Goal: Task Accomplishment & Management: Complete application form

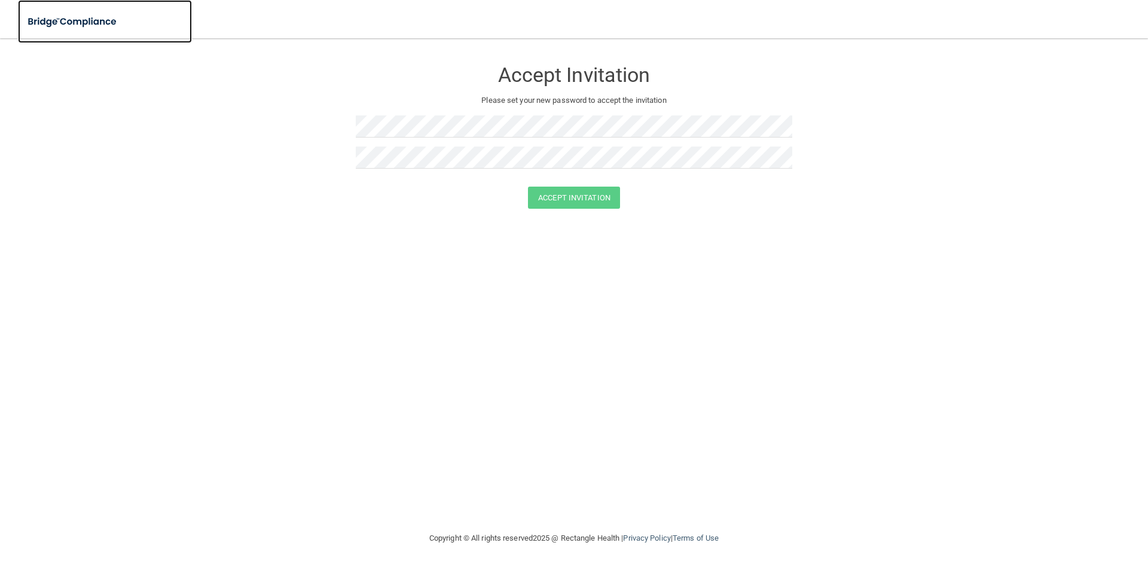
click at [89, 16] on img at bounding box center [73, 22] width 110 height 25
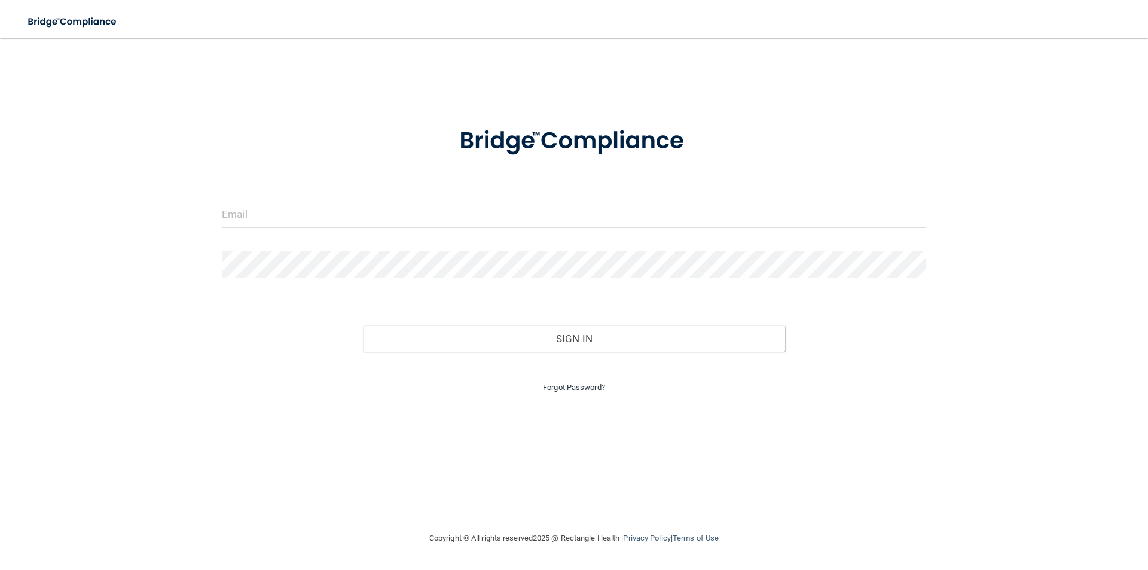
click at [588, 385] on link "Forgot Password?" at bounding box center [574, 387] width 62 height 9
click at [442, 258] on input "email" at bounding box center [574, 250] width 367 height 27
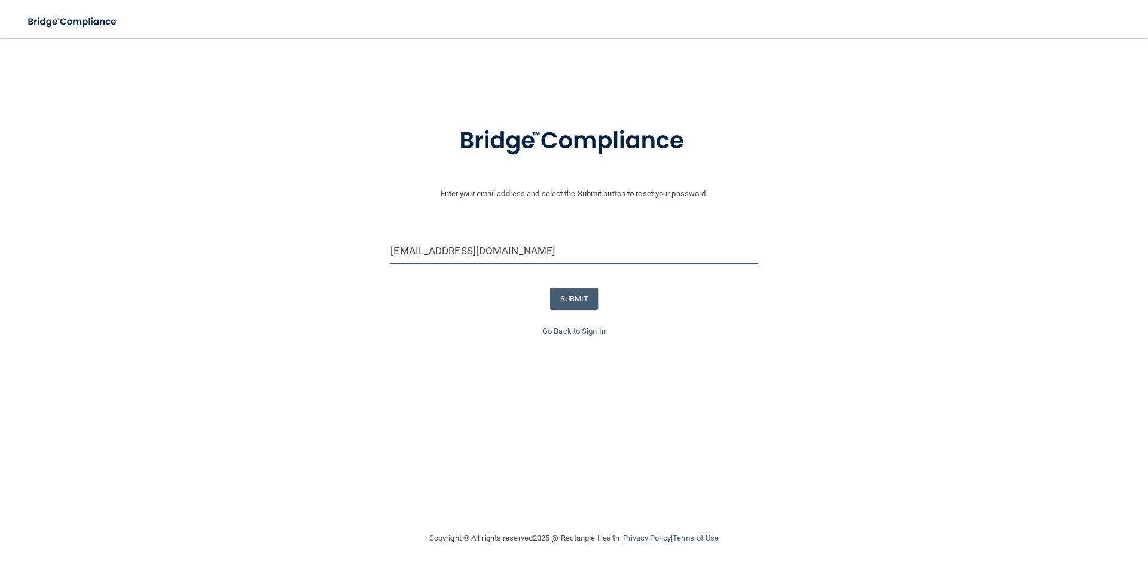
type input "[EMAIL_ADDRESS][DOMAIN_NAME]"
click at [572, 291] on button "SUBMIT" at bounding box center [574, 299] width 48 height 22
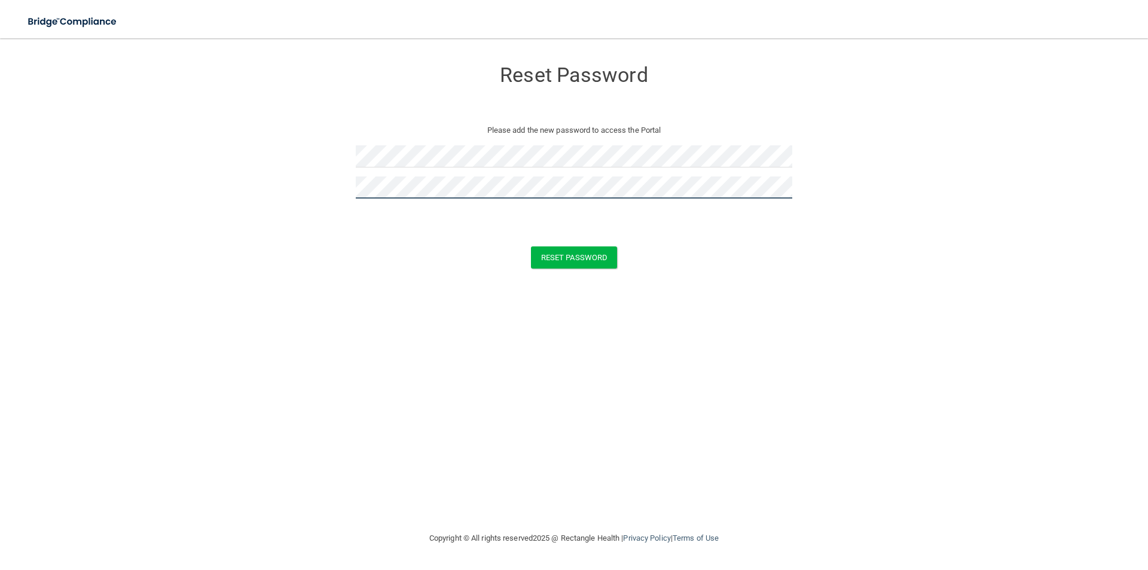
click at [531, 246] on button "Reset Password" at bounding box center [574, 257] width 86 height 22
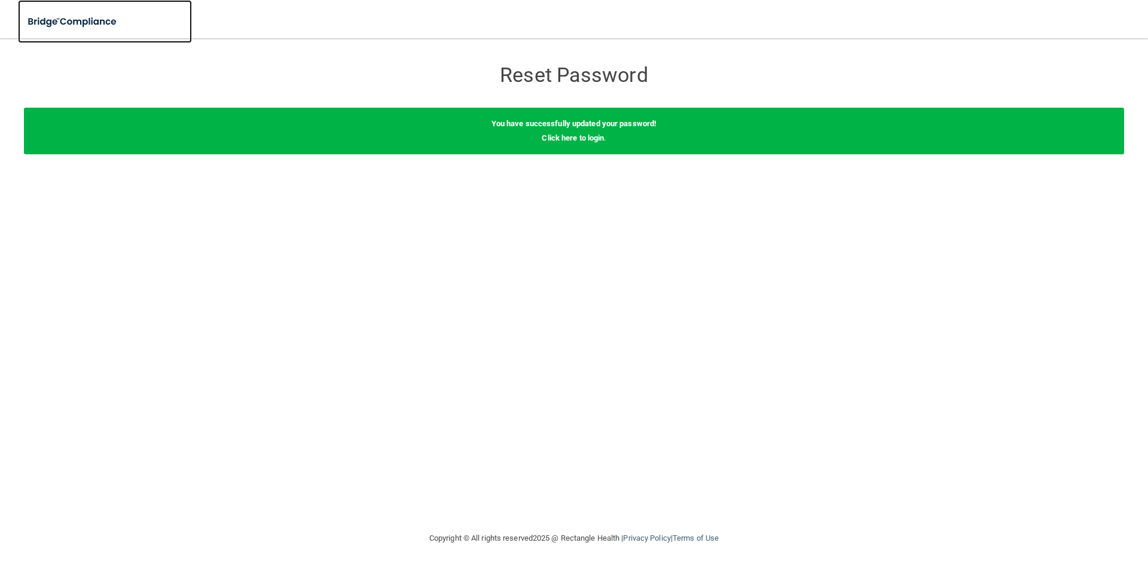
click at [69, 16] on img at bounding box center [73, 22] width 110 height 25
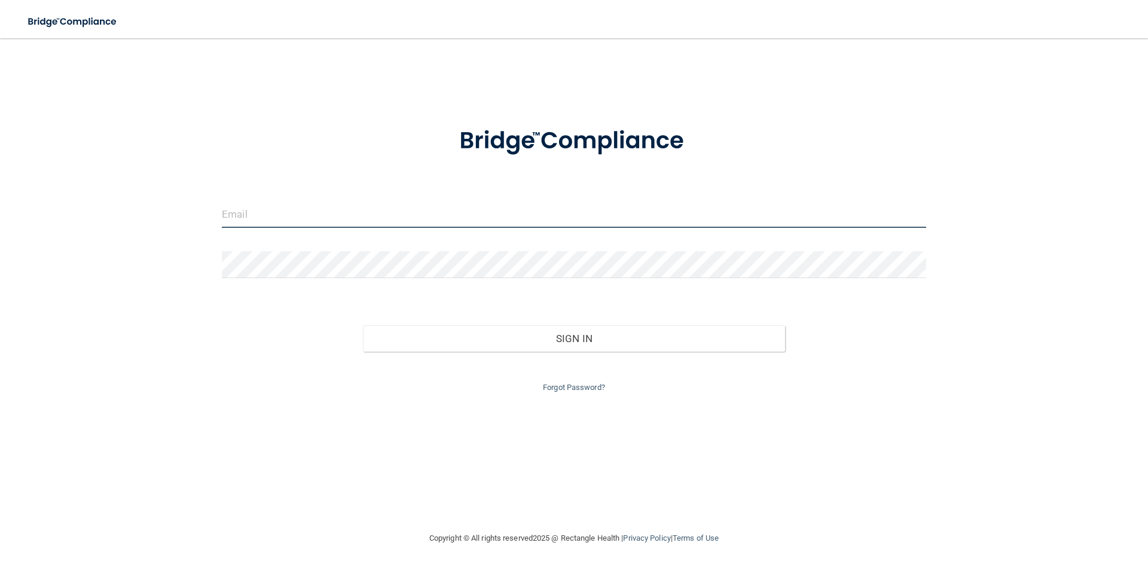
click at [505, 211] on input "email" at bounding box center [574, 214] width 705 height 27
type input "[EMAIL_ADDRESS][DOMAIN_NAME]"
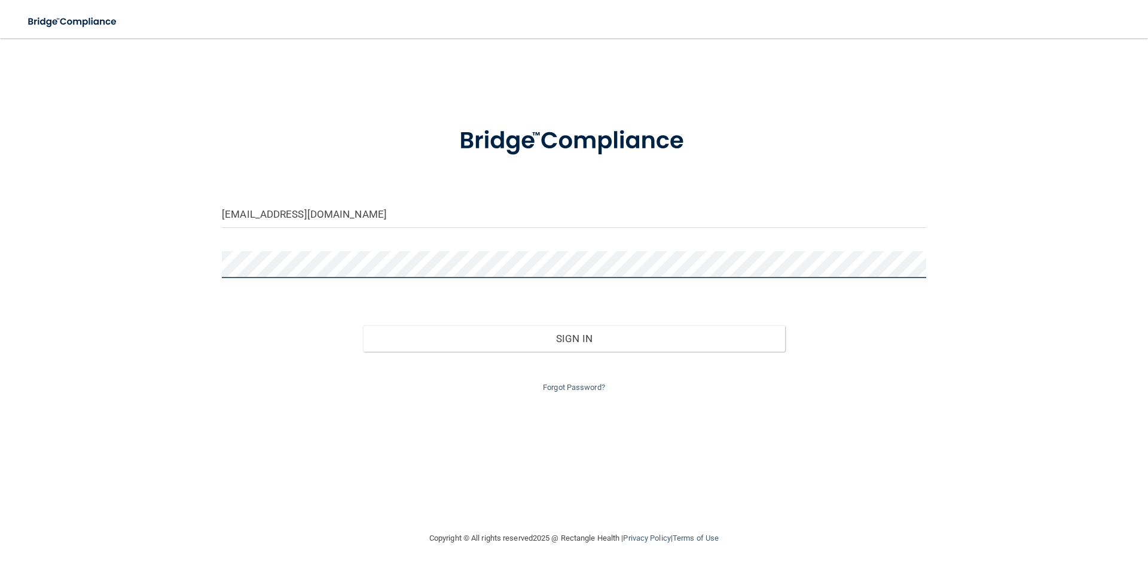
click at [363, 325] on button "Sign In" at bounding box center [574, 338] width 423 height 26
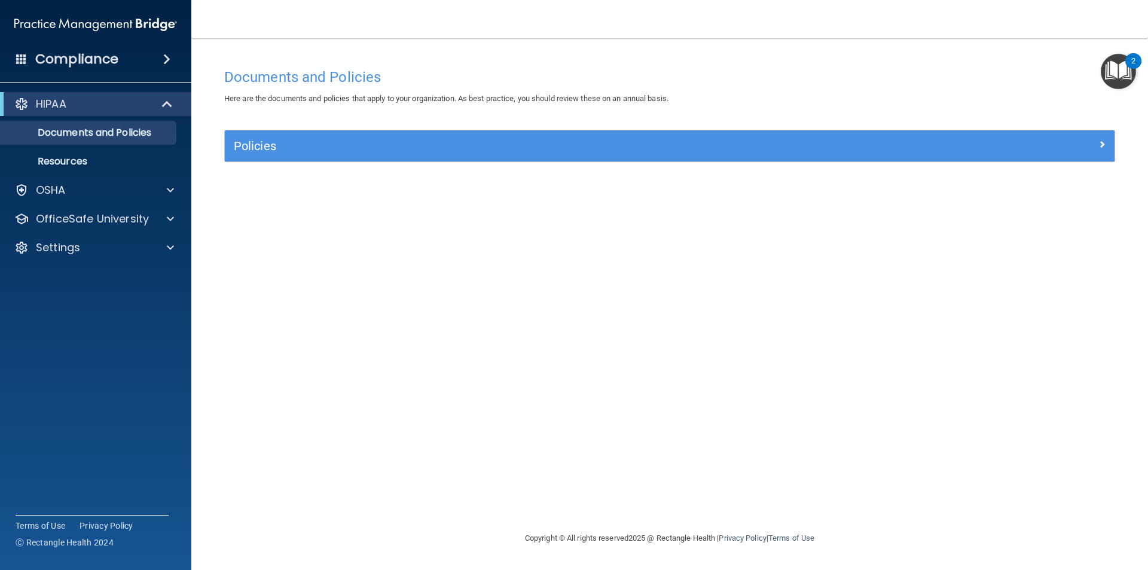
click at [1131, 72] on img "Open Resource Center, 2 new notifications" at bounding box center [1118, 71] width 35 height 35
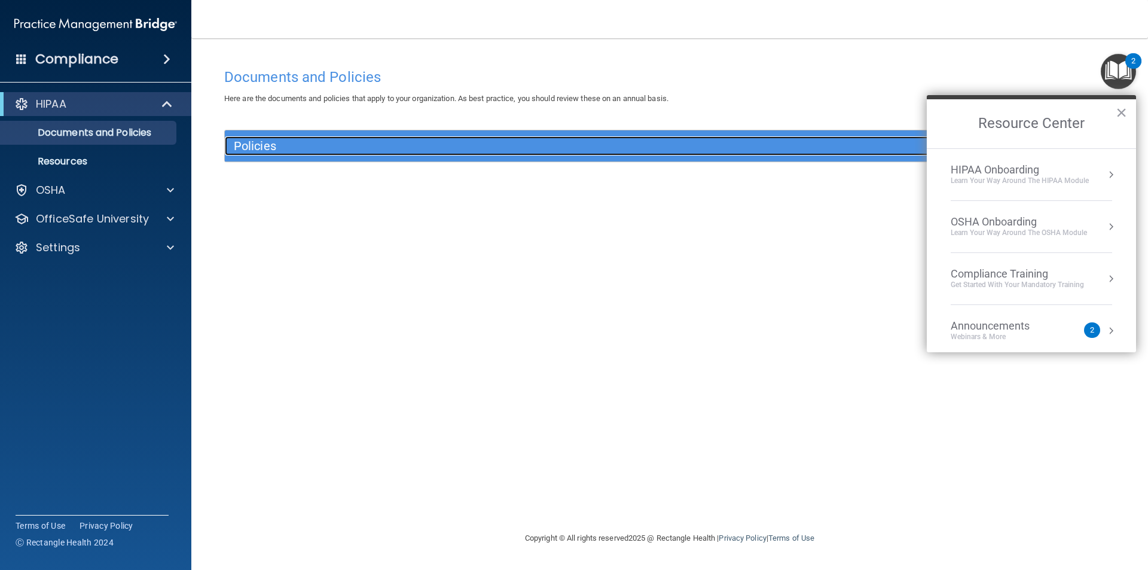
click at [398, 141] on h5 "Policies" at bounding box center [559, 145] width 650 height 13
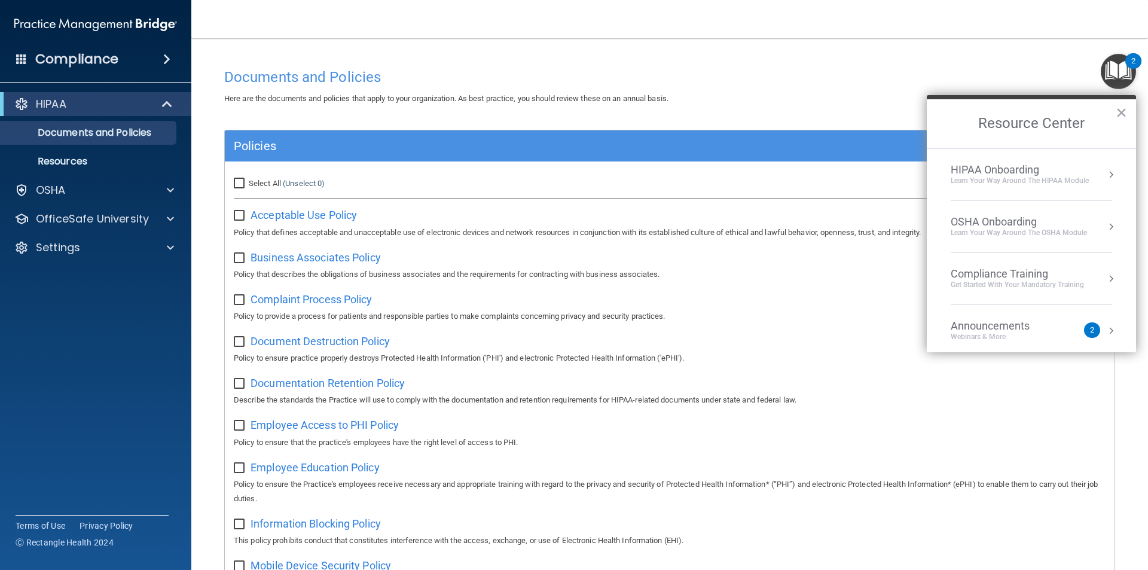
click at [242, 182] on input "Select All (Unselect 0) Unselect All" at bounding box center [241, 184] width 14 height 10
checkbox input "true"
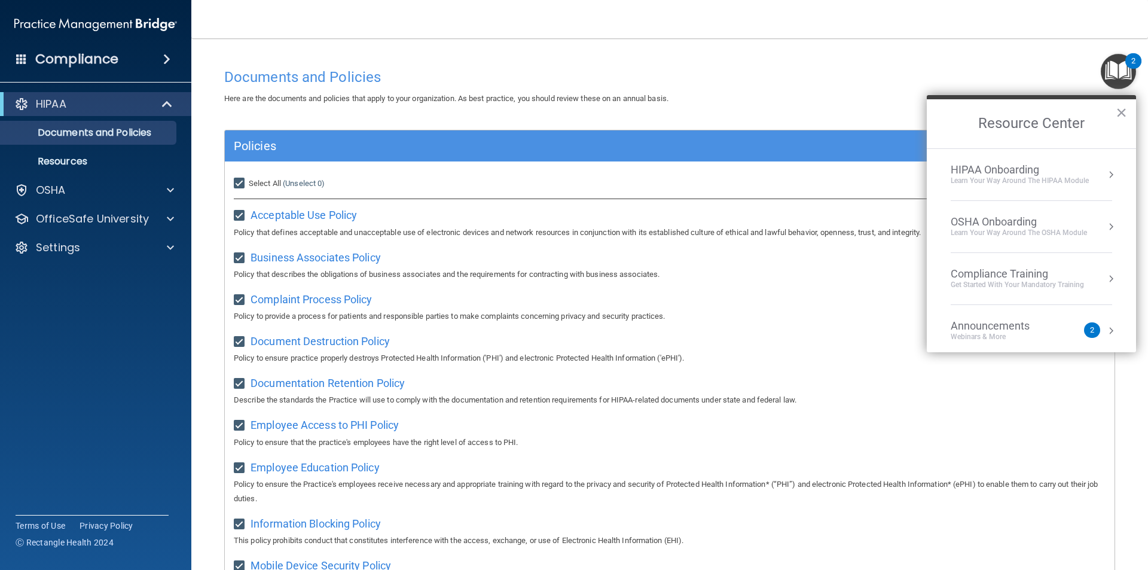
checkbox input "true"
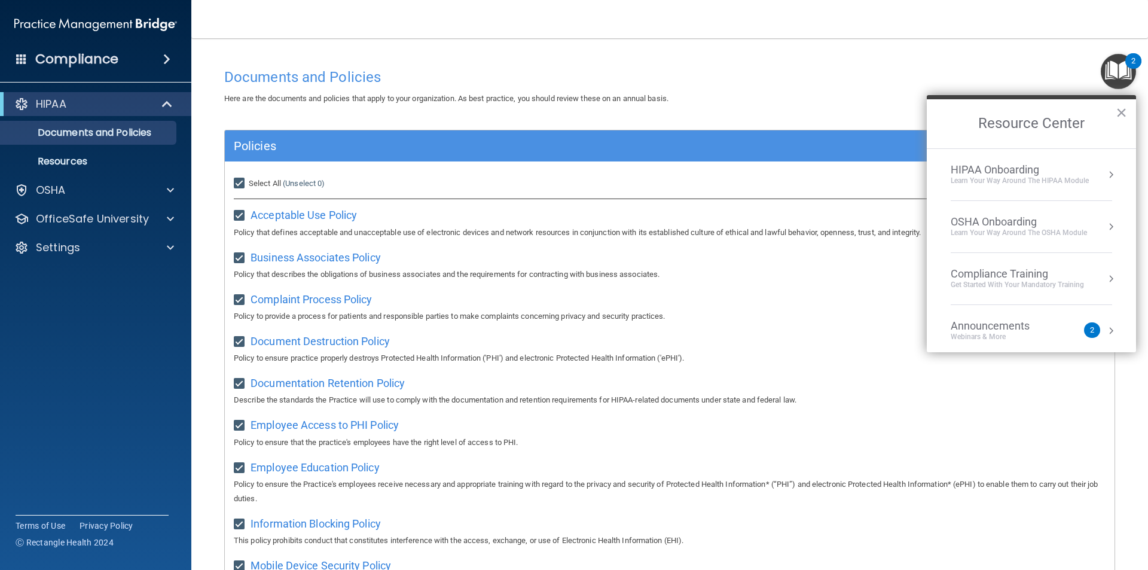
checkbox input "true"
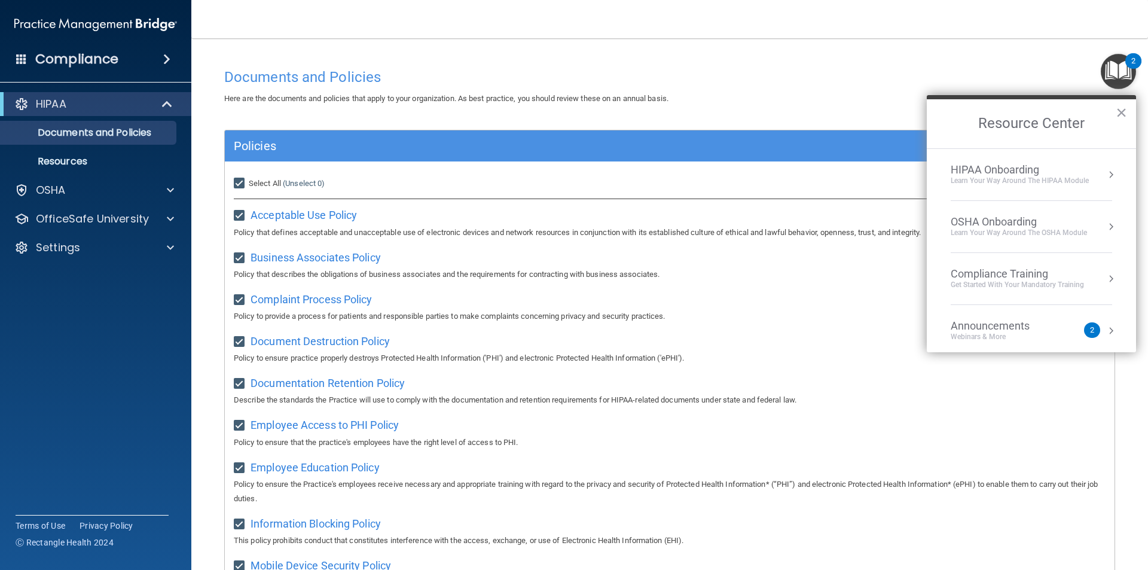
checkbox input "true"
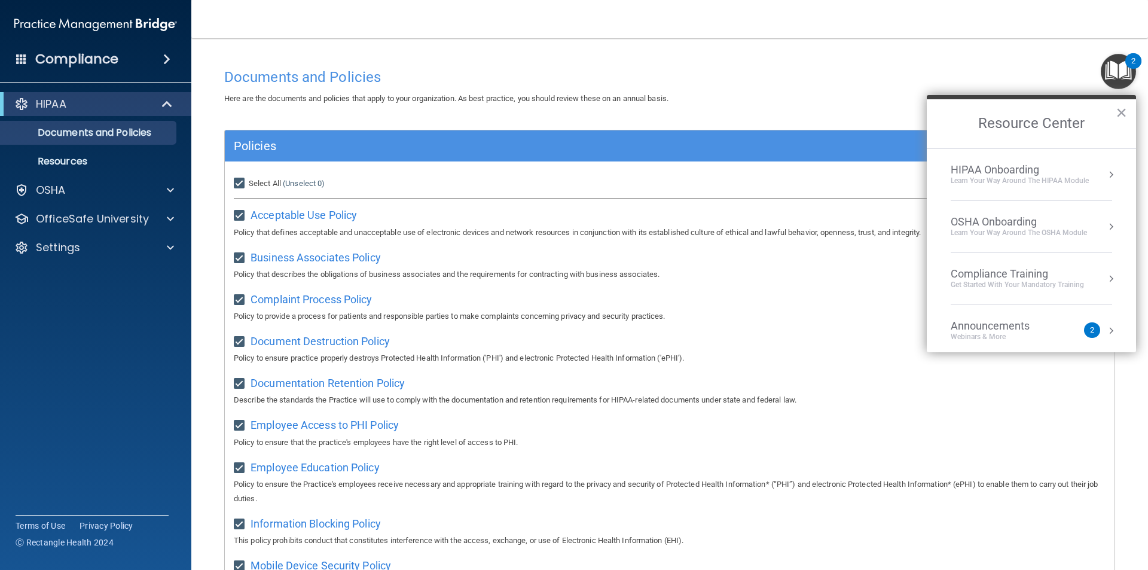
checkbox input "true"
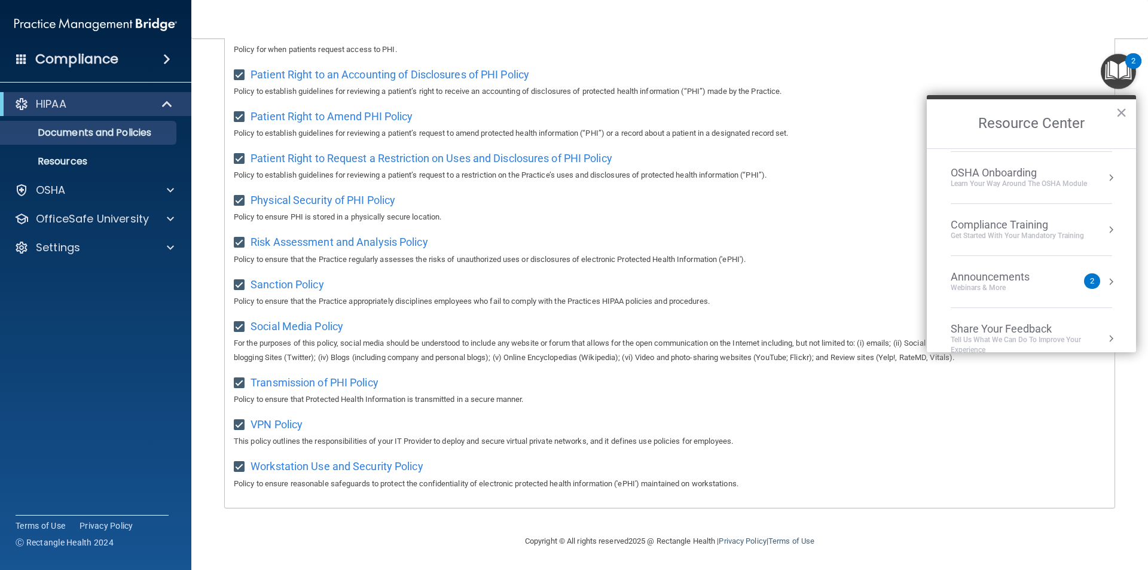
scroll to position [67, 0]
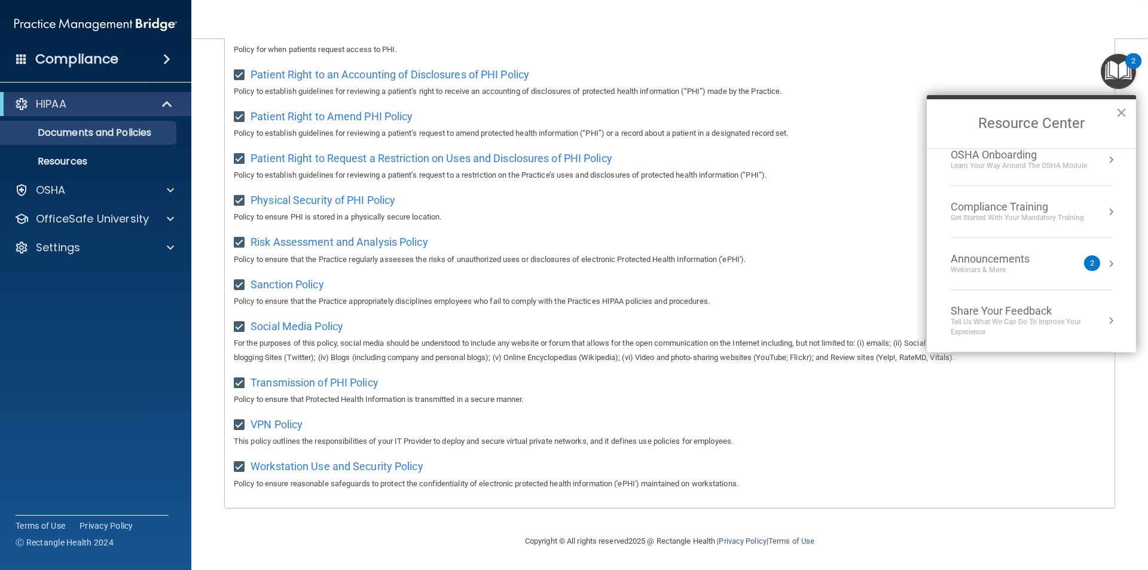
click at [1125, 453] on main "Documents and Policies Here are the documents and policies that apply to your o…" at bounding box center [669, 304] width 957 height 532
click at [1121, 105] on button "×" at bounding box center [1121, 112] width 11 height 19
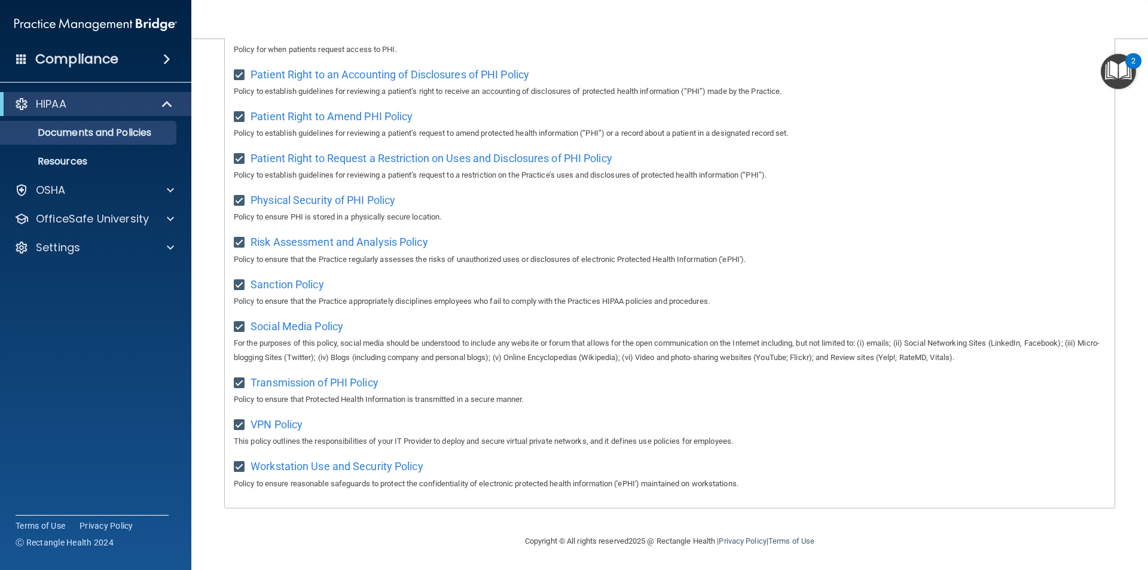
click at [1131, 68] on div "2" at bounding box center [1134, 61] width 16 height 16
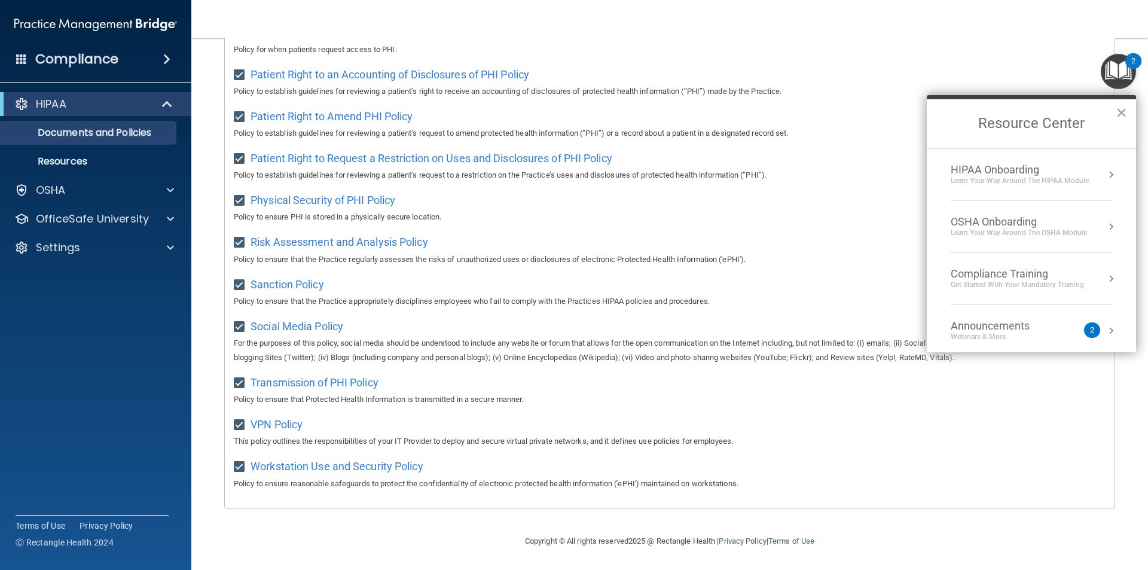
click at [1084, 173] on div "HIPAA Onboarding" at bounding box center [1020, 169] width 138 height 13
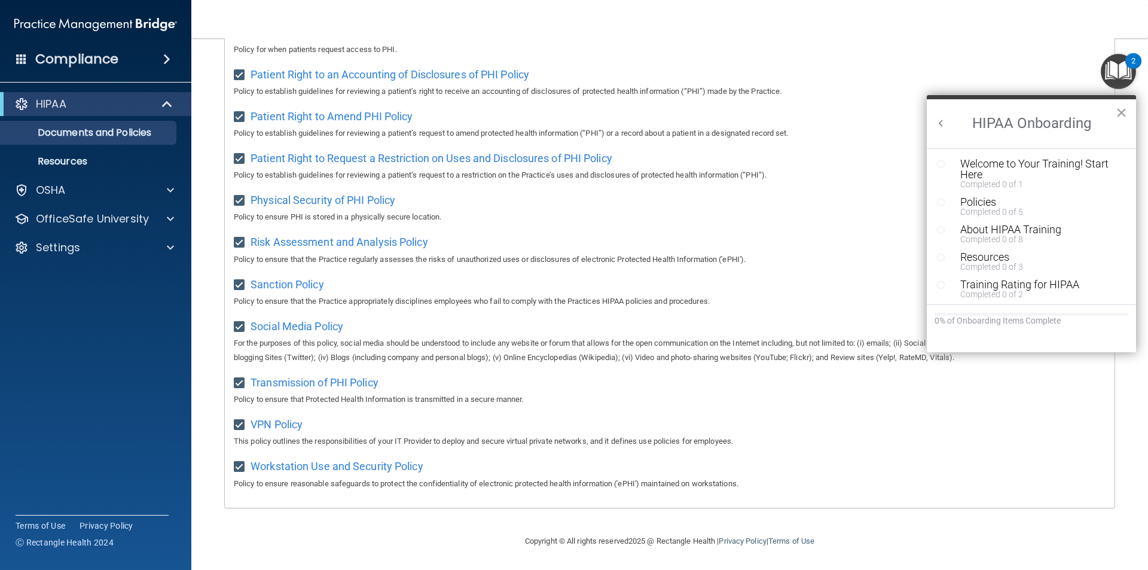
scroll to position [0, 0]
click at [1016, 230] on div "About HIPAA Training" at bounding box center [1036, 229] width 151 height 11
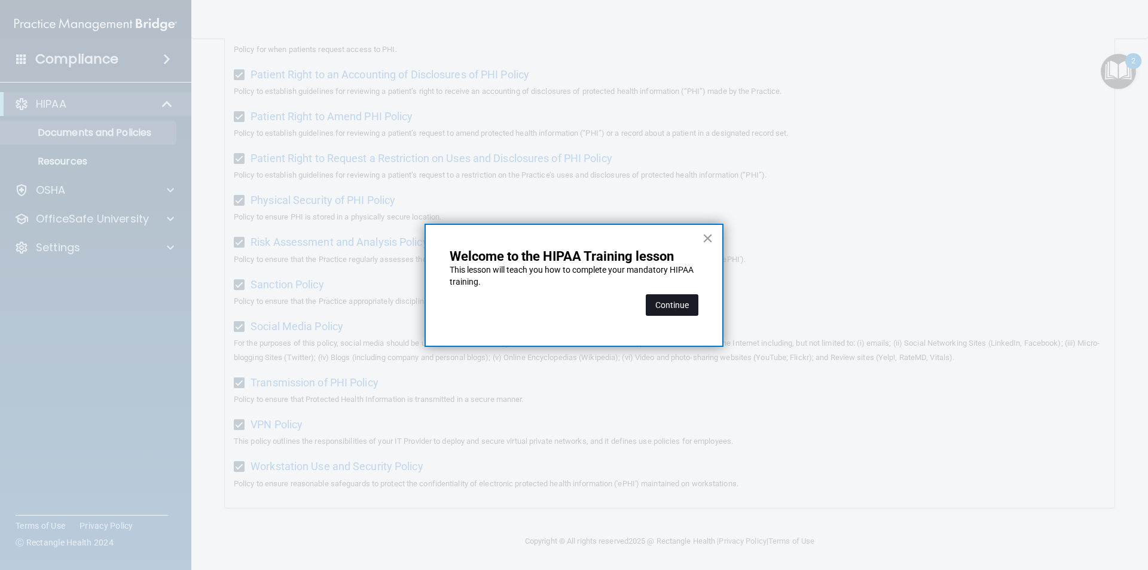
click at [678, 304] on button "Continue" at bounding box center [672, 305] width 53 height 22
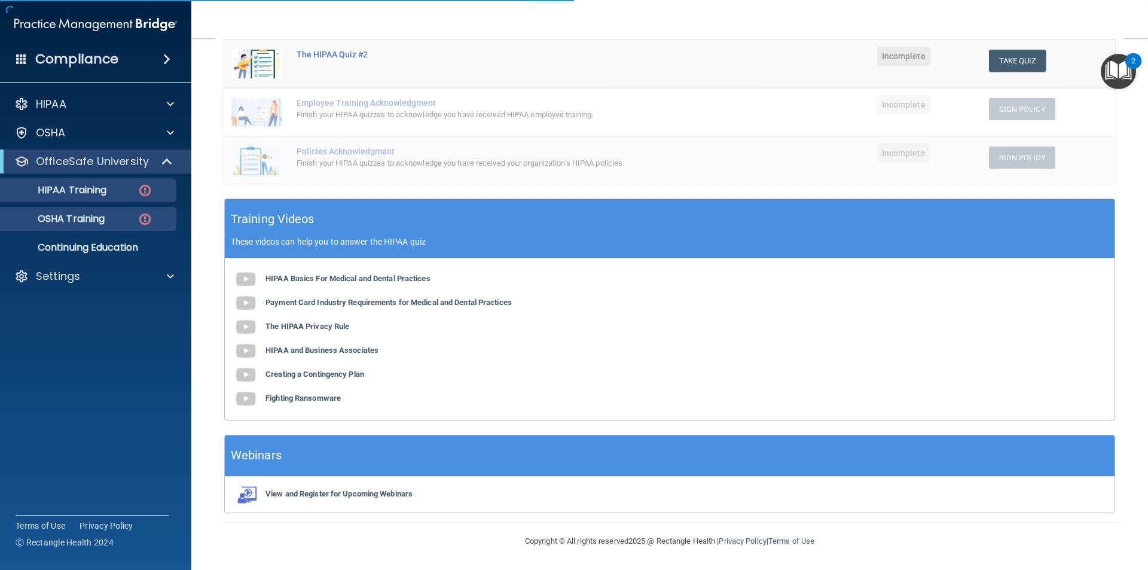
scroll to position [93, 0]
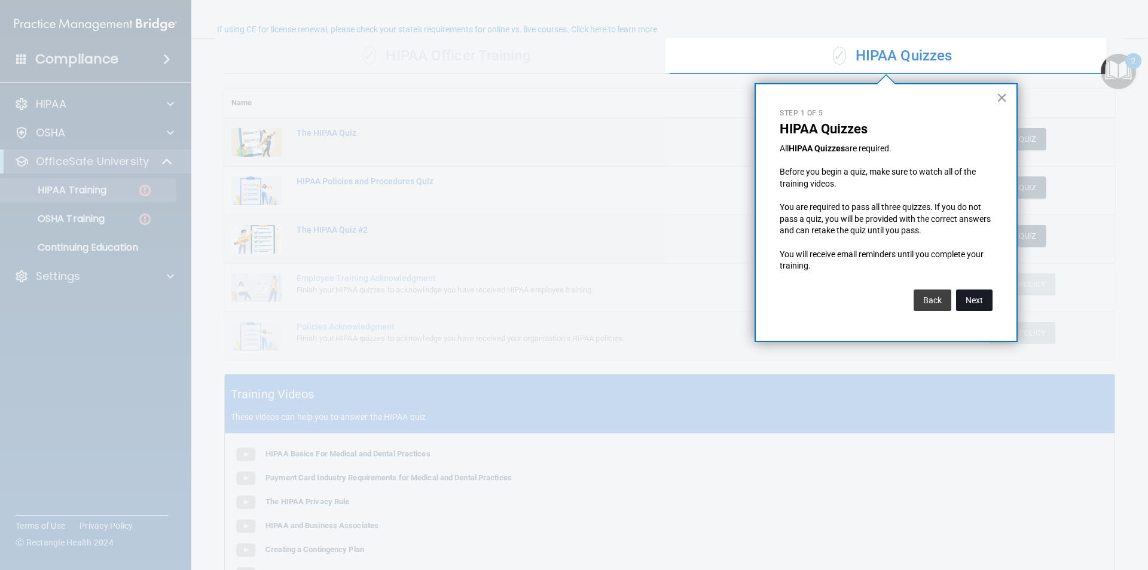
click at [983, 306] on button "Next" at bounding box center [974, 301] width 36 height 22
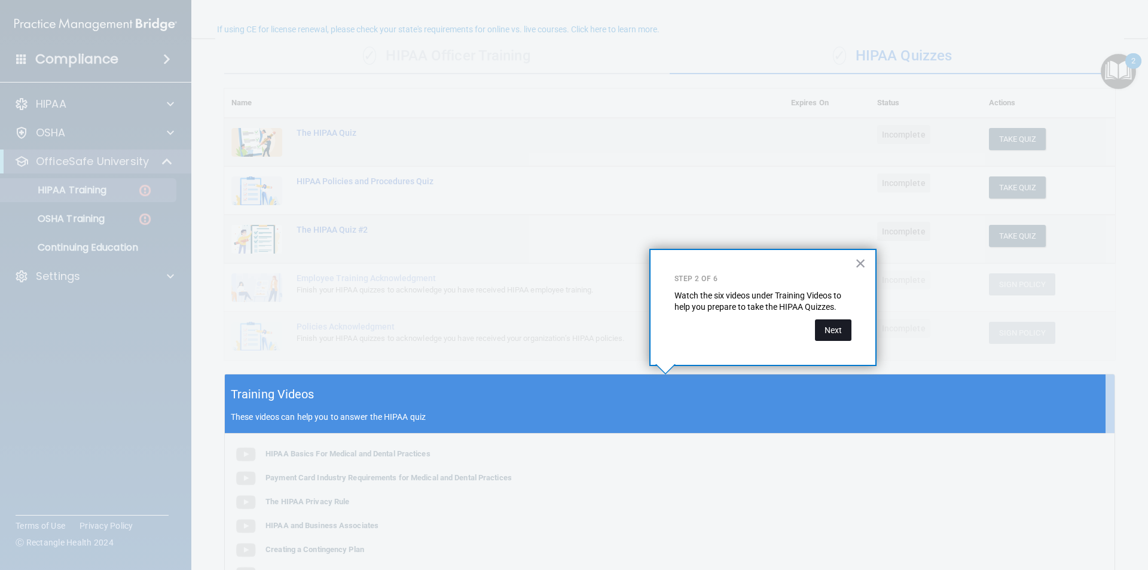
click at [843, 332] on button "Next" at bounding box center [833, 330] width 36 height 22
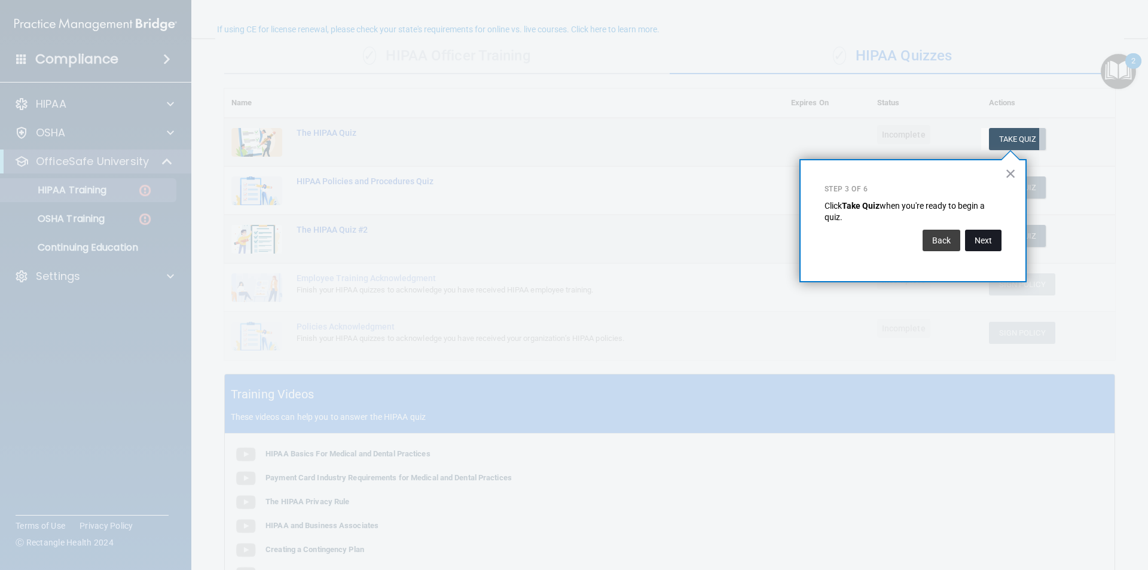
click at [971, 240] on button "Next" at bounding box center [983, 241] width 36 height 22
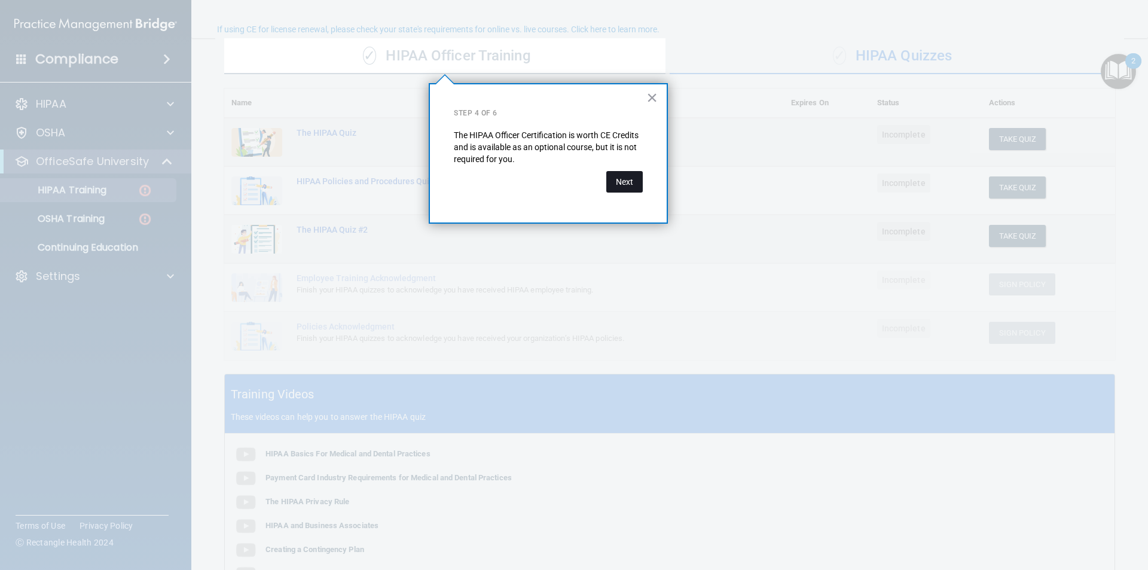
click at [628, 178] on button "Next" at bounding box center [625, 182] width 36 height 22
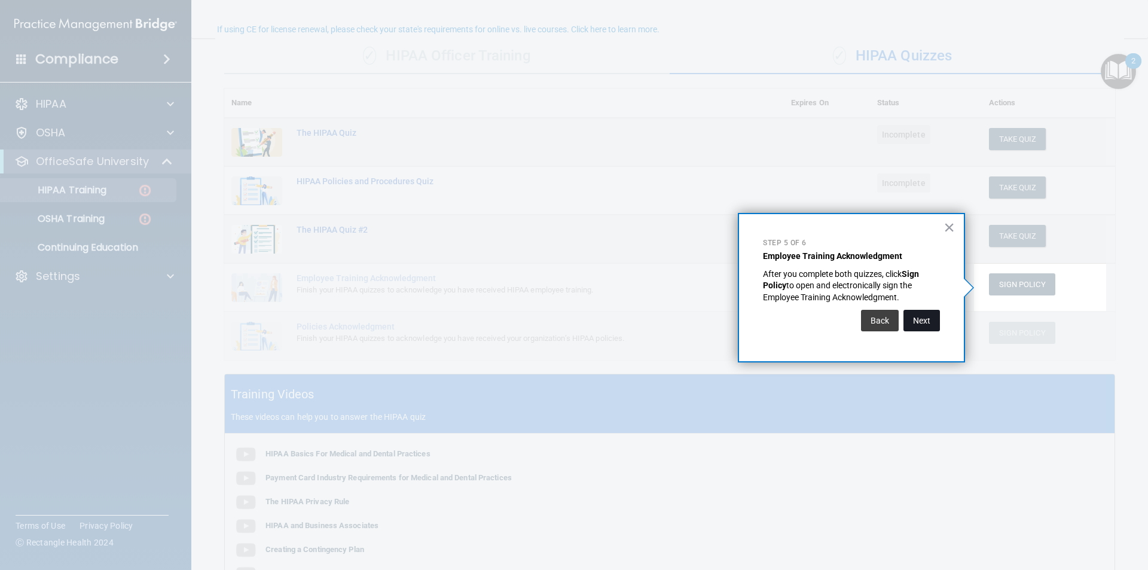
click at [934, 324] on button "Next" at bounding box center [922, 321] width 36 height 22
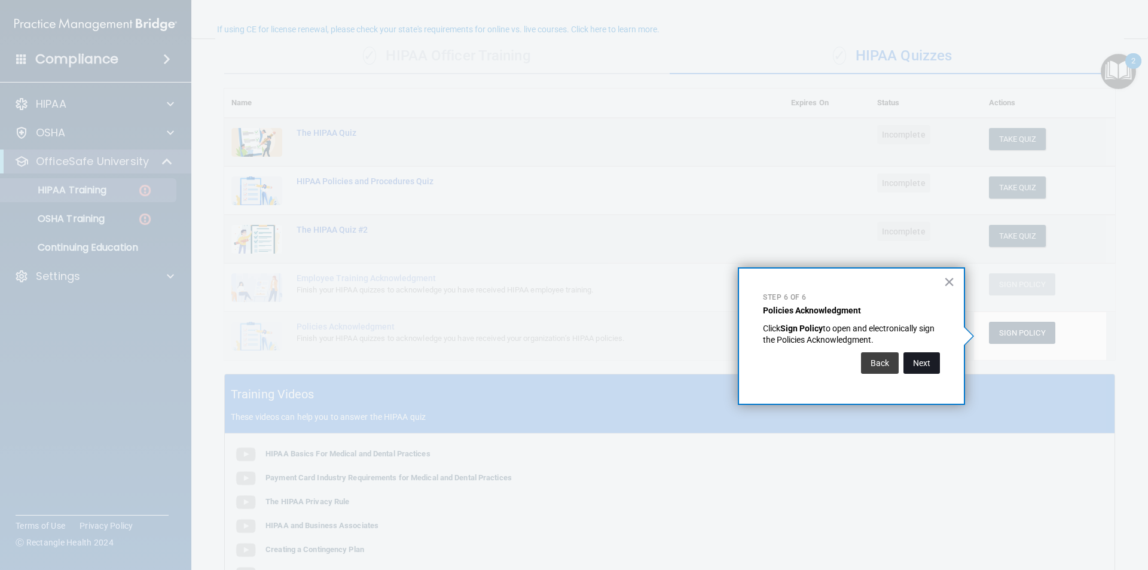
click at [928, 369] on button "Next" at bounding box center [922, 363] width 36 height 22
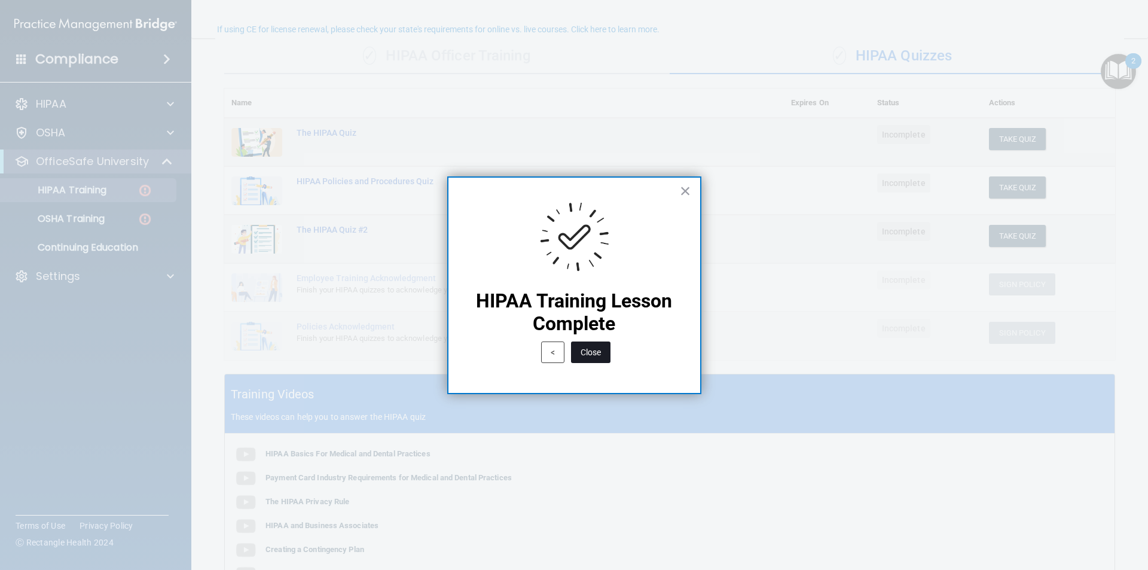
click at [584, 355] on button "Close" at bounding box center [590, 353] width 39 height 22
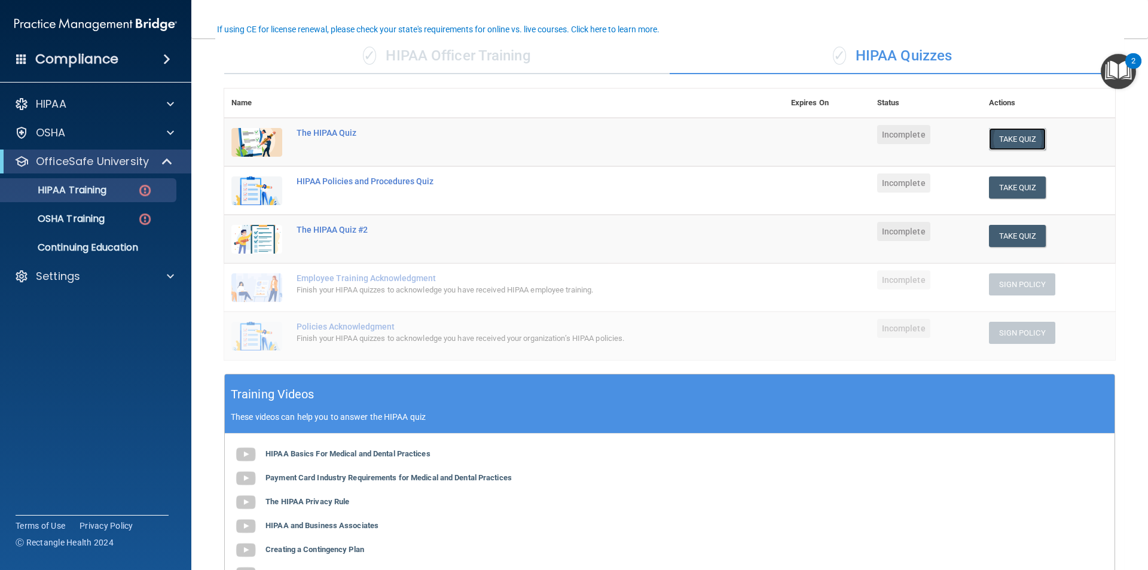
click at [999, 138] on button "Take Quiz" at bounding box center [1017, 139] width 57 height 22
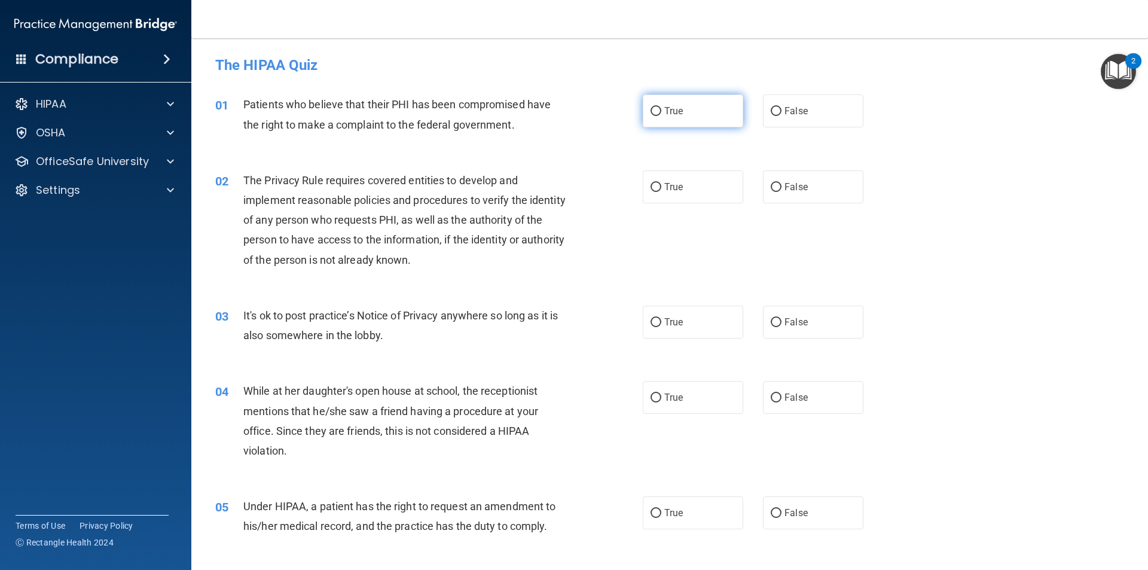
click at [669, 123] on label "True" at bounding box center [693, 111] width 100 height 33
click at [662, 116] on input "True" at bounding box center [656, 111] width 11 height 9
radio input "true"
click at [677, 191] on span "True" at bounding box center [674, 186] width 19 height 11
click at [662, 191] on input "True" at bounding box center [656, 187] width 11 height 9
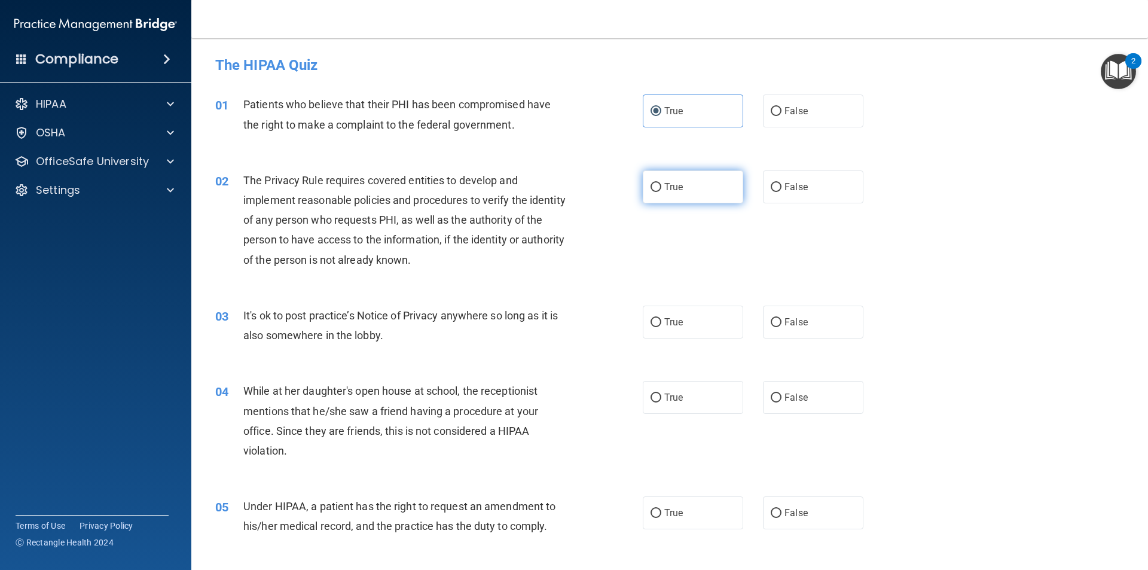
radio input "true"
click at [795, 310] on label "False" at bounding box center [813, 322] width 100 height 33
click at [782, 318] on input "False" at bounding box center [776, 322] width 11 height 9
radio input "true"
click at [789, 392] on span "False" at bounding box center [796, 397] width 23 height 11
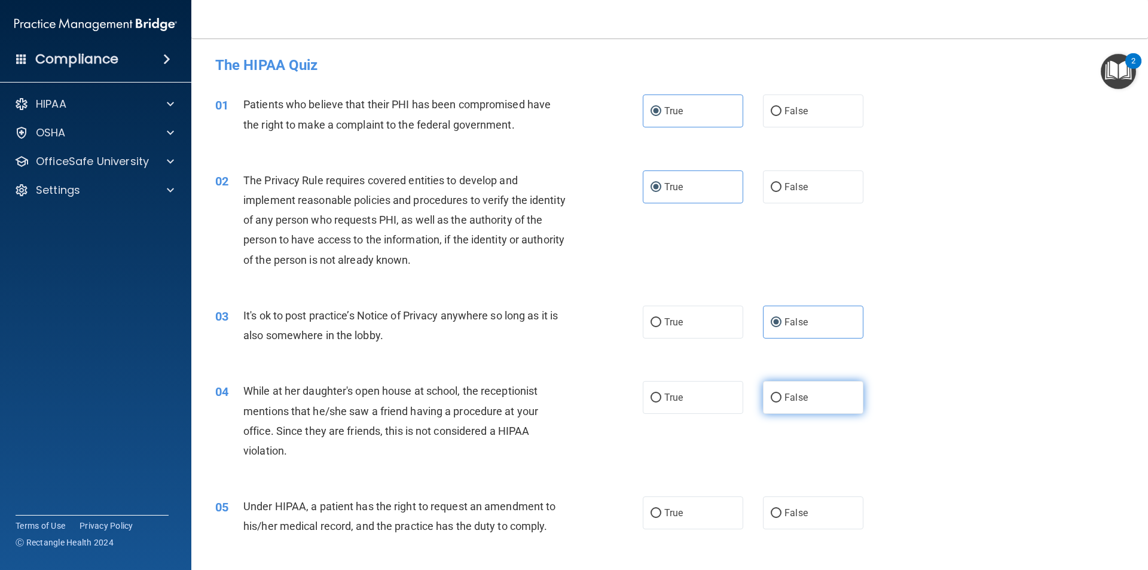
click at [782, 394] on input "False" at bounding box center [776, 398] width 11 height 9
radio input "true"
click at [805, 526] on label "False" at bounding box center [813, 512] width 100 height 33
click at [782, 518] on input "False" at bounding box center [776, 513] width 11 height 9
radio input "true"
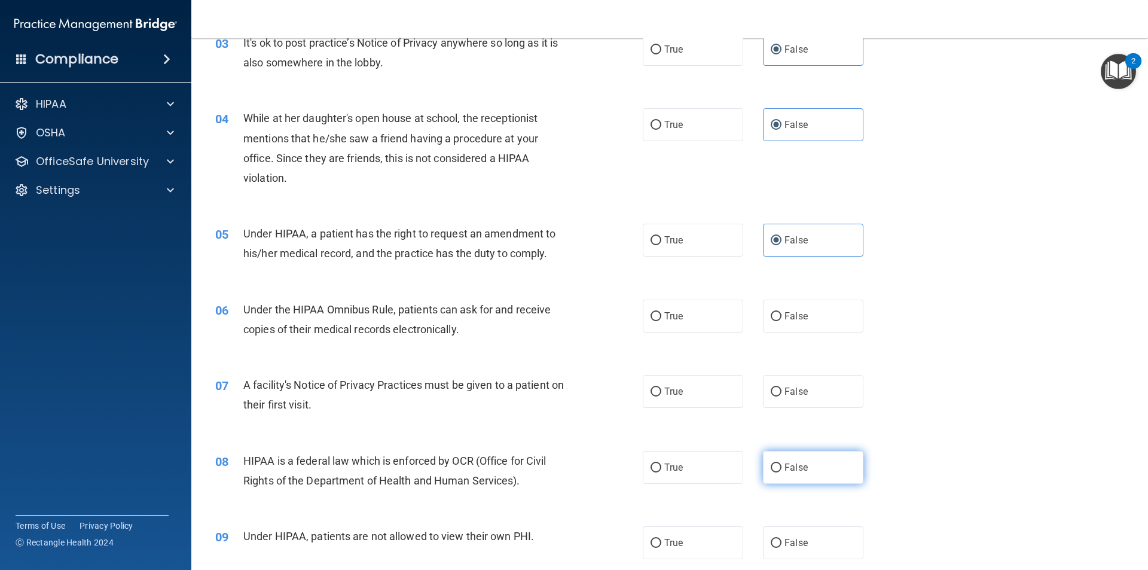
scroll to position [299, 0]
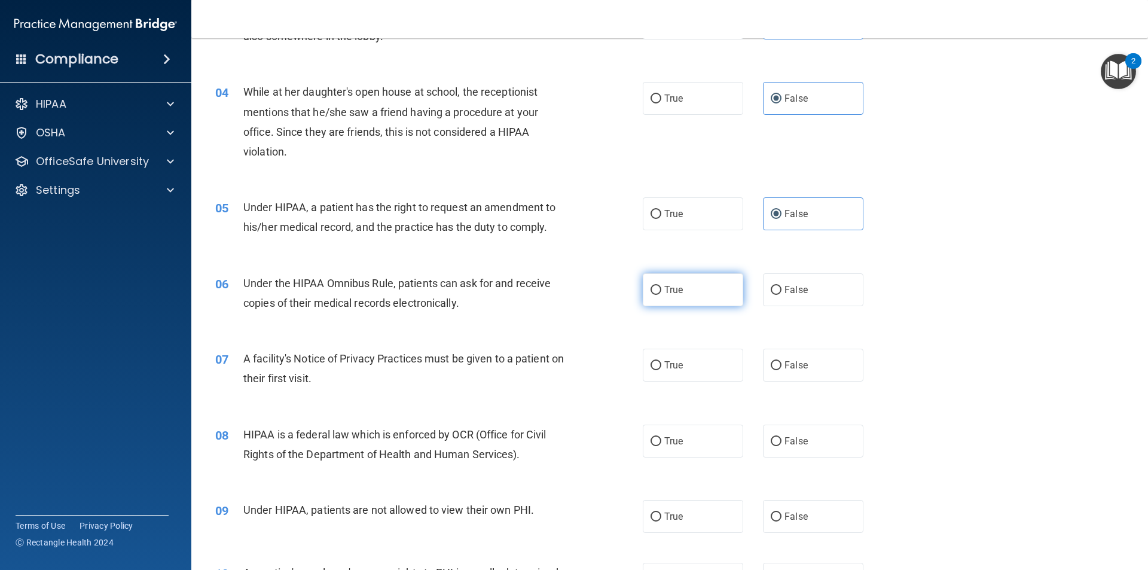
click at [668, 287] on span "True" at bounding box center [674, 289] width 19 height 11
click at [662, 287] on input "True" at bounding box center [656, 290] width 11 height 9
radio input "true"
click at [660, 356] on label "True" at bounding box center [693, 365] width 100 height 33
click at [660, 361] on input "True" at bounding box center [656, 365] width 11 height 9
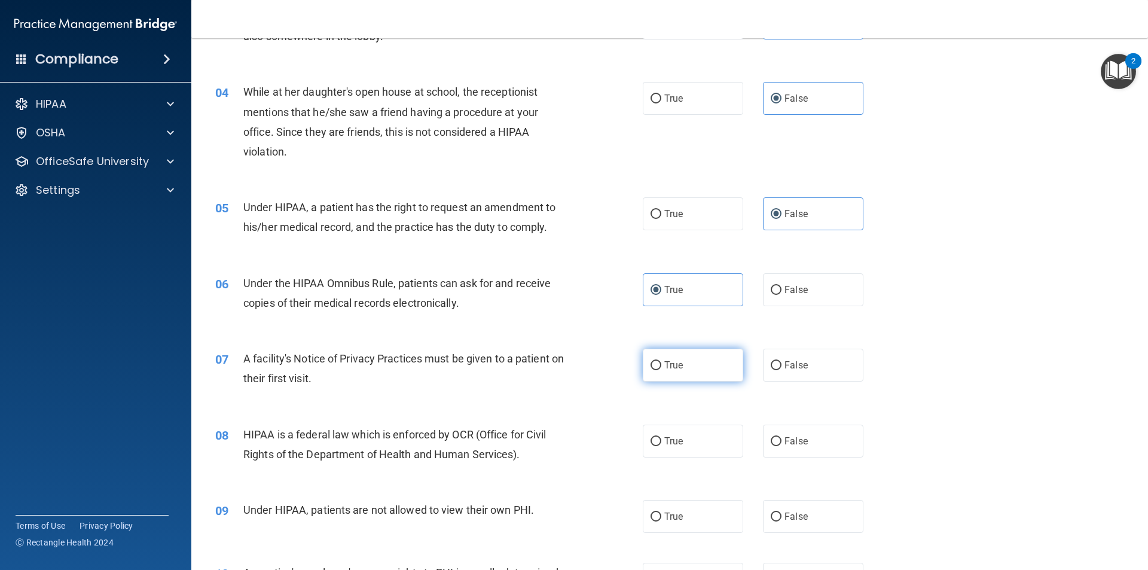
radio input "true"
click at [665, 438] on span "True" at bounding box center [674, 440] width 19 height 11
click at [662, 438] on input "True" at bounding box center [656, 441] width 11 height 9
radio input "true"
click at [797, 519] on span "False" at bounding box center [796, 516] width 23 height 11
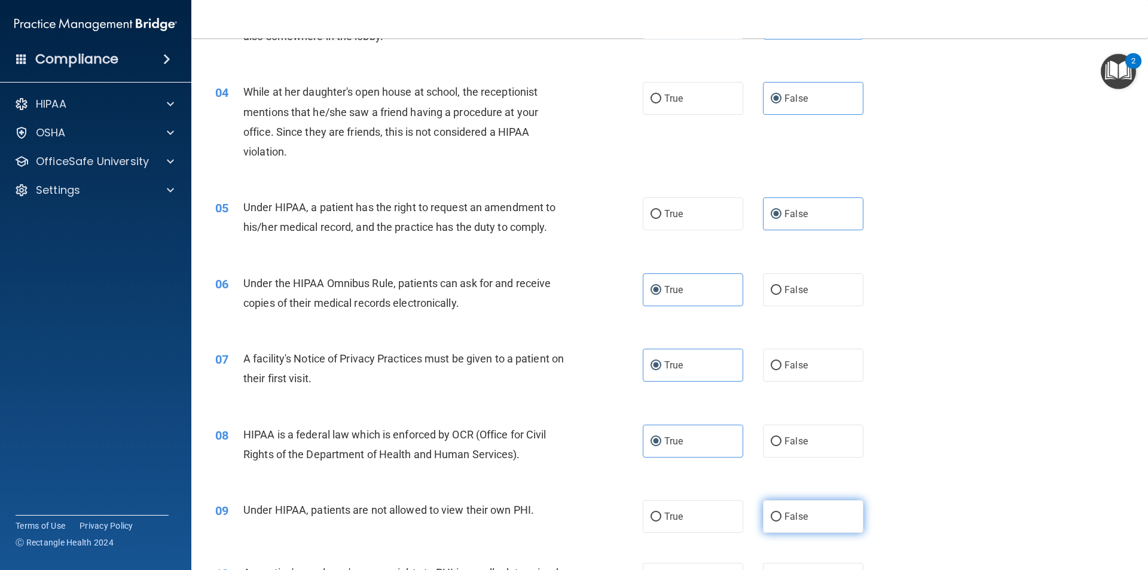
click at [782, 519] on input "False" at bounding box center [776, 517] width 11 height 9
radio input "true"
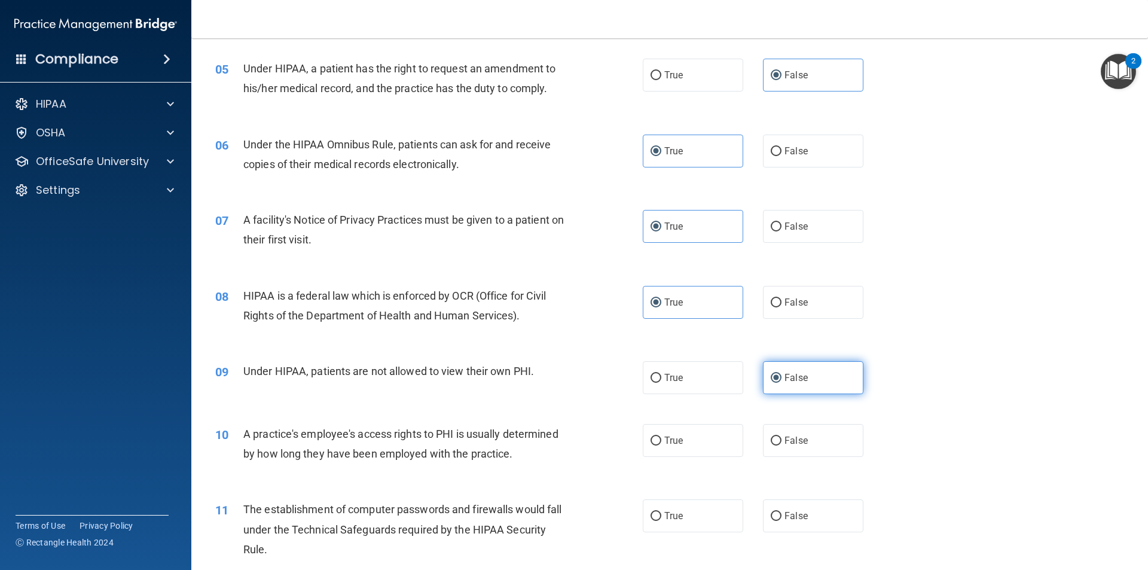
scroll to position [479, 0]
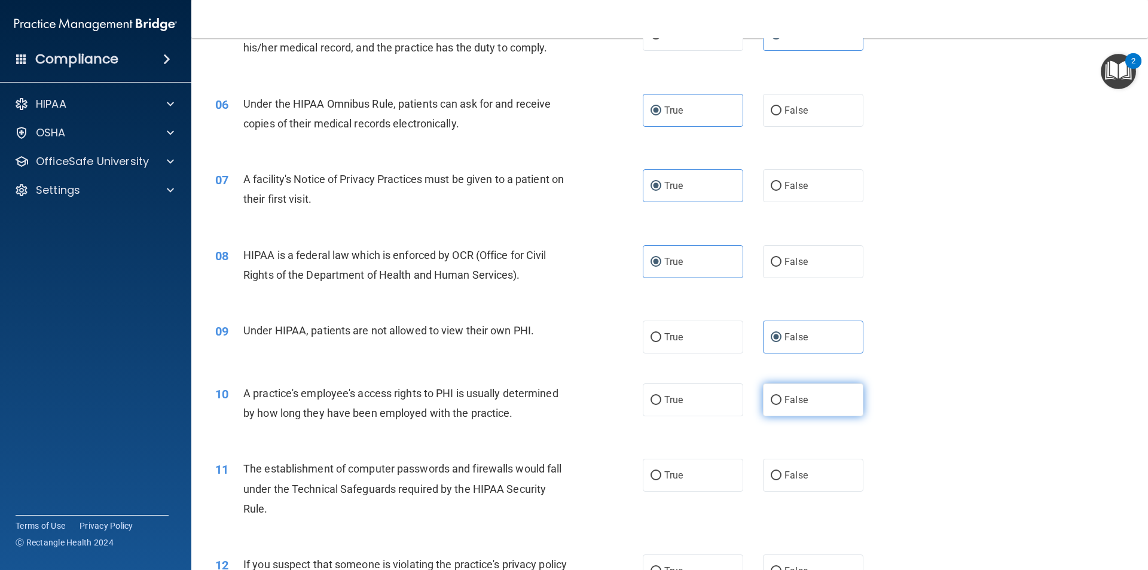
click at [771, 396] on input "False" at bounding box center [776, 400] width 11 height 9
radio input "true"
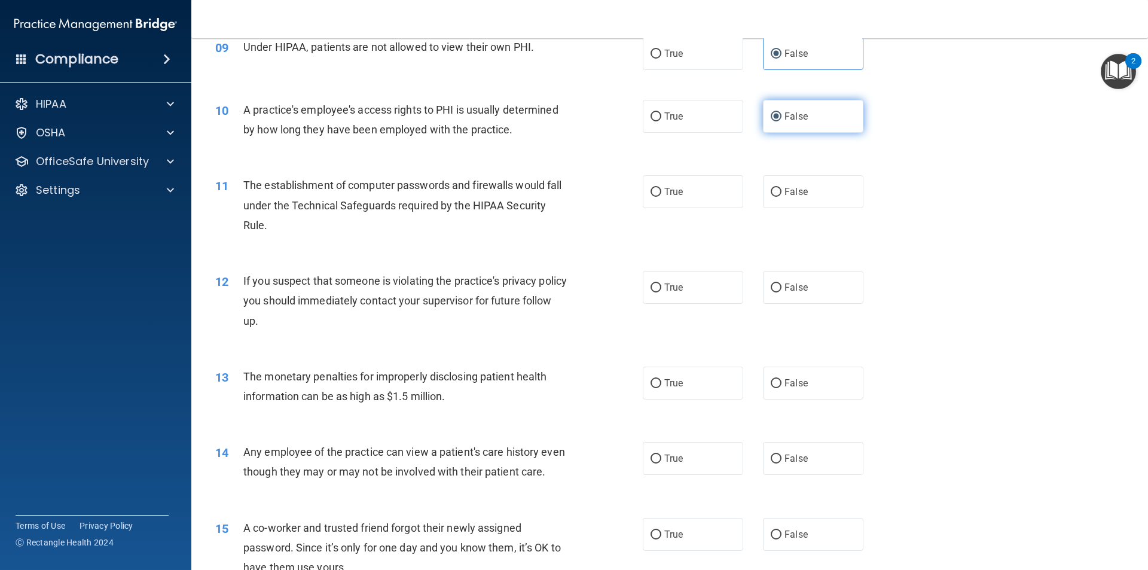
scroll to position [778, 0]
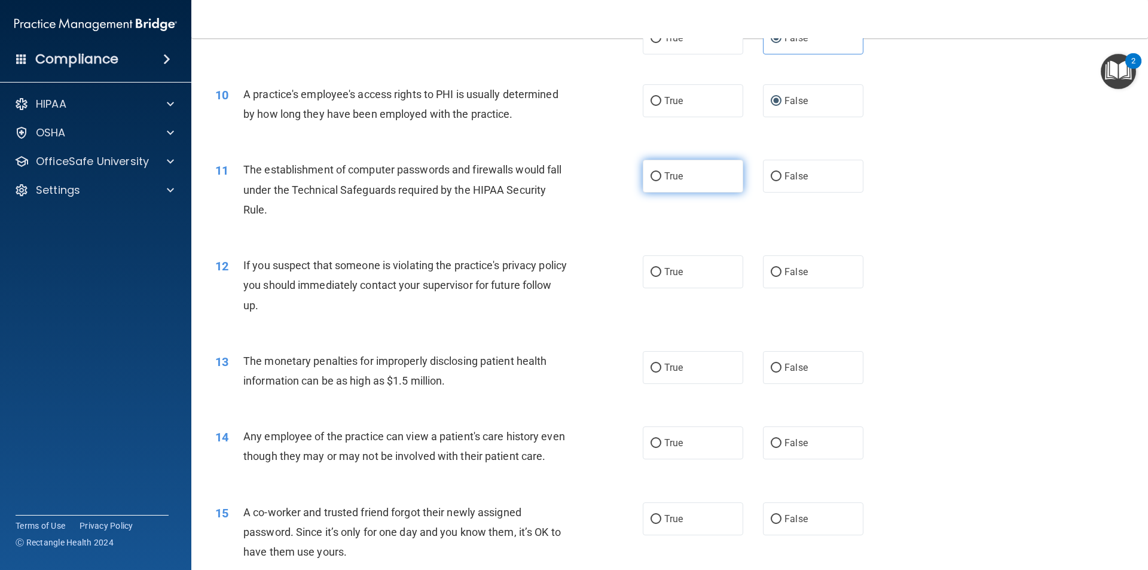
click at [688, 167] on label "True" at bounding box center [693, 176] width 100 height 33
click at [662, 172] on input "True" at bounding box center [656, 176] width 11 height 9
radio input "true"
click at [675, 276] on span "True" at bounding box center [674, 271] width 19 height 11
click at [662, 276] on input "True" at bounding box center [656, 272] width 11 height 9
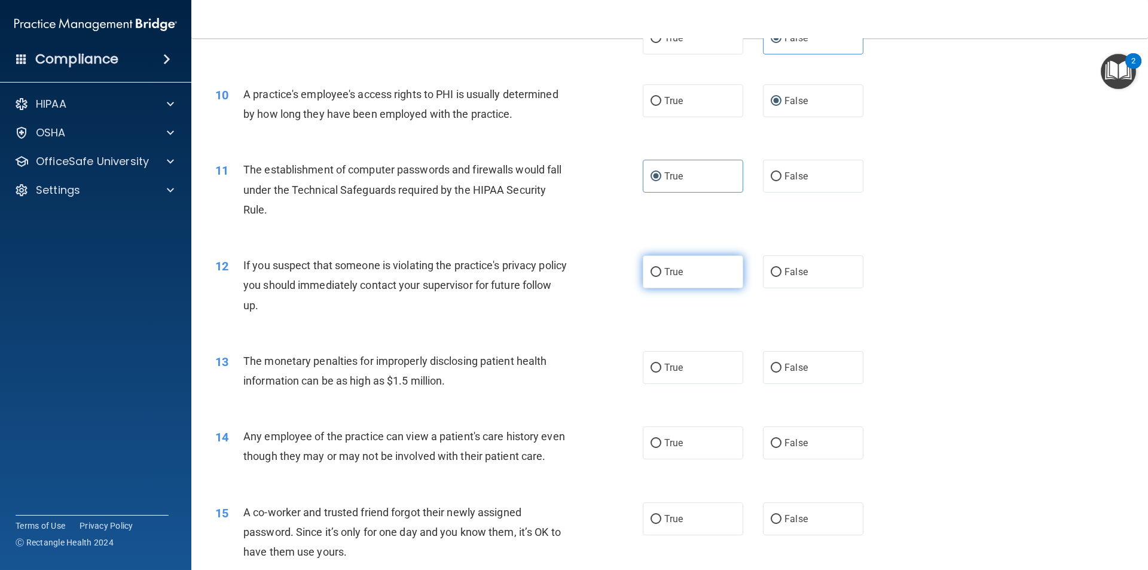
radio input "true"
click at [675, 370] on span "True" at bounding box center [674, 367] width 19 height 11
click at [662, 370] on input "True" at bounding box center [656, 368] width 11 height 9
radio input "true"
click at [805, 448] on label "False" at bounding box center [813, 442] width 100 height 33
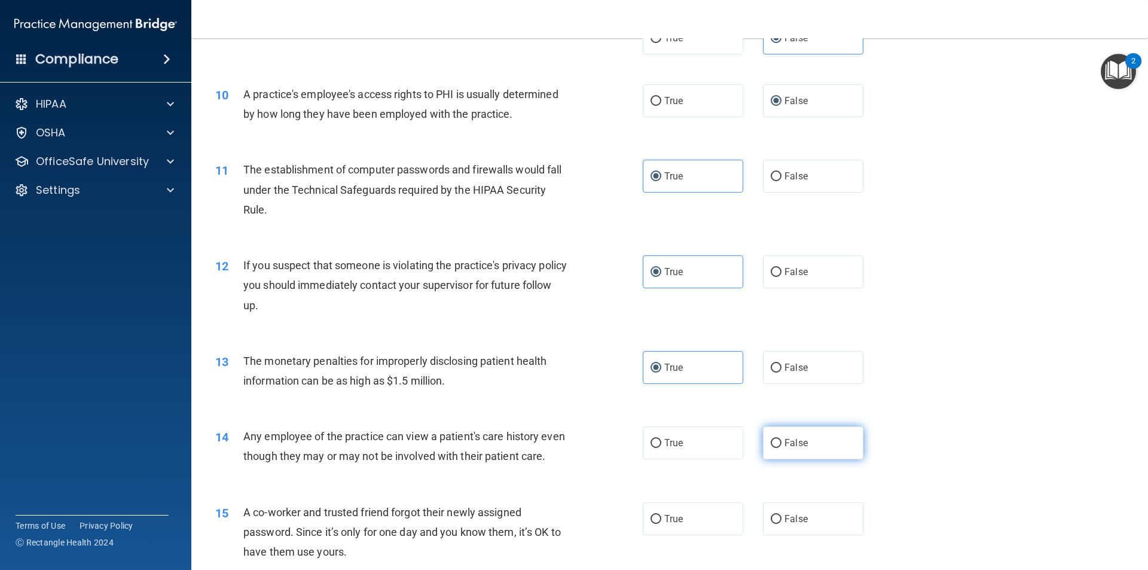
click at [782, 448] on input "False" at bounding box center [776, 443] width 11 height 9
radio input "true"
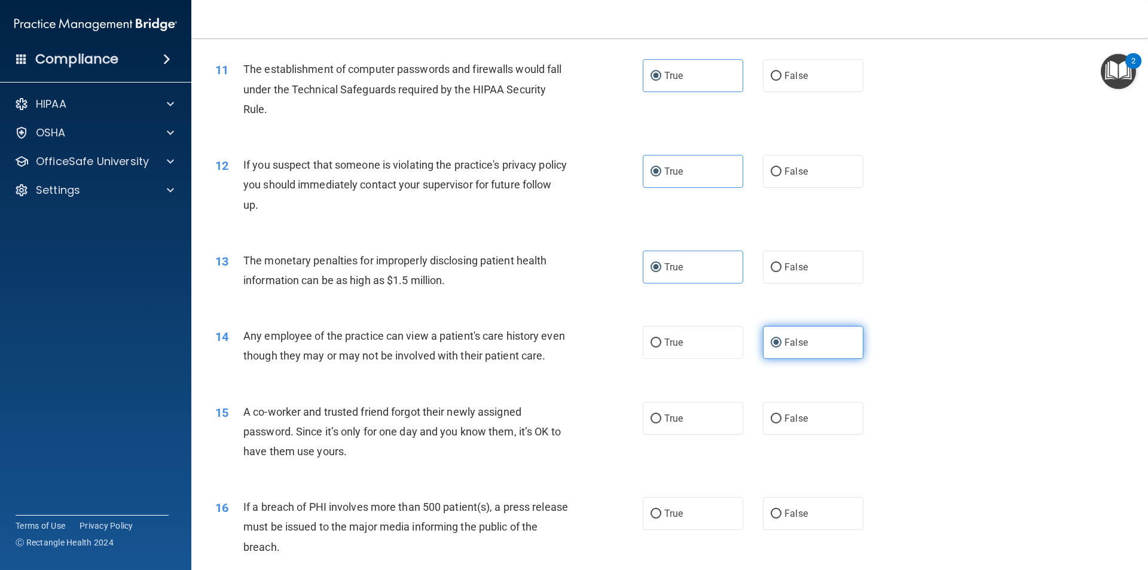
scroll to position [897, 0]
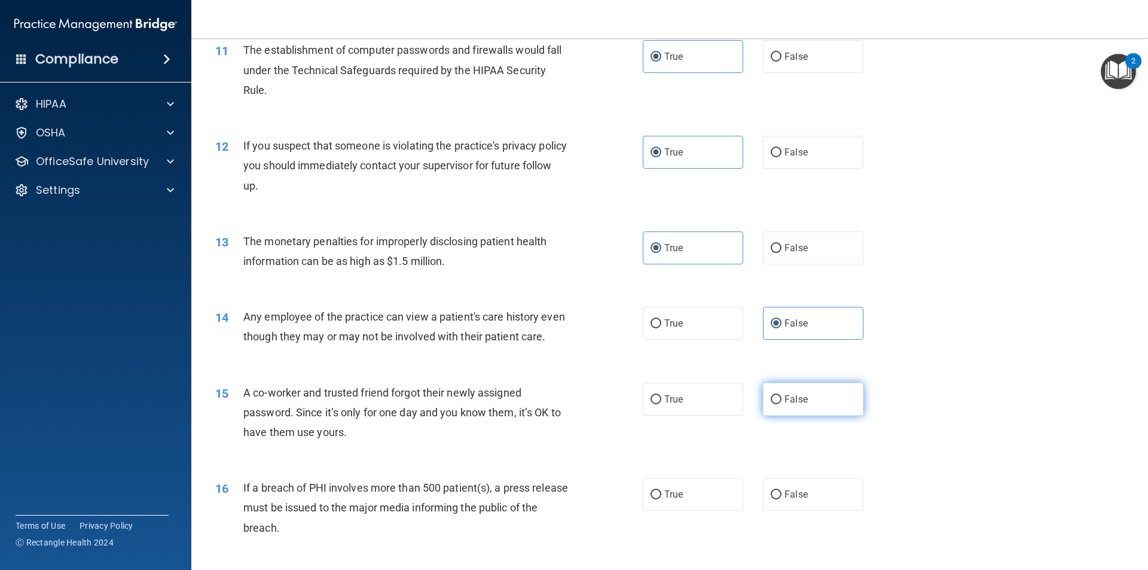
click at [804, 416] on label "False" at bounding box center [813, 399] width 100 height 33
click at [782, 404] on input "False" at bounding box center [776, 399] width 11 height 9
radio input "true"
click at [684, 511] on label "True" at bounding box center [693, 494] width 100 height 33
click at [662, 499] on input "True" at bounding box center [656, 494] width 11 height 9
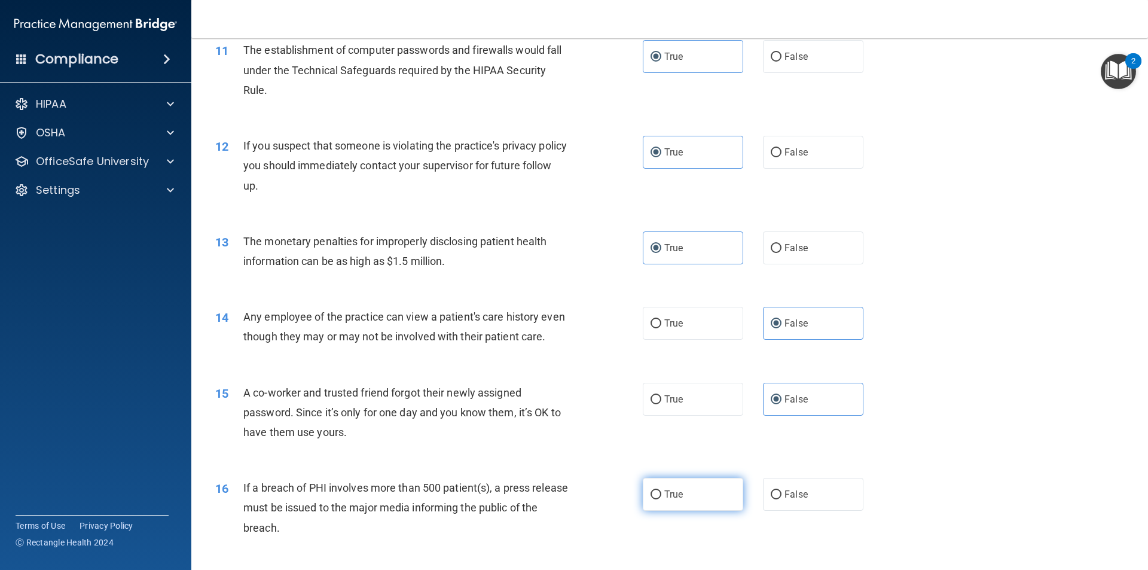
radio input "true"
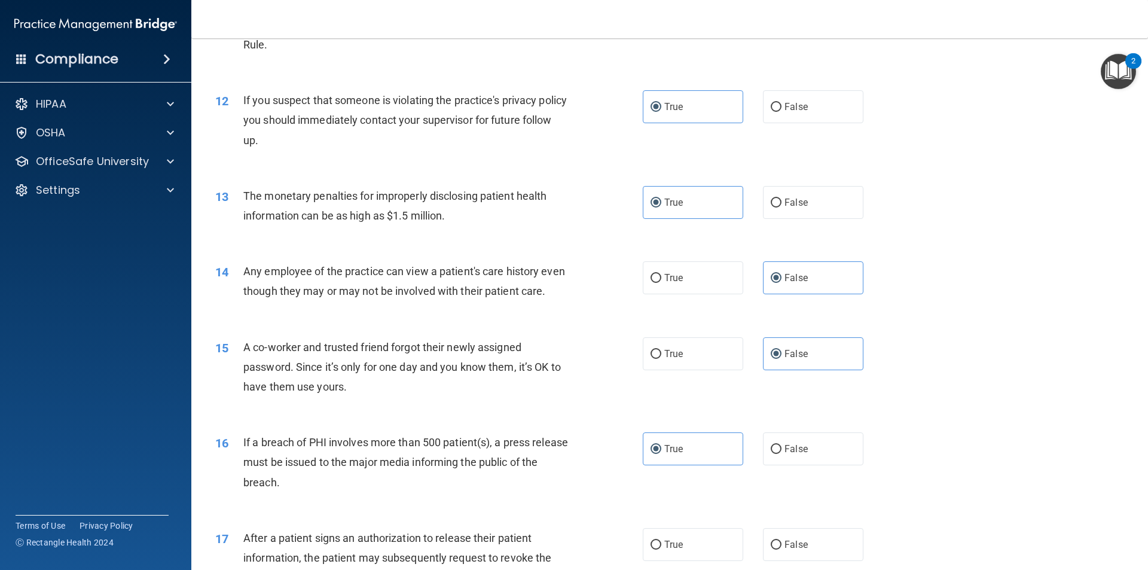
scroll to position [1077, 0]
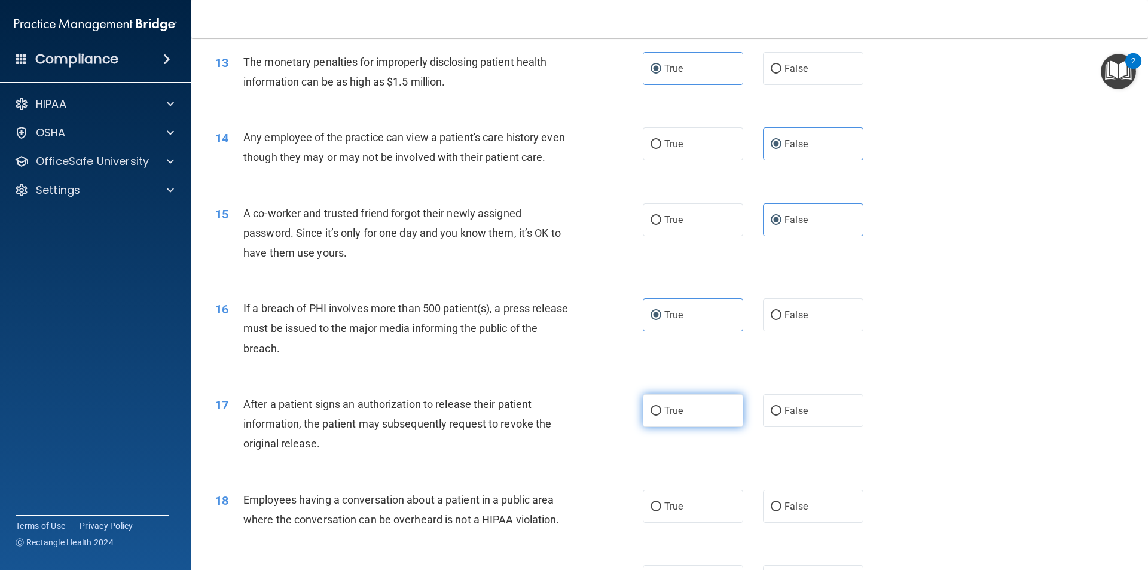
click at [684, 427] on label "True" at bounding box center [693, 410] width 100 height 33
click at [662, 416] on input "True" at bounding box center [656, 411] width 11 height 9
radio input "true"
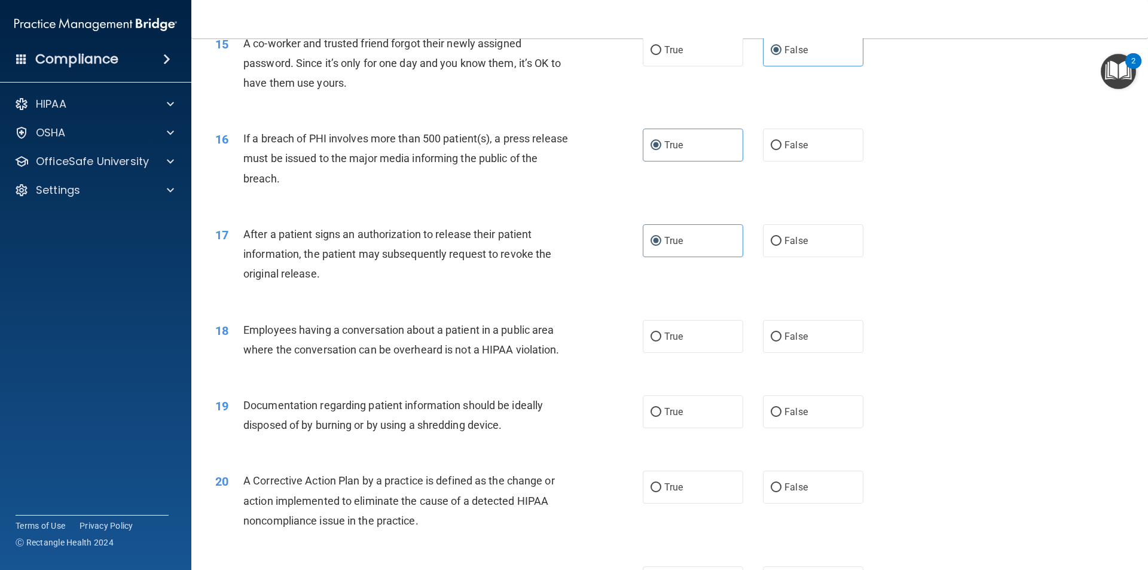
scroll to position [1256, 0]
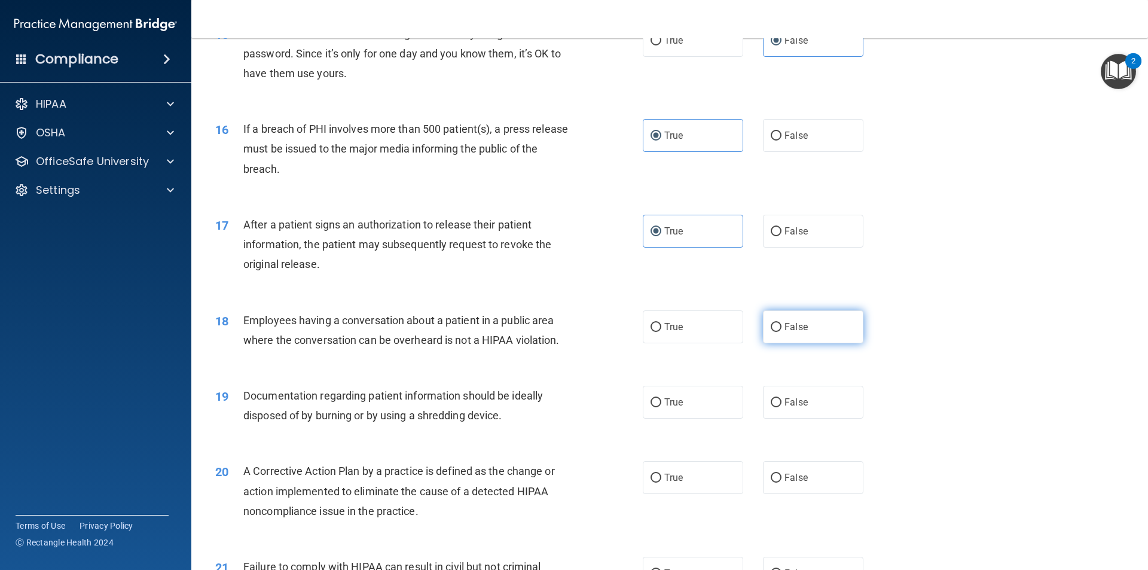
click at [778, 343] on label "False" at bounding box center [813, 326] width 100 height 33
click at [778, 332] on input "False" at bounding box center [776, 327] width 11 height 9
radio input "true"
click at [693, 419] on label "True" at bounding box center [693, 402] width 100 height 33
click at [662, 407] on input "True" at bounding box center [656, 402] width 11 height 9
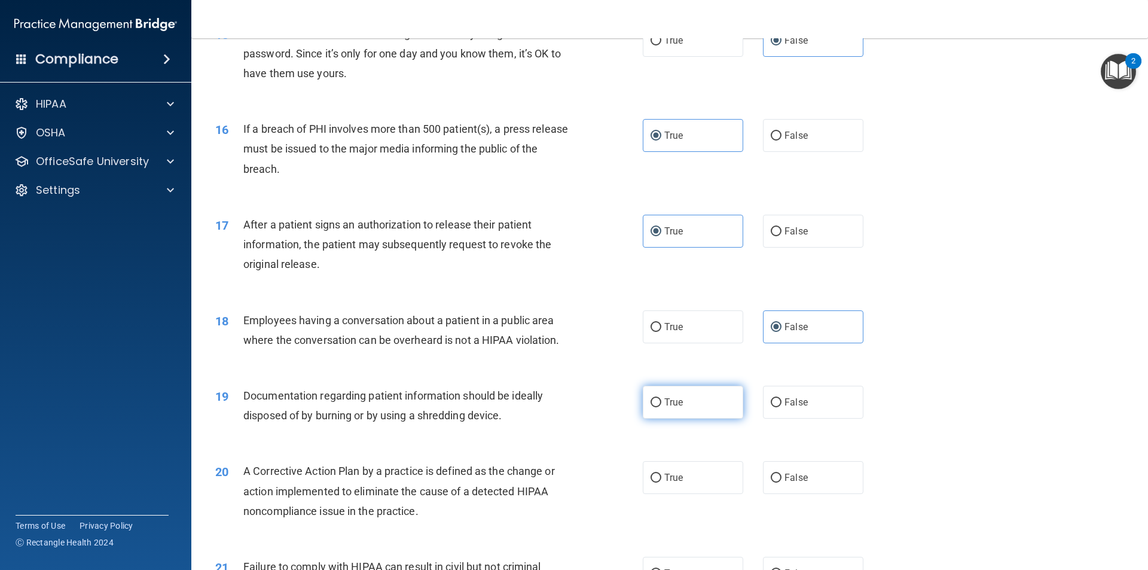
radio input "true"
click at [671, 483] on span "True" at bounding box center [674, 477] width 19 height 11
click at [662, 483] on input "True" at bounding box center [656, 478] width 11 height 9
radio input "true"
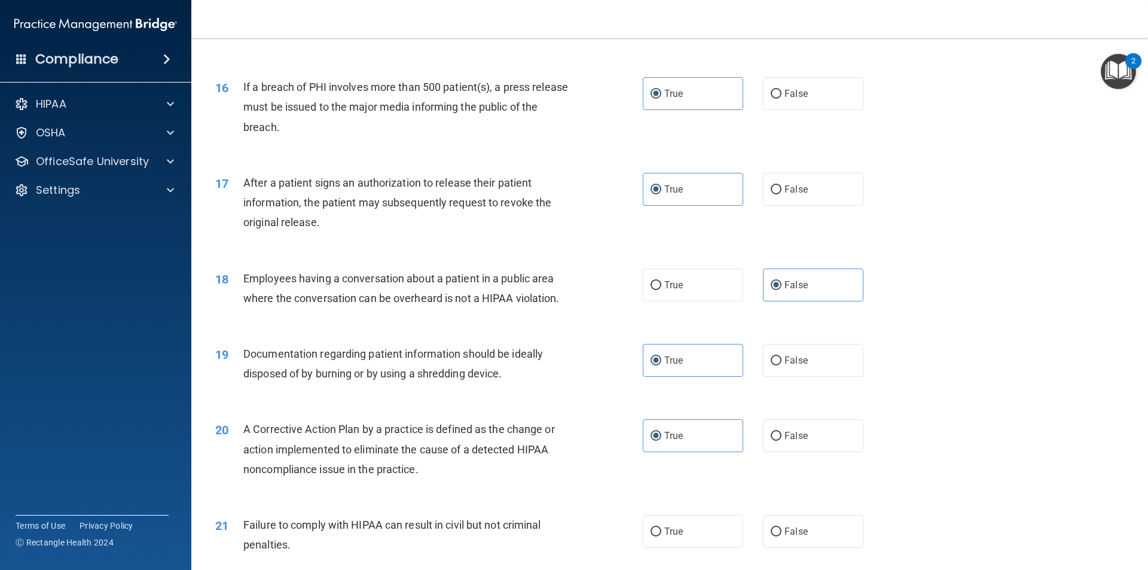
scroll to position [1316, 0]
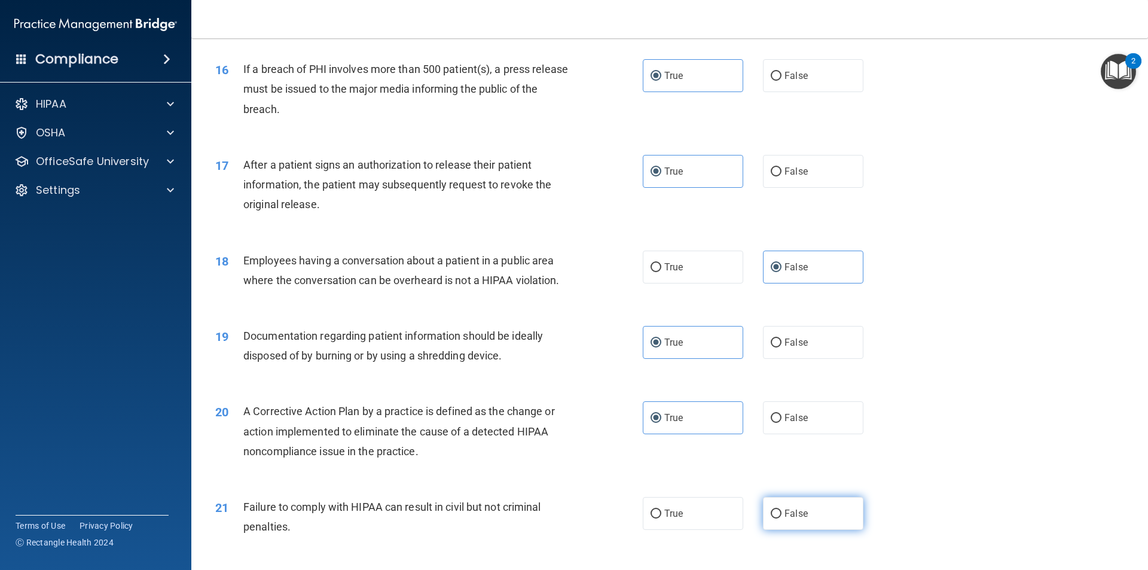
click at [791, 530] on label "False" at bounding box center [813, 513] width 100 height 33
click at [782, 519] on input "False" at bounding box center [776, 514] width 11 height 9
radio input "true"
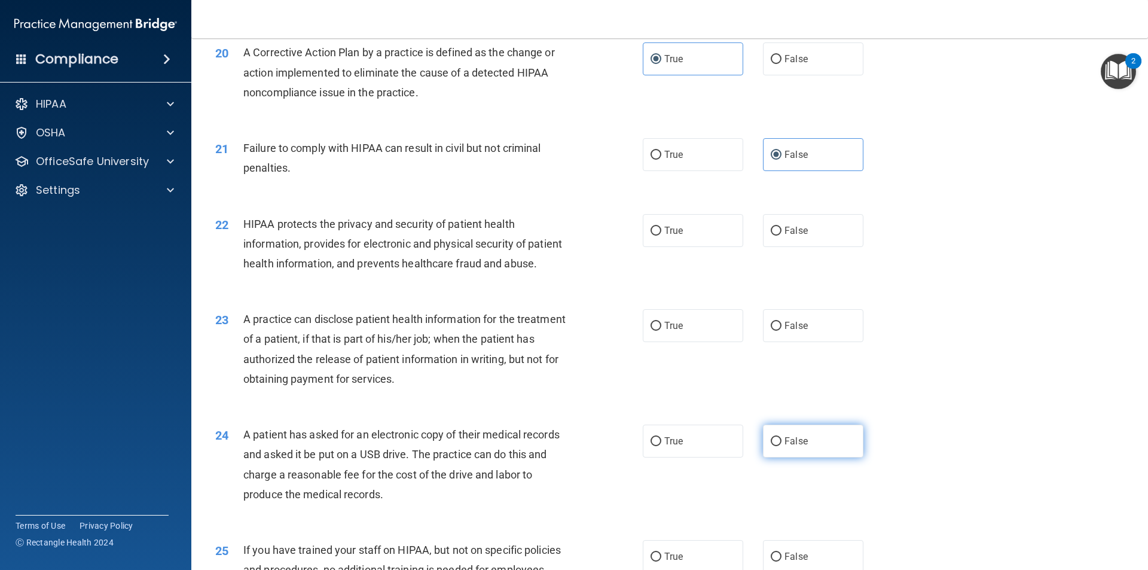
scroll to position [1735, 0]
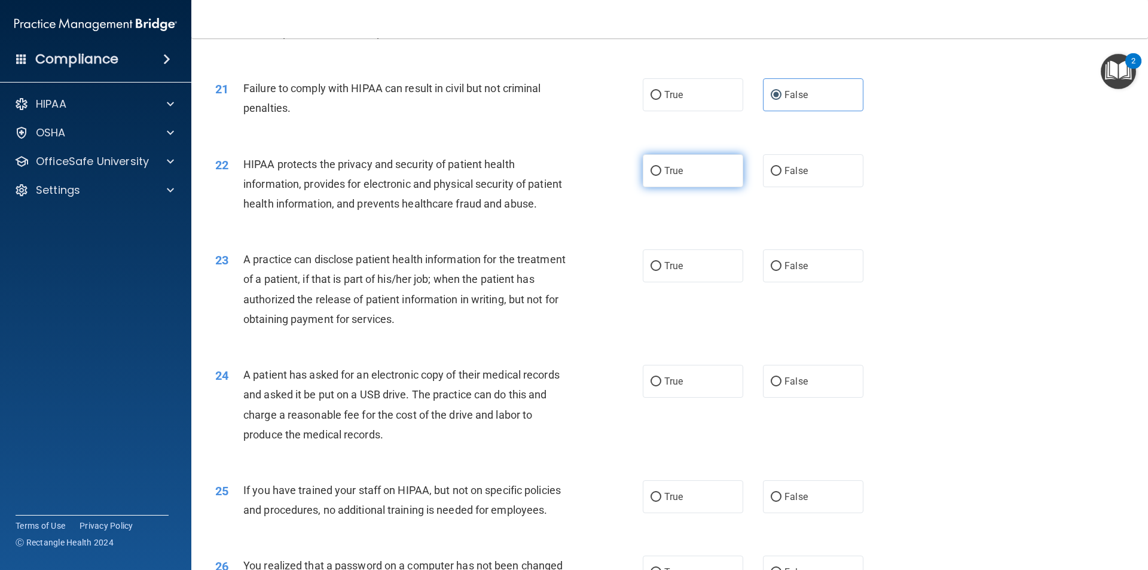
click at [665, 176] on span "True" at bounding box center [674, 170] width 19 height 11
click at [662, 176] on input "True" at bounding box center [656, 171] width 11 height 9
radio input "true"
click at [775, 282] on label "False" at bounding box center [813, 265] width 100 height 33
click at [775, 271] on input "False" at bounding box center [776, 266] width 11 height 9
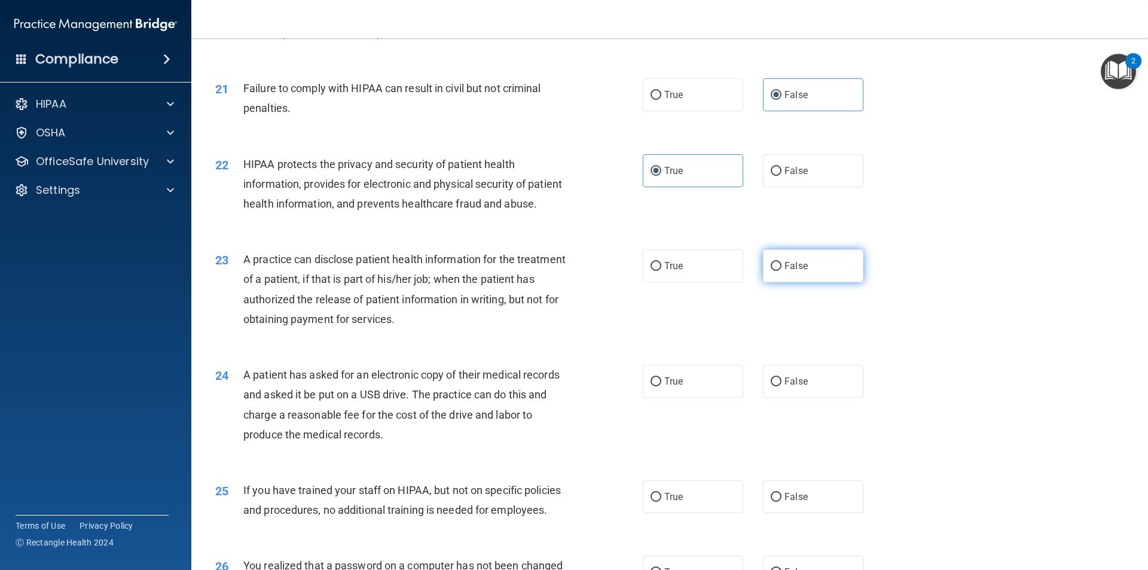
radio input "true"
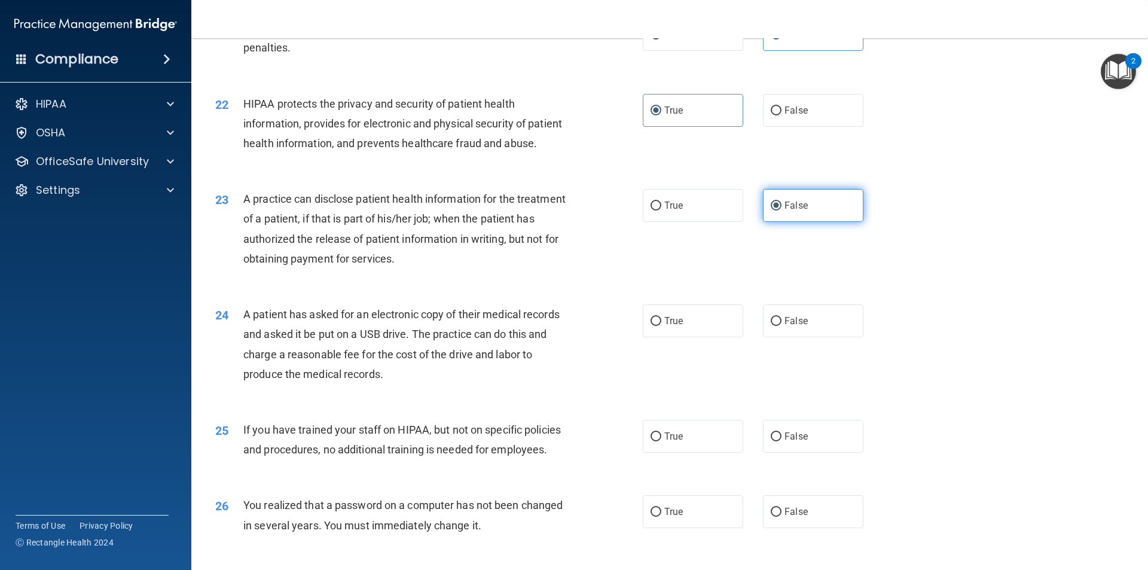
scroll to position [1854, 0]
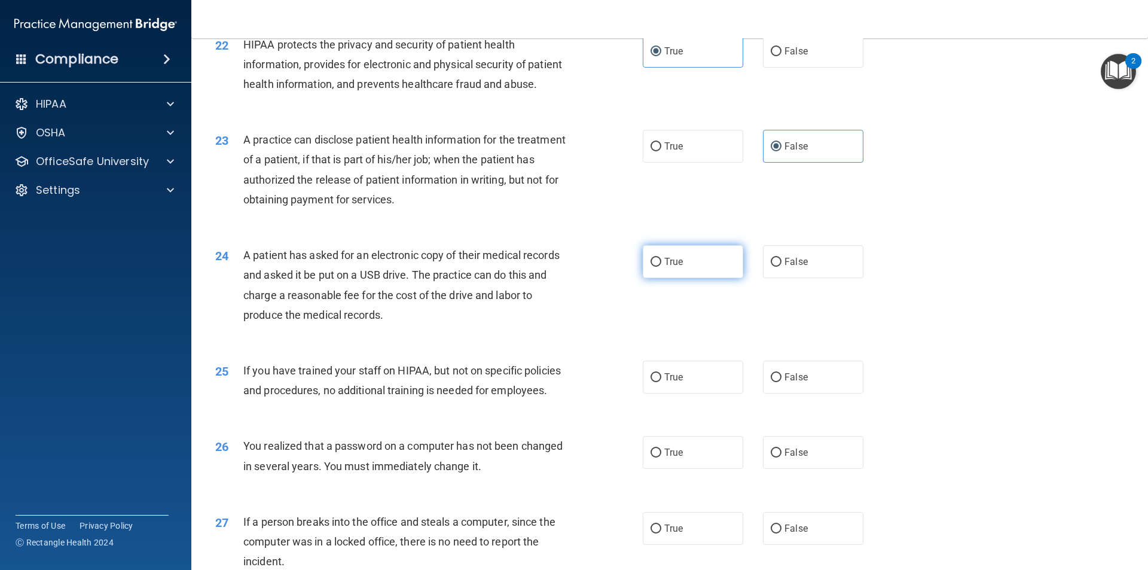
click at [717, 278] on label "True" at bounding box center [693, 261] width 100 height 33
click at [662, 267] on input "True" at bounding box center [656, 262] width 11 height 9
radio input "true"
click at [763, 394] on label "False" at bounding box center [813, 377] width 100 height 33
click at [771, 382] on input "False" at bounding box center [776, 377] width 11 height 9
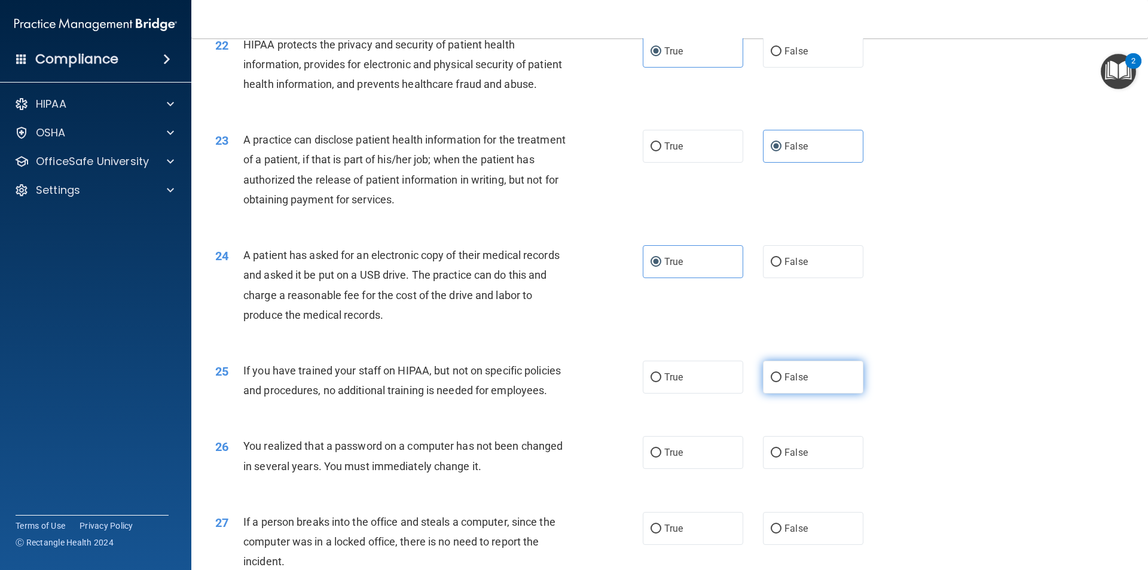
radio input "true"
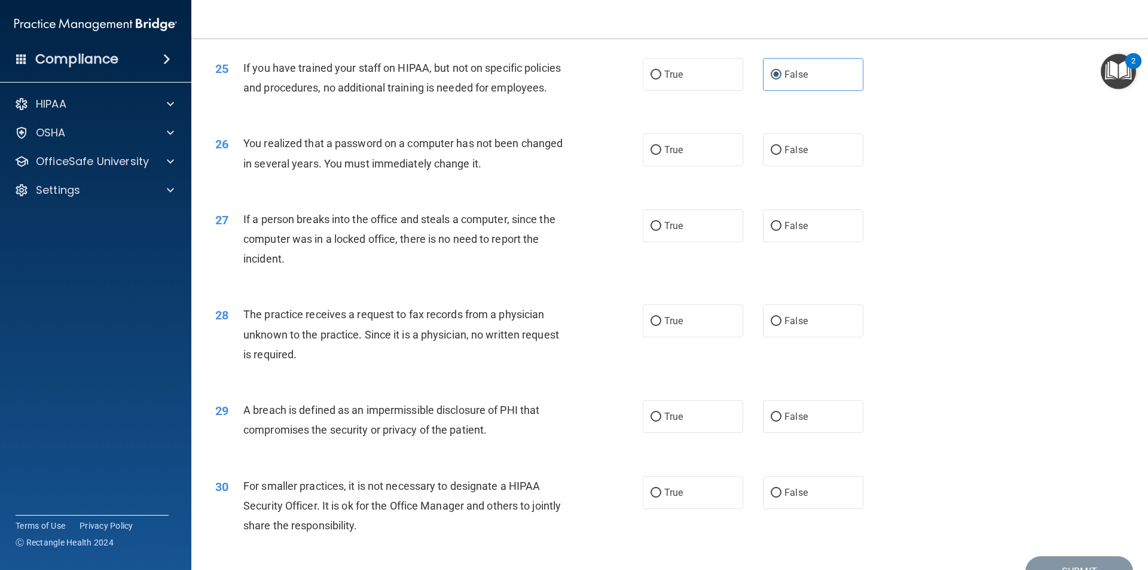
scroll to position [2213, 0]
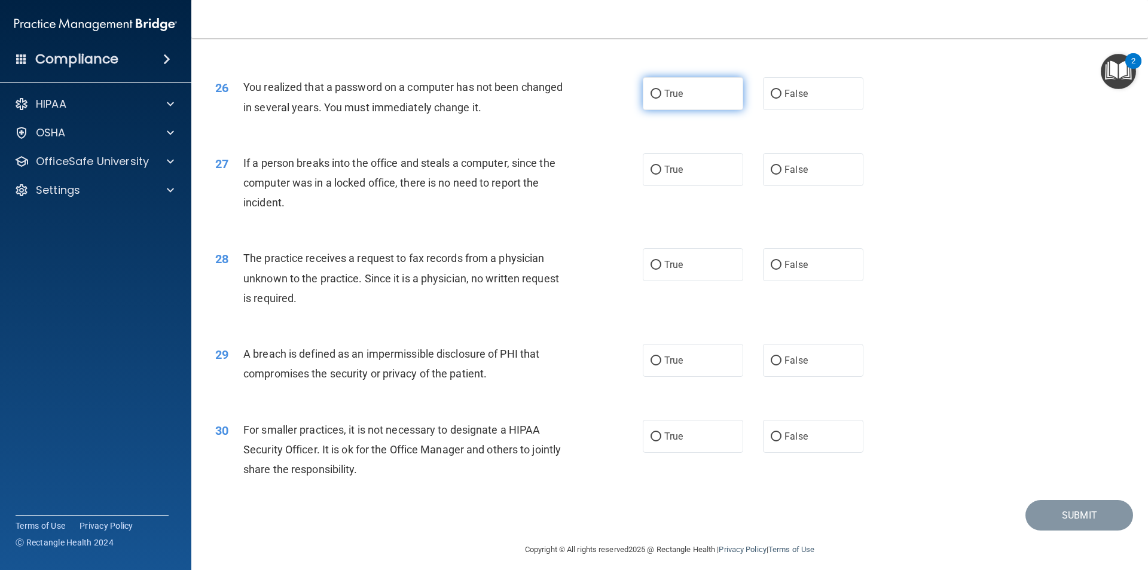
click at [680, 110] on label "True" at bounding box center [693, 93] width 100 height 33
click at [662, 99] on input "True" at bounding box center [656, 94] width 11 height 9
radio input "true"
click at [813, 186] on label "False" at bounding box center [813, 169] width 100 height 33
click at [782, 175] on input "False" at bounding box center [776, 170] width 11 height 9
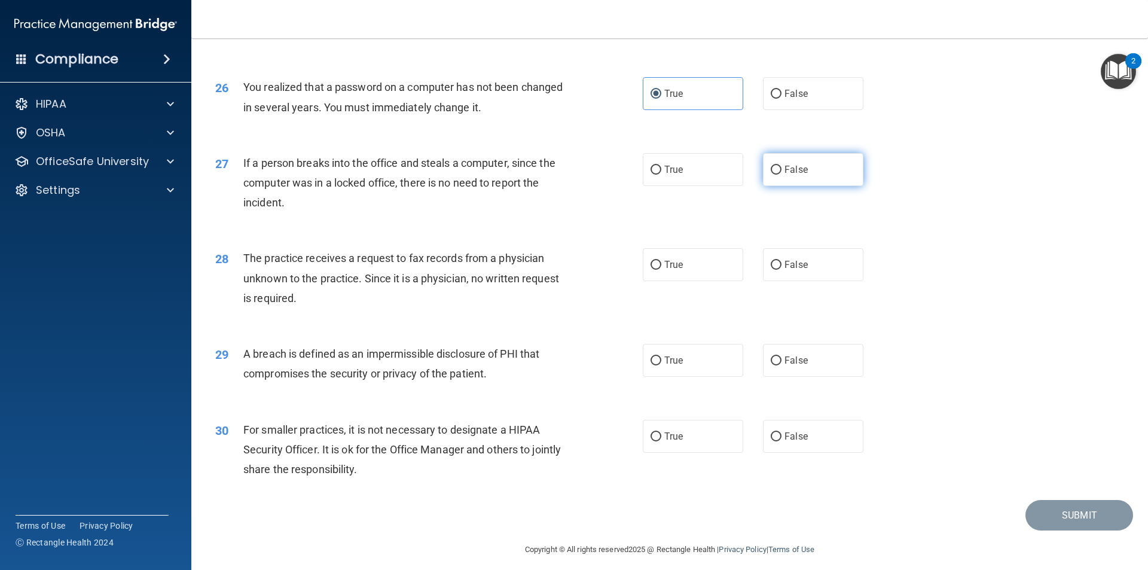
radio input "true"
click at [800, 321] on div "28 The practice receives a request to fax records from a physician unknown to t…" at bounding box center [669, 281] width 927 height 96
click at [810, 281] on label "False" at bounding box center [813, 264] width 100 height 33
click at [782, 270] on input "False" at bounding box center [776, 265] width 11 height 9
radio input "true"
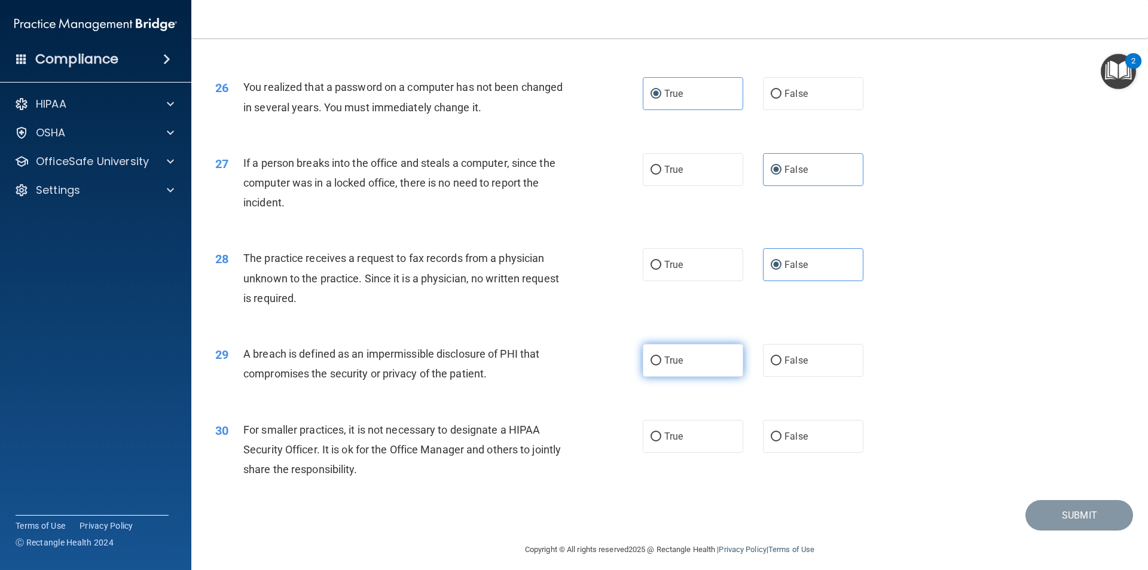
click at [669, 366] on span "True" at bounding box center [674, 360] width 19 height 11
click at [662, 365] on input "True" at bounding box center [656, 361] width 11 height 9
radio input "true"
click at [814, 453] on label "False" at bounding box center [813, 436] width 100 height 33
click at [782, 441] on input "False" at bounding box center [776, 436] width 11 height 9
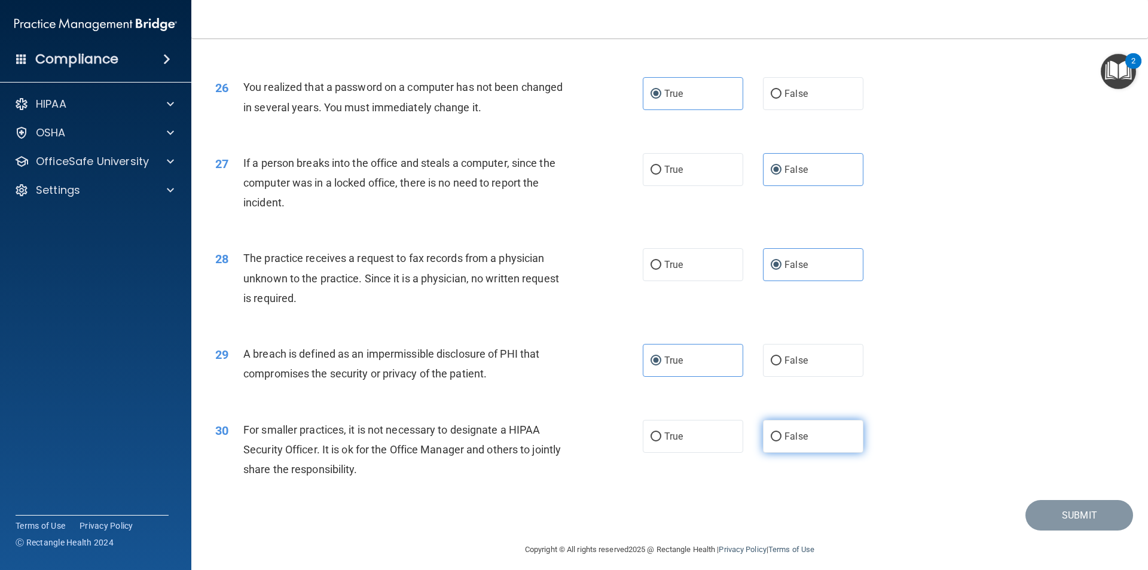
radio input "true"
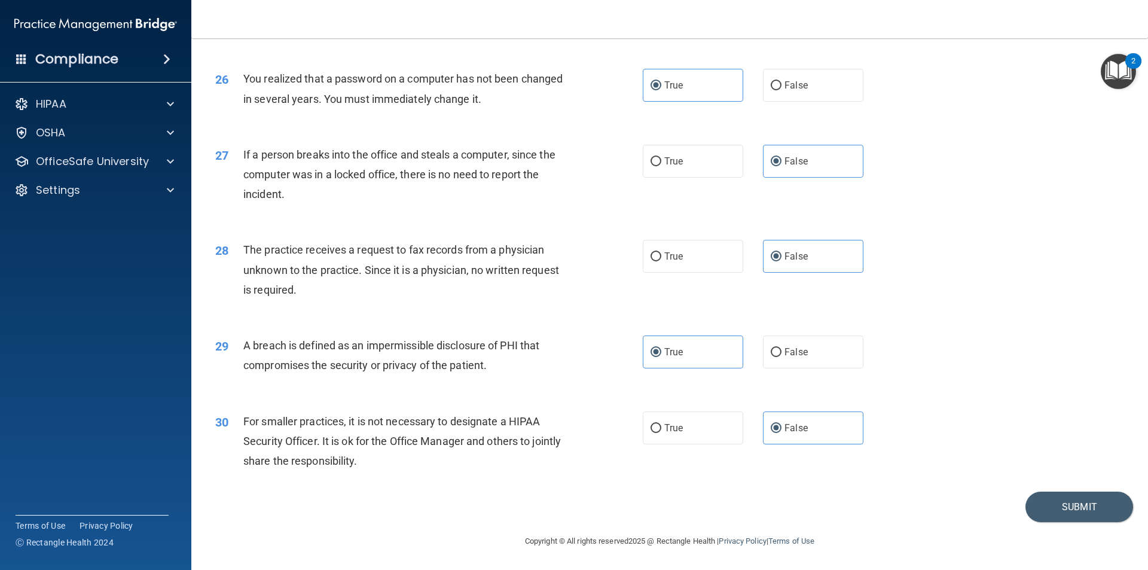
scroll to position [2261, 0]
click at [1055, 510] on button "Submit" at bounding box center [1080, 507] width 108 height 31
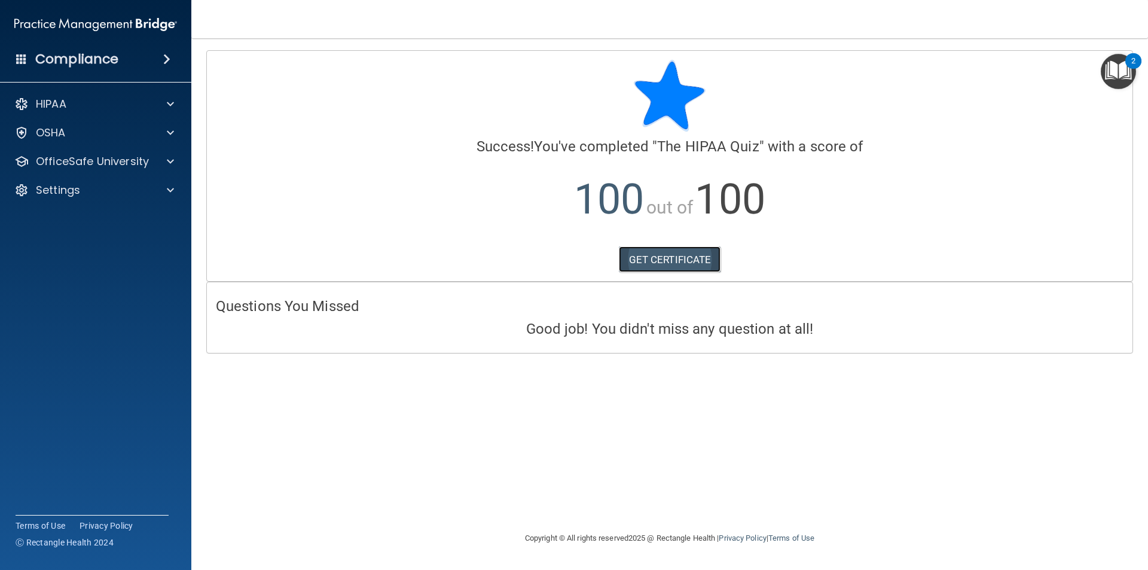
click at [686, 267] on link "GET CERTIFICATE" at bounding box center [670, 259] width 102 height 26
click at [171, 105] on span at bounding box center [170, 104] width 7 height 14
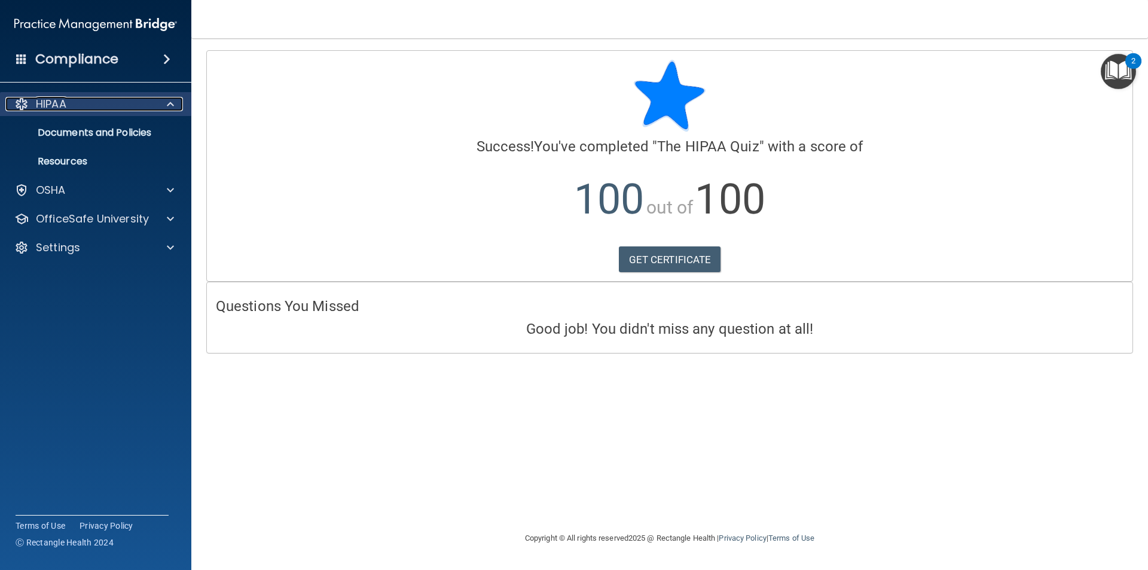
click at [171, 105] on span at bounding box center [170, 104] width 7 height 14
click at [52, 109] on p "HIPAA" at bounding box center [51, 104] width 31 height 14
click at [66, 140] on link "Documents and Policies" at bounding box center [82, 133] width 188 height 24
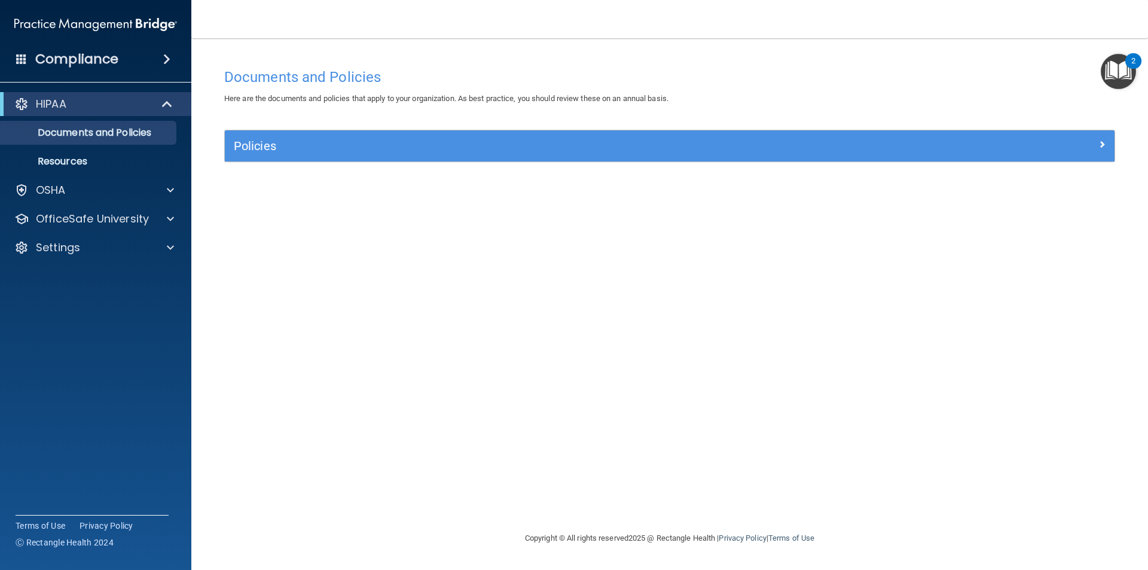
click at [1125, 64] on img "Open Resource Center, 2 new notifications" at bounding box center [1118, 71] width 35 height 35
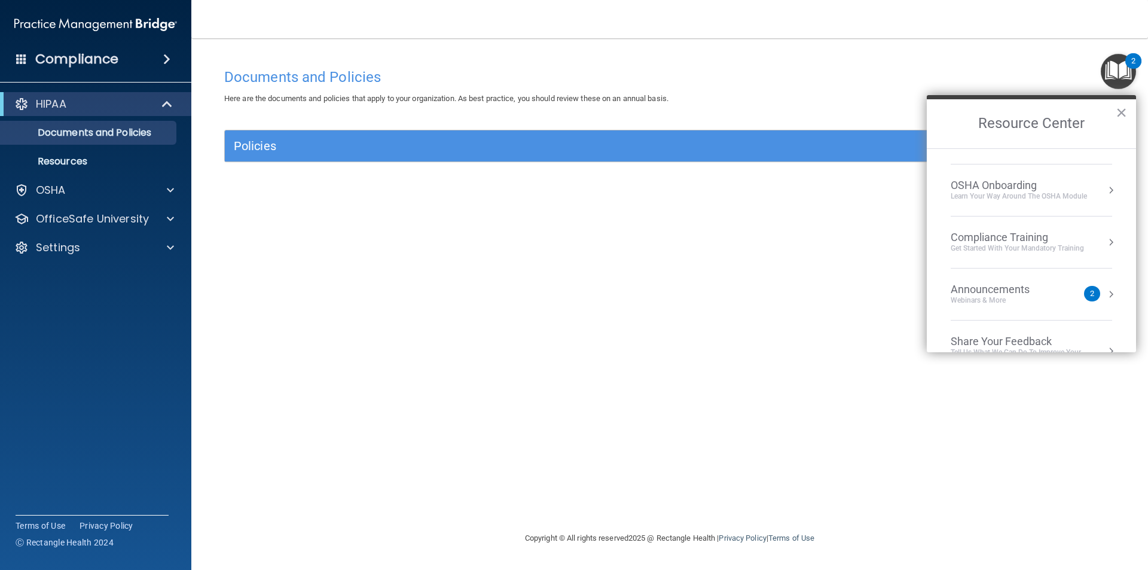
scroll to position [67, 0]
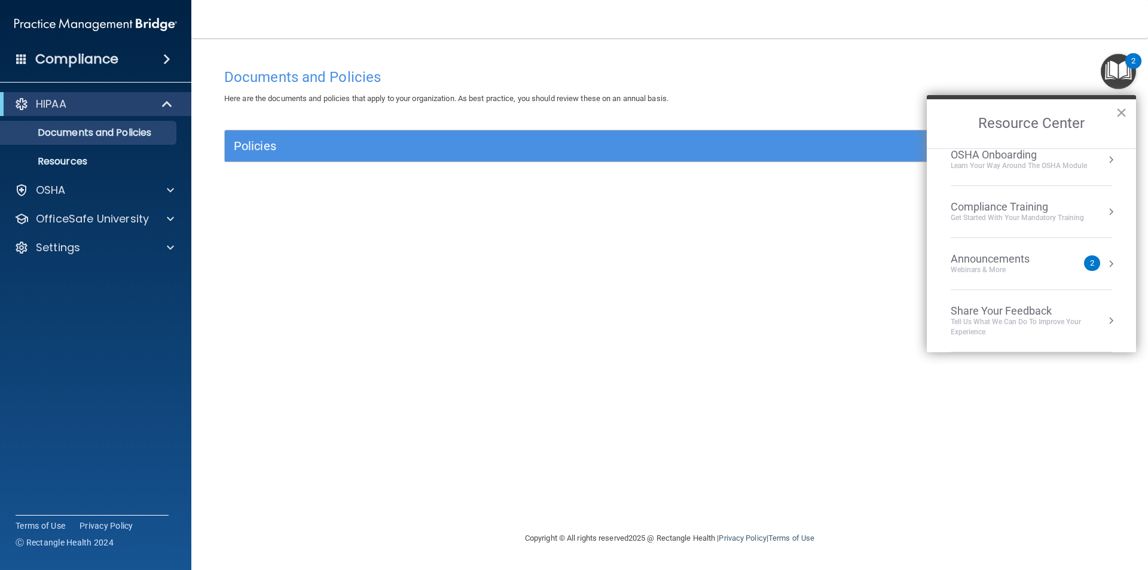
click at [1062, 266] on div "Announcements Webinars & More" at bounding box center [1014, 263] width 127 height 23
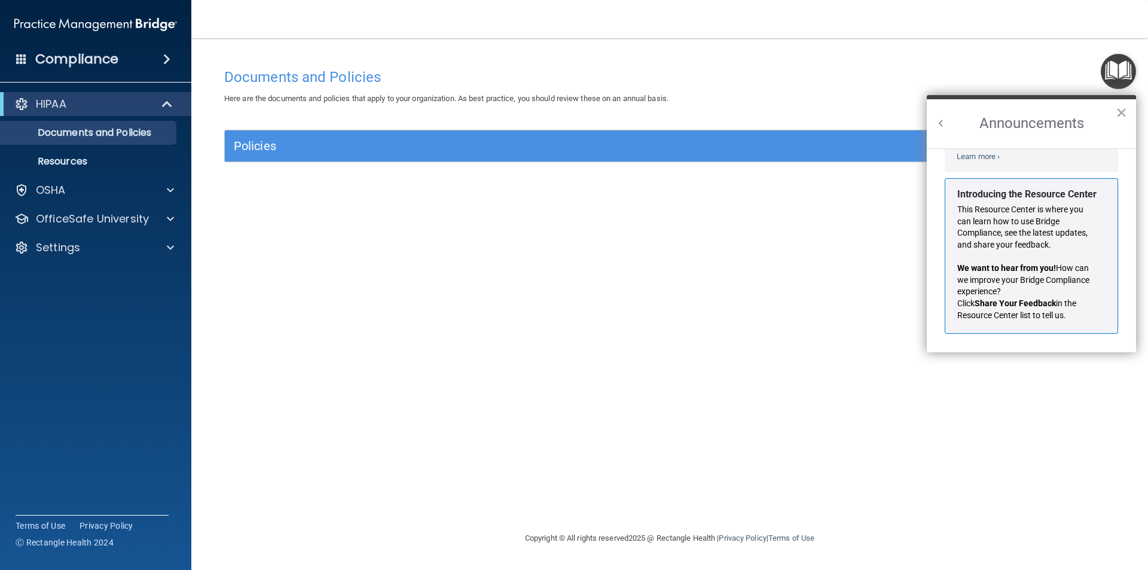
scroll to position [210, 0]
click at [938, 127] on button "Back to Resource Center Home" at bounding box center [942, 123] width 12 height 12
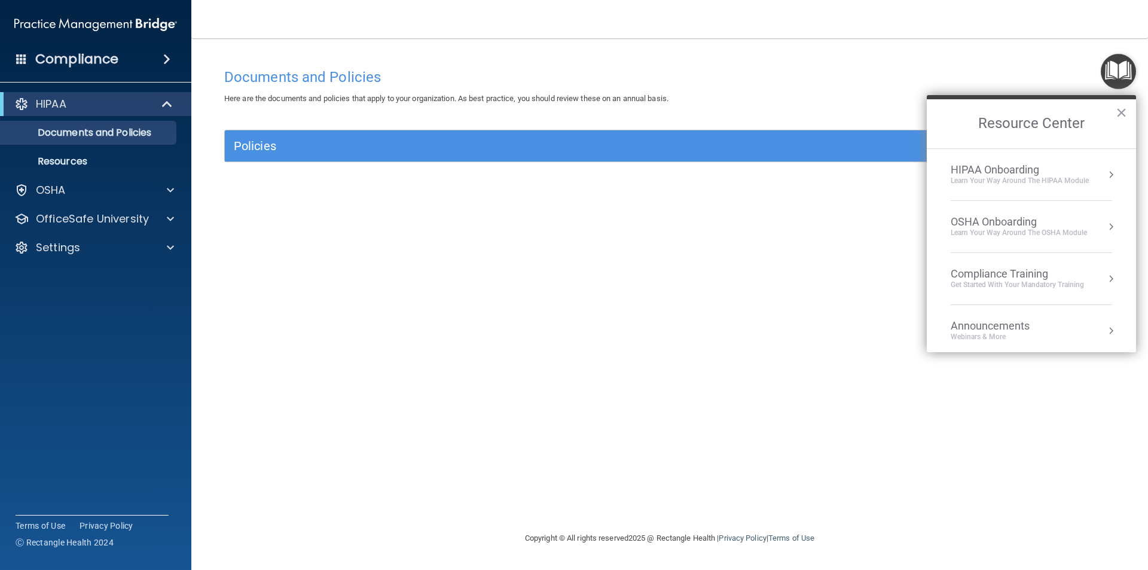
scroll to position [195, 0]
click at [59, 162] on p "Resources" at bounding box center [89, 162] width 163 height 12
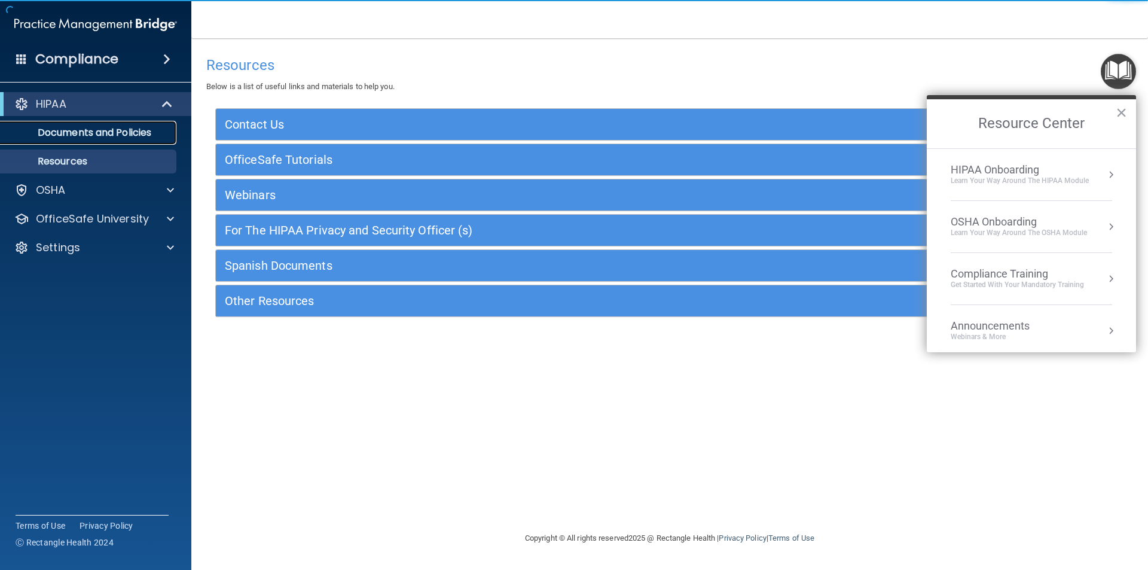
click at [53, 139] on p "Documents and Policies" at bounding box center [89, 133] width 163 height 12
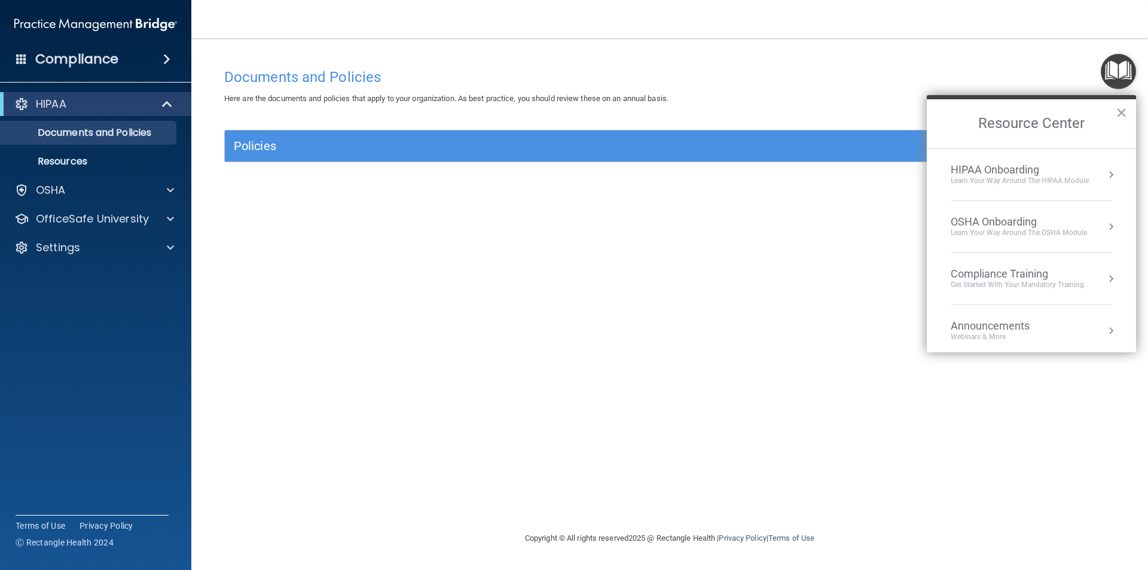
click at [1031, 174] on div "HIPAA Onboarding" at bounding box center [1020, 169] width 138 height 13
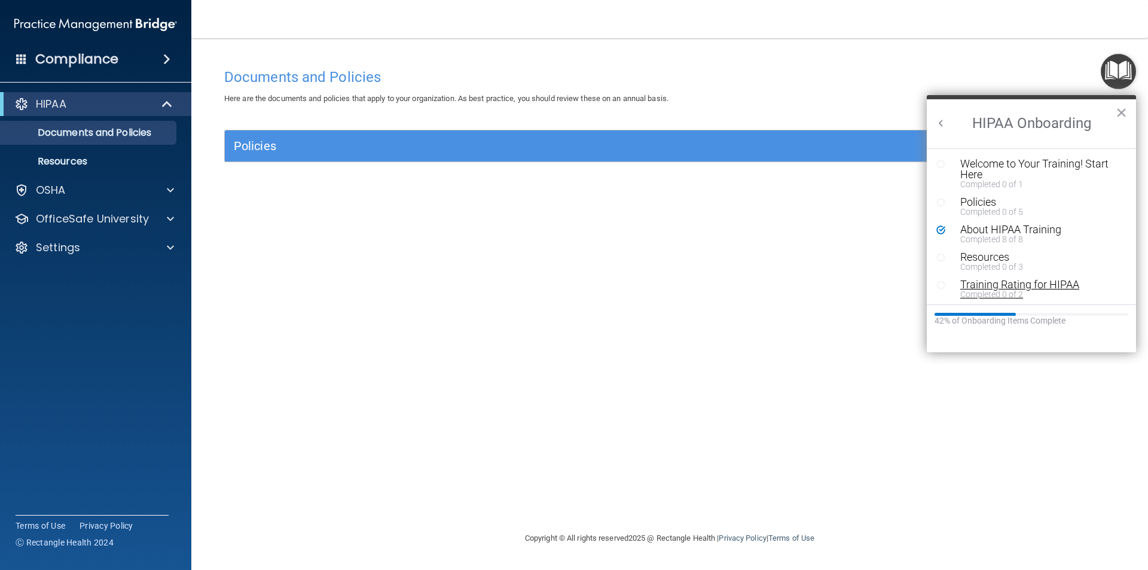
click at [1036, 288] on div "Training Rating for HIPAA" at bounding box center [1036, 284] width 151 height 11
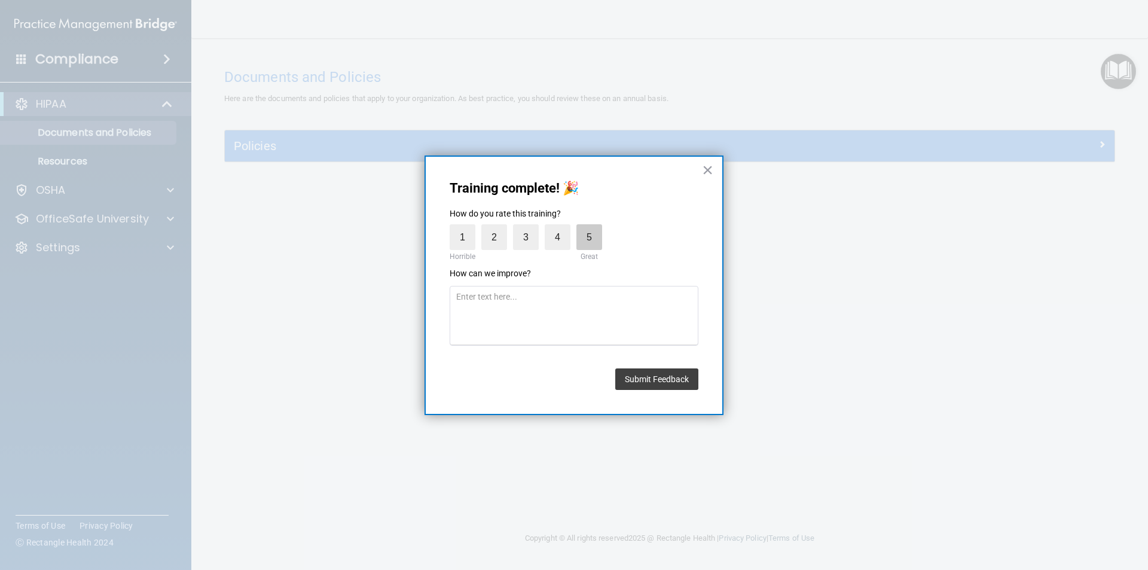
click at [587, 245] on label "5" at bounding box center [590, 237] width 26 height 26
click at [562, 227] on input "5" at bounding box center [562, 227] width 0 height 0
click at [670, 385] on button "Submit Feedback" at bounding box center [657, 379] width 83 height 22
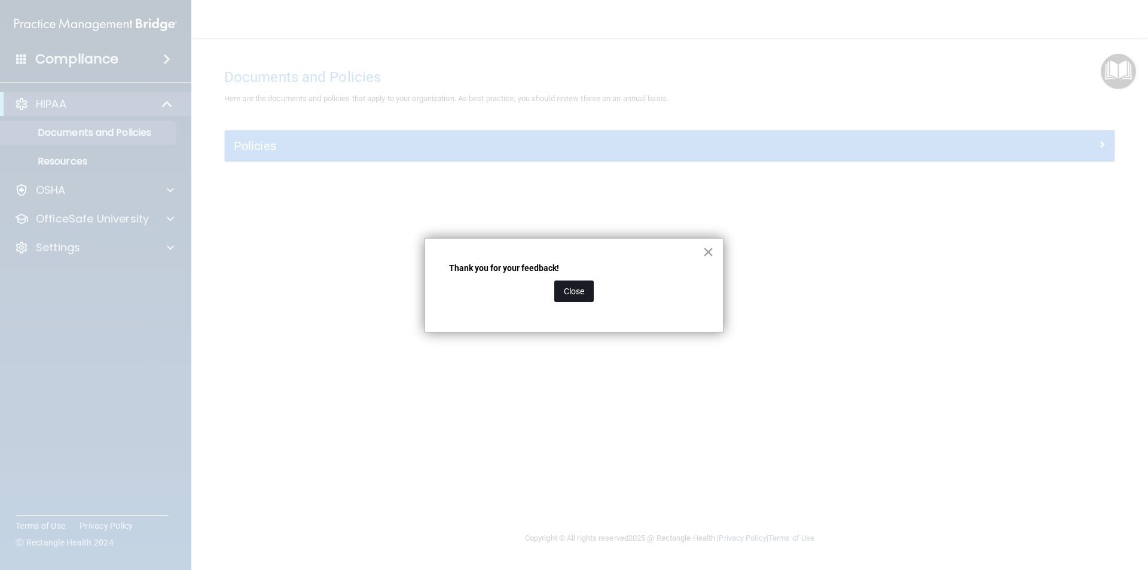
click at [572, 292] on button "Close" at bounding box center [574, 292] width 39 height 22
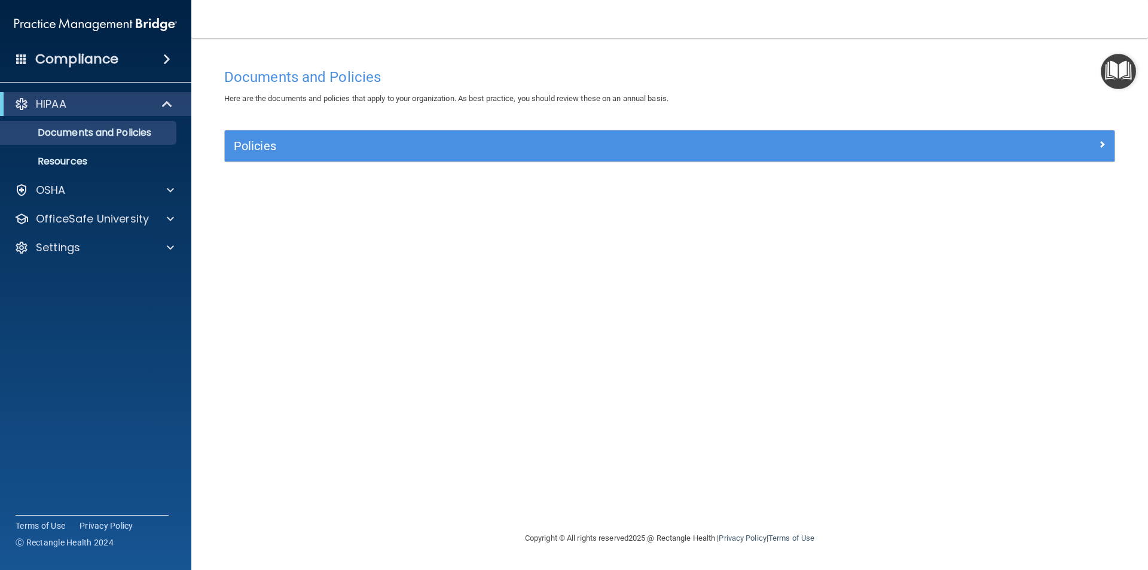
click at [1095, 135] on div "Policies" at bounding box center [670, 145] width 890 height 31
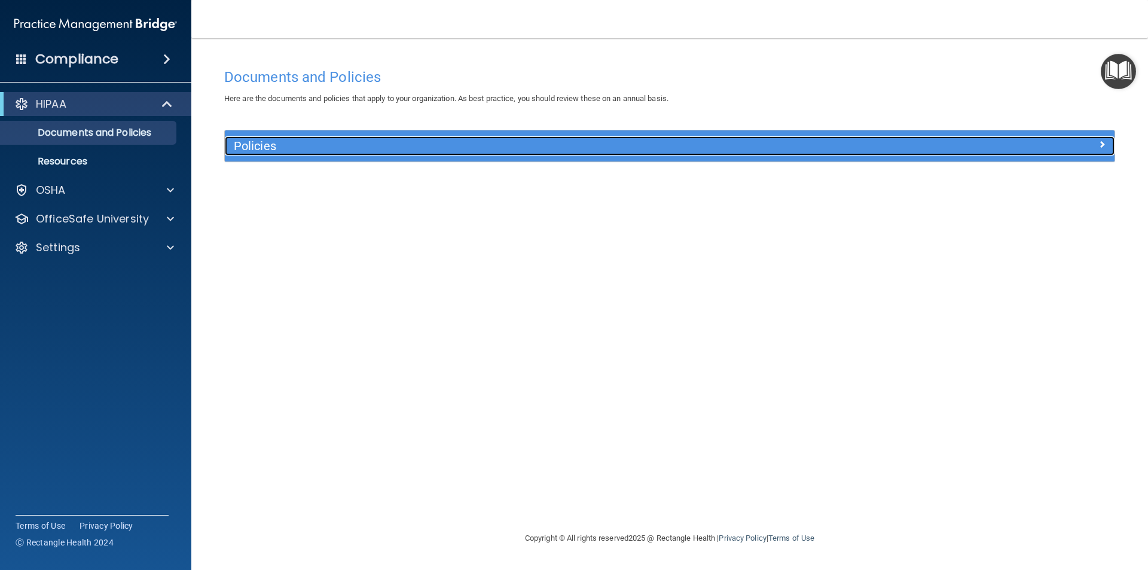
click at [1105, 141] on span at bounding box center [1102, 144] width 7 height 14
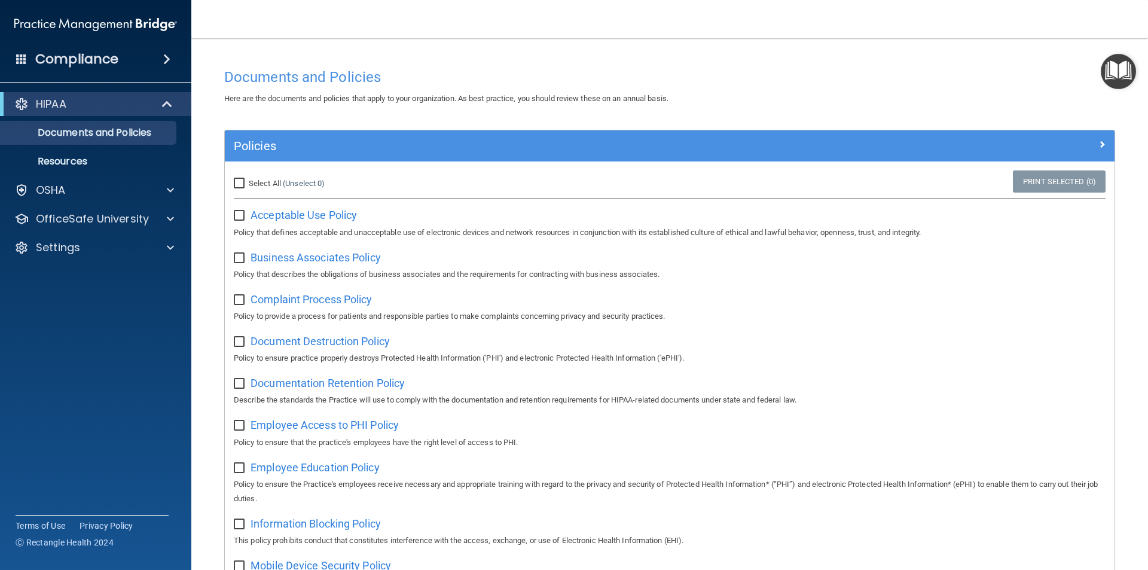
click at [549, 176] on div "Select All (Unselect 0) Unselect All Print Selected (0)" at bounding box center [670, 183] width 890 height 26
click at [540, 198] on div "Select All (Unselect 0) Unselect All Print Selected (0) Acceptable Use Policy P…" at bounding box center [670, 204] width 872 height 69
click at [275, 187] on span "Select All" at bounding box center [265, 183] width 32 height 9
click at [248, 187] on input "Select All (Unselect 0) Unselect All" at bounding box center [241, 184] width 14 height 10
checkbox input "true"
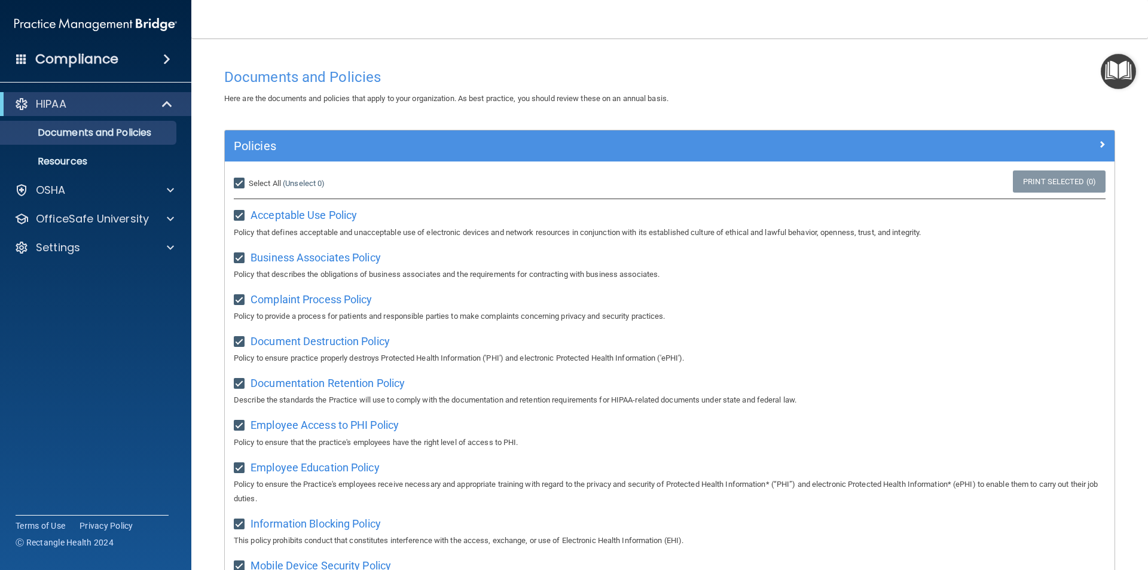
checkbox input "true"
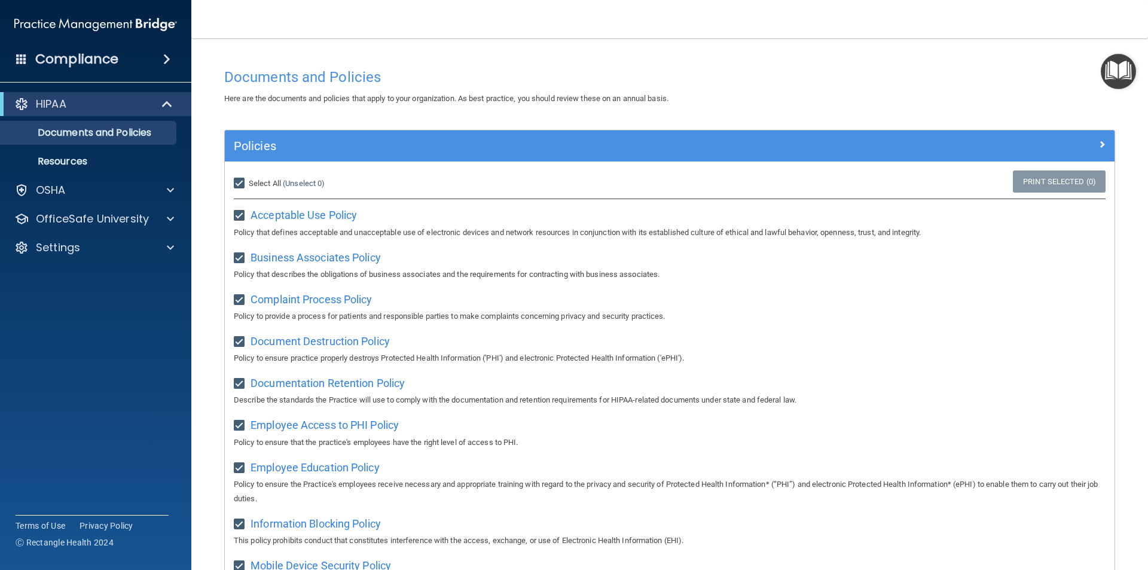
checkbox input "true"
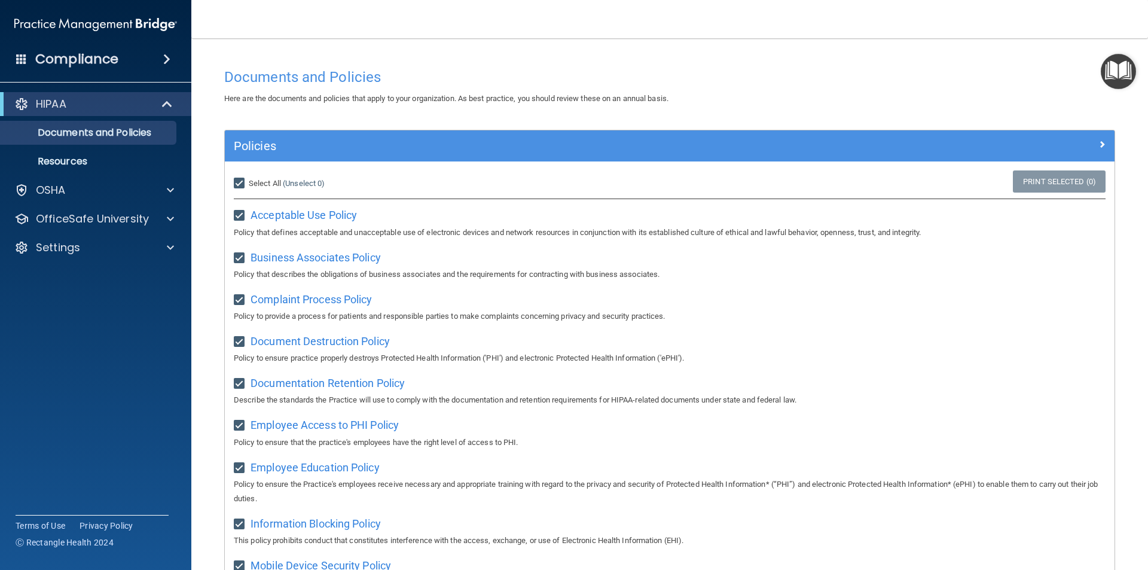
checkbox input "true"
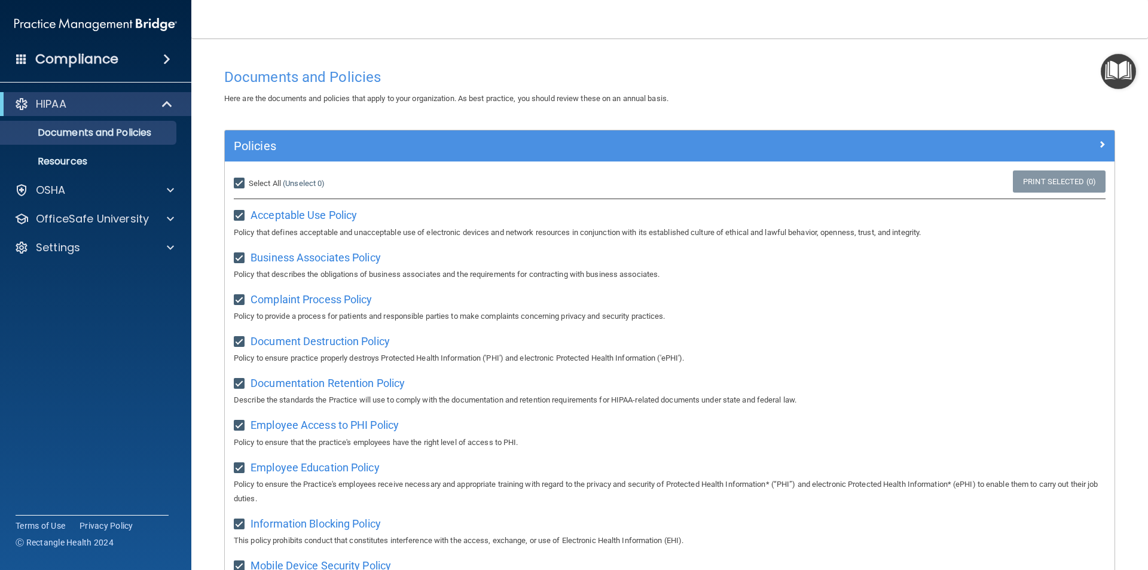
checkbox input "true"
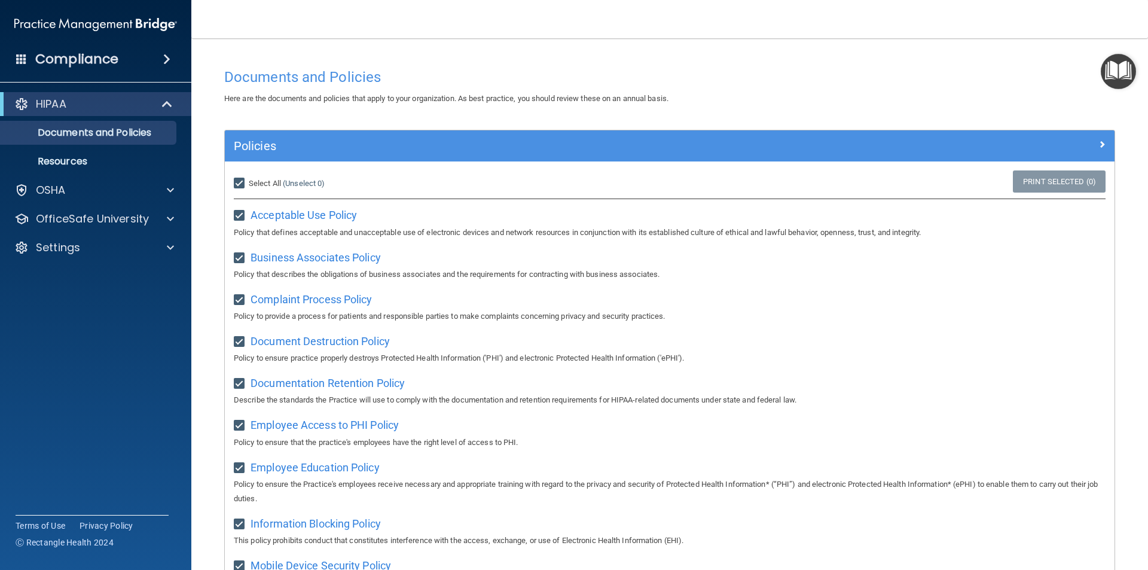
checkbox input "true"
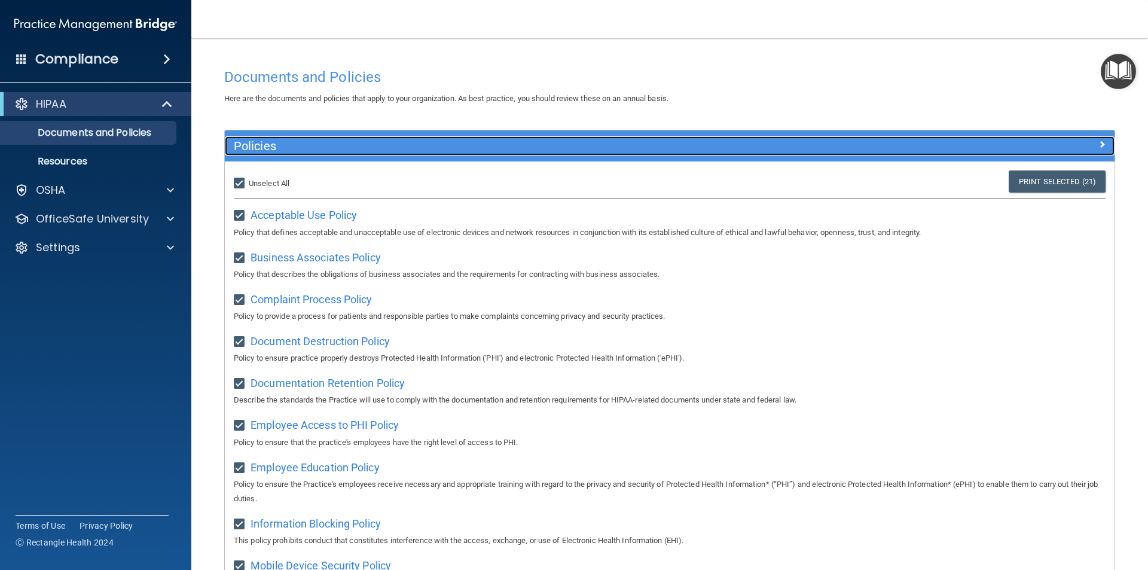
click at [1099, 150] on span at bounding box center [1102, 144] width 7 height 14
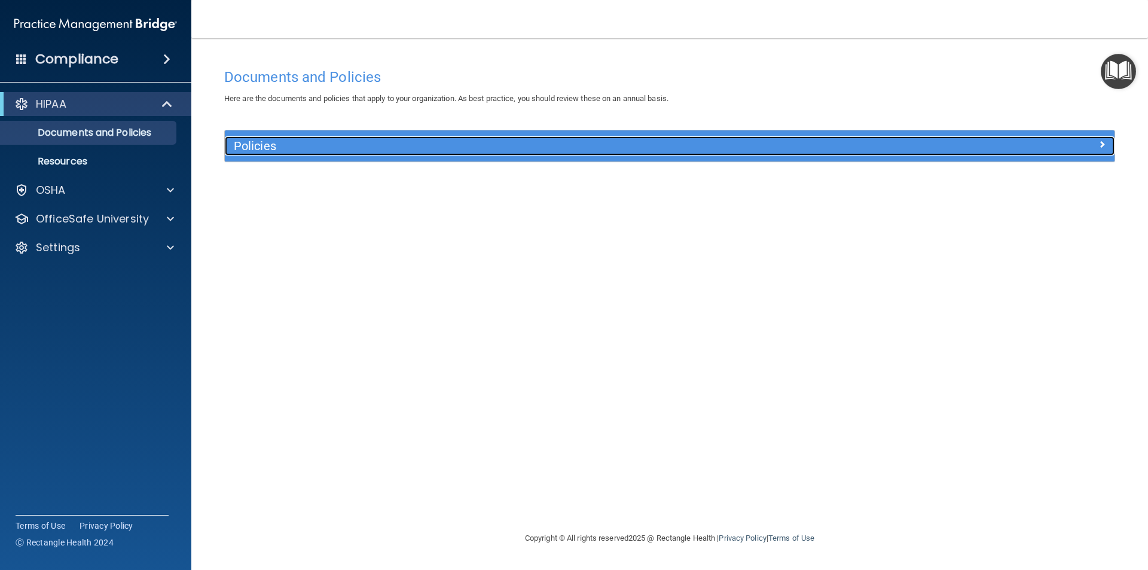
click at [1089, 150] on div at bounding box center [1003, 143] width 223 height 14
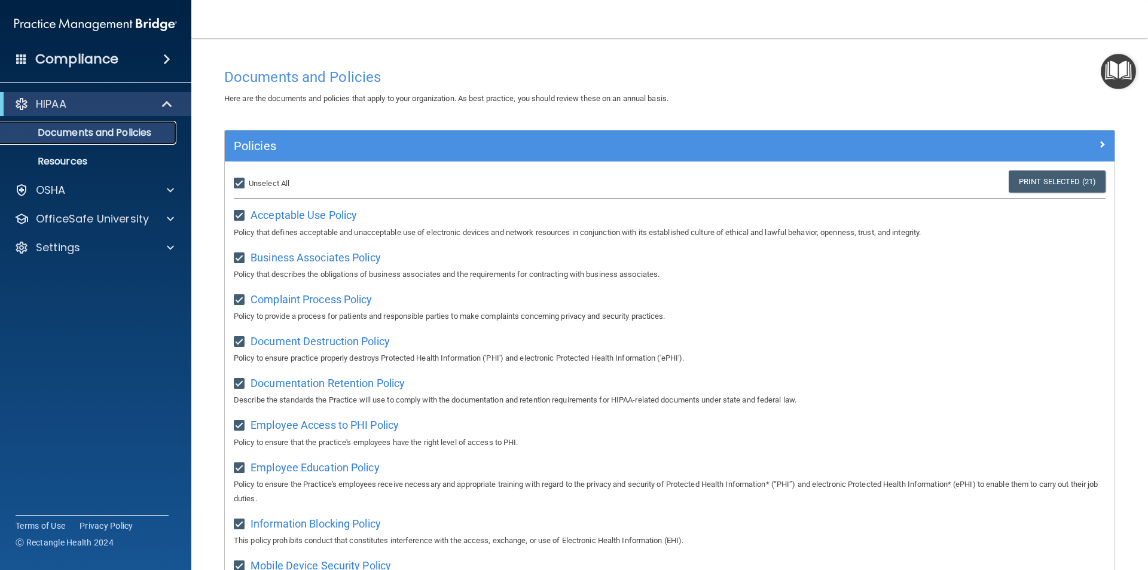
click at [108, 142] on link "Documents and Policies" at bounding box center [82, 133] width 188 height 24
click at [105, 166] on p "Resources" at bounding box center [89, 162] width 163 height 12
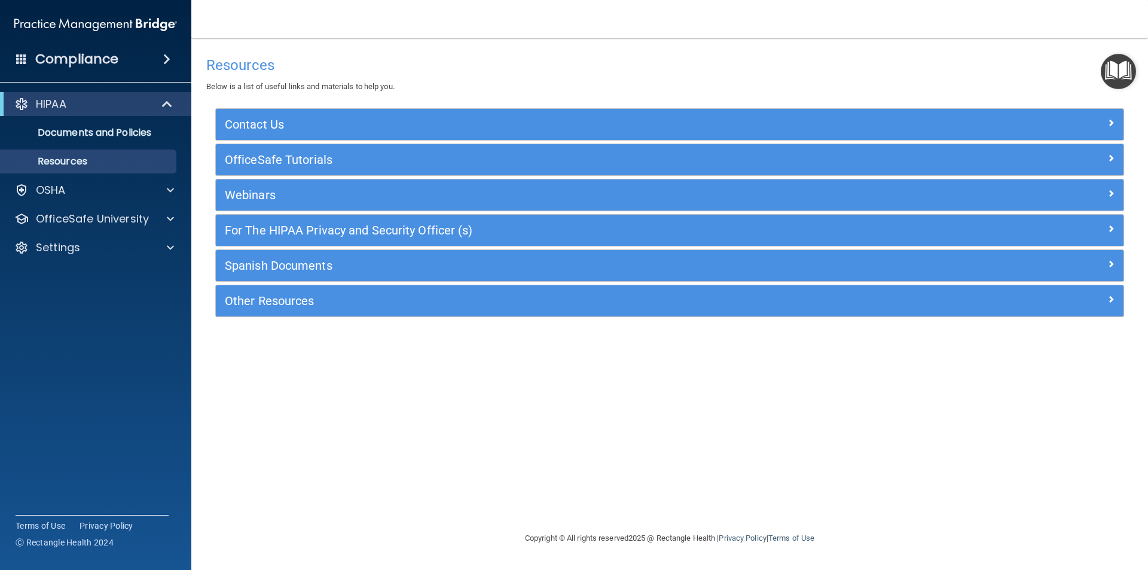
click at [1130, 73] on img "Open Resource Center" at bounding box center [1118, 71] width 35 height 35
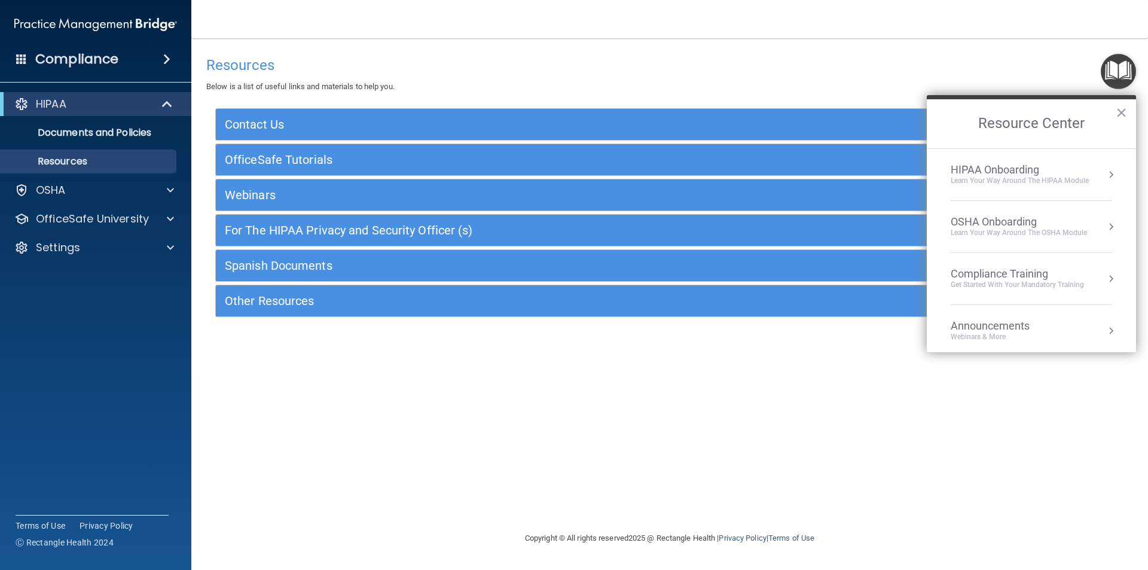
click at [1098, 286] on div "Compliance Training Get Started with your mandatory training" at bounding box center [1032, 278] width 162 height 23
click at [1049, 170] on div "HIPAA Training for Members" at bounding box center [1003, 168] width 133 height 11
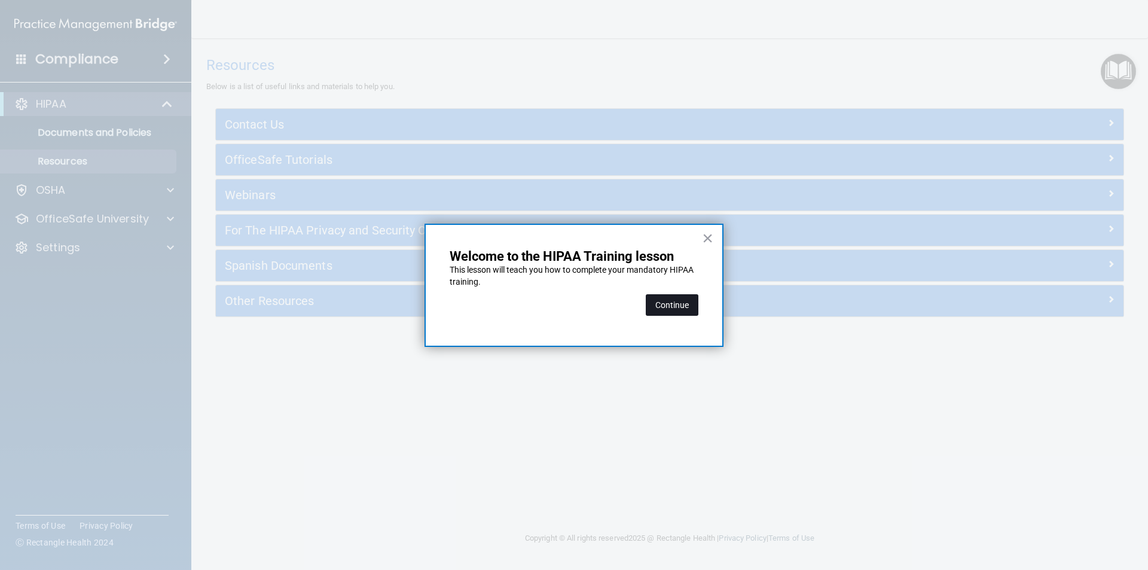
click at [662, 306] on button "Continue" at bounding box center [672, 305] width 53 height 22
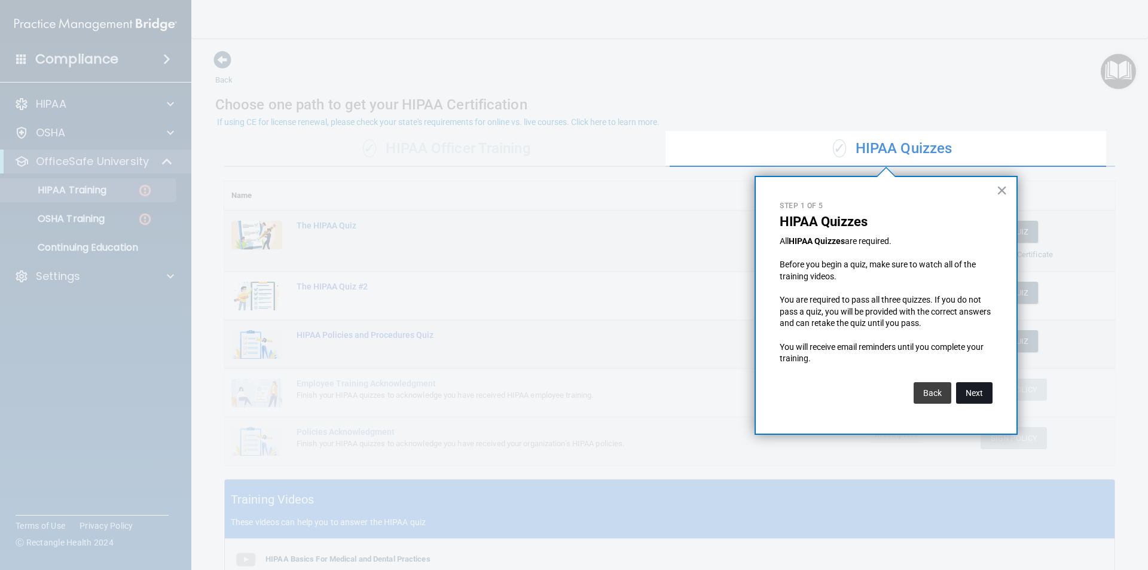
click at [961, 391] on button "Next" at bounding box center [974, 393] width 36 height 22
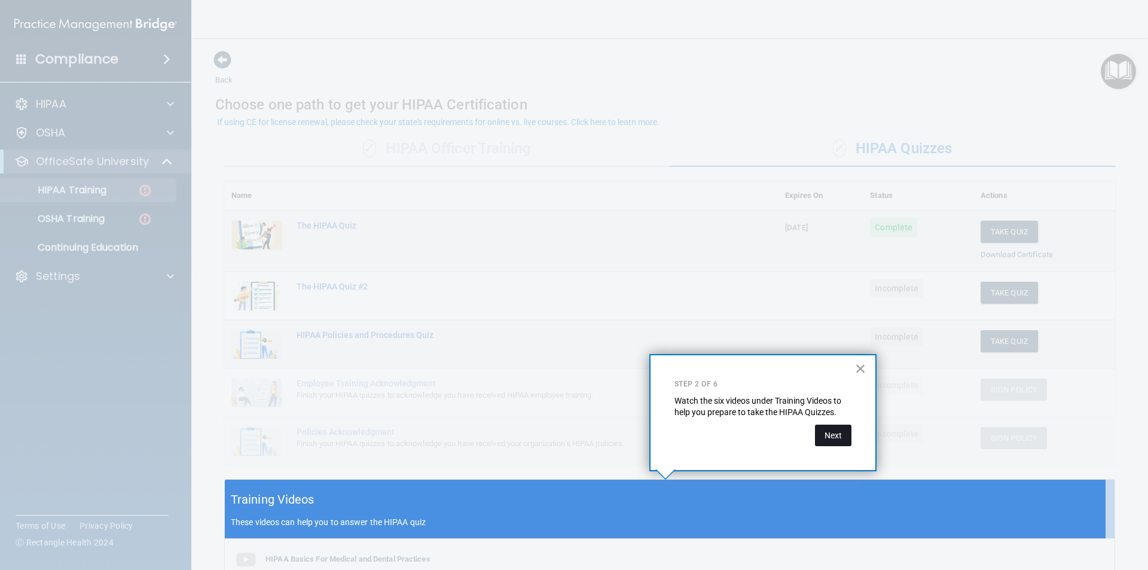
click at [842, 439] on button "Next" at bounding box center [833, 436] width 36 height 22
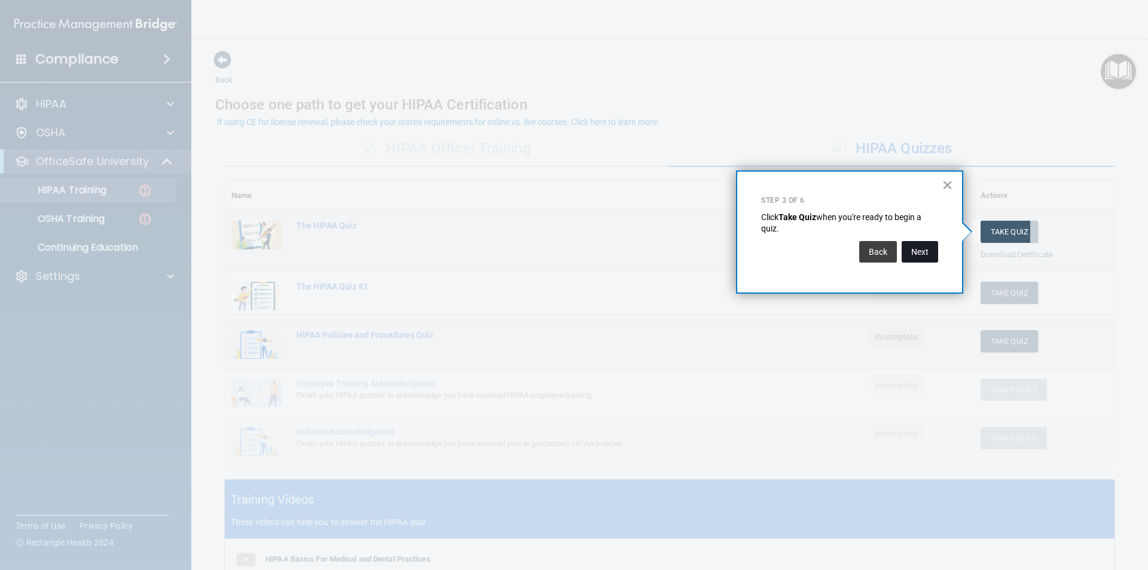
click at [934, 255] on button "Next" at bounding box center [920, 252] width 36 height 22
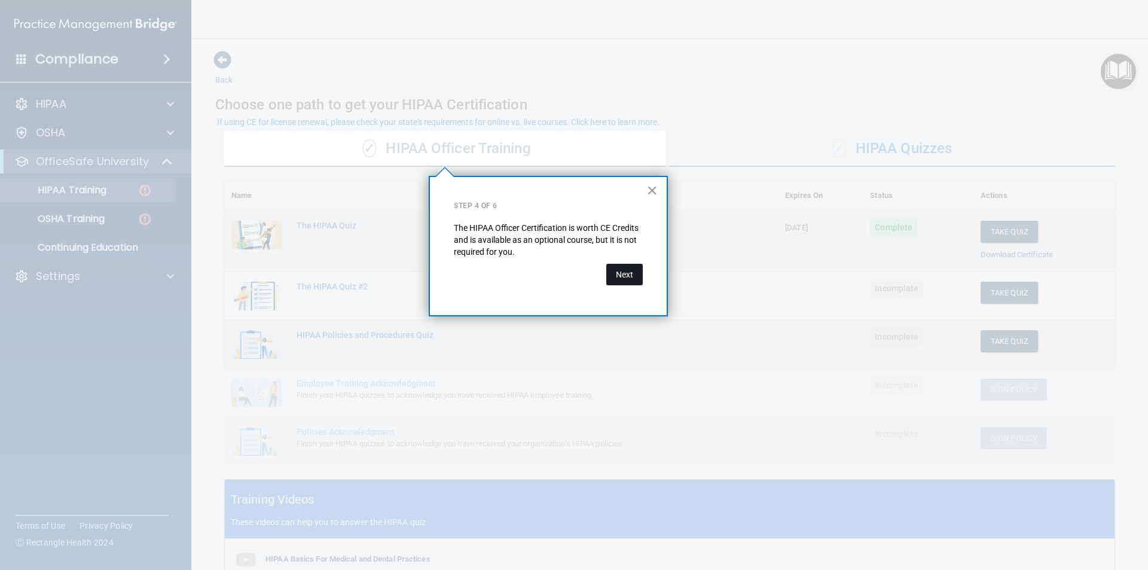
click at [619, 278] on button "Next" at bounding box center [625, 275] width 36 height 22
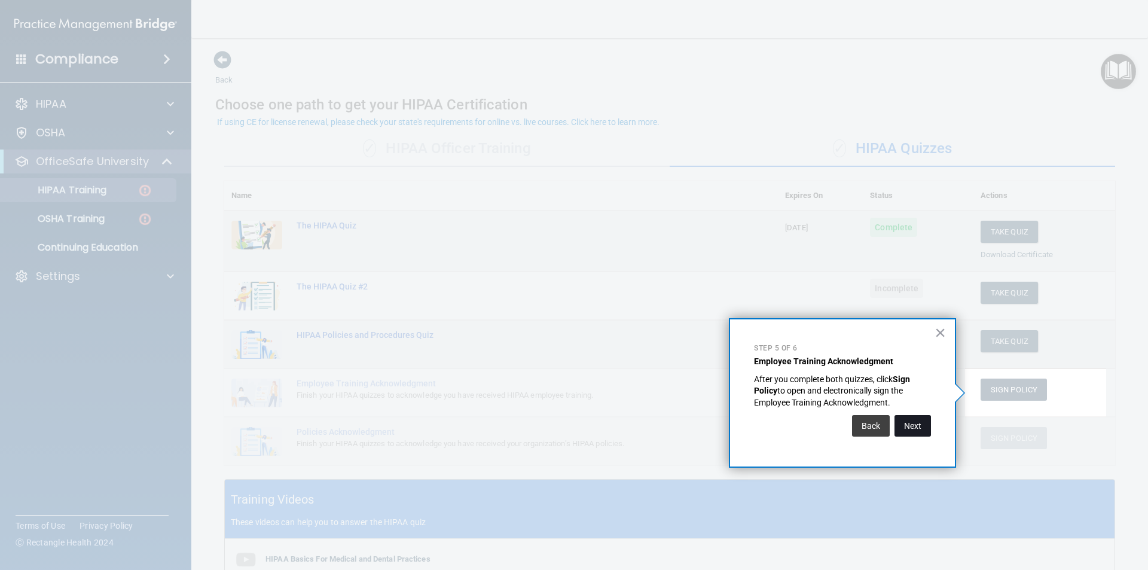
click at [911, 429] on button "Next" at bounding box center [913, 426] width 36 height 22
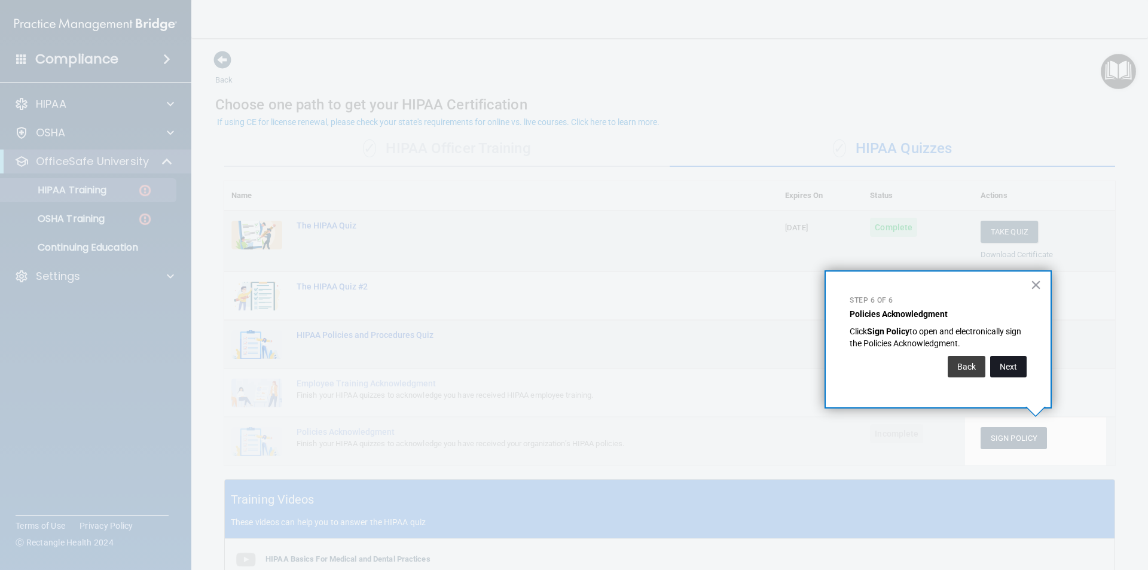
click at [1012, 366] on button "Next" at bounding box center [1009, 367] width 36 height 22
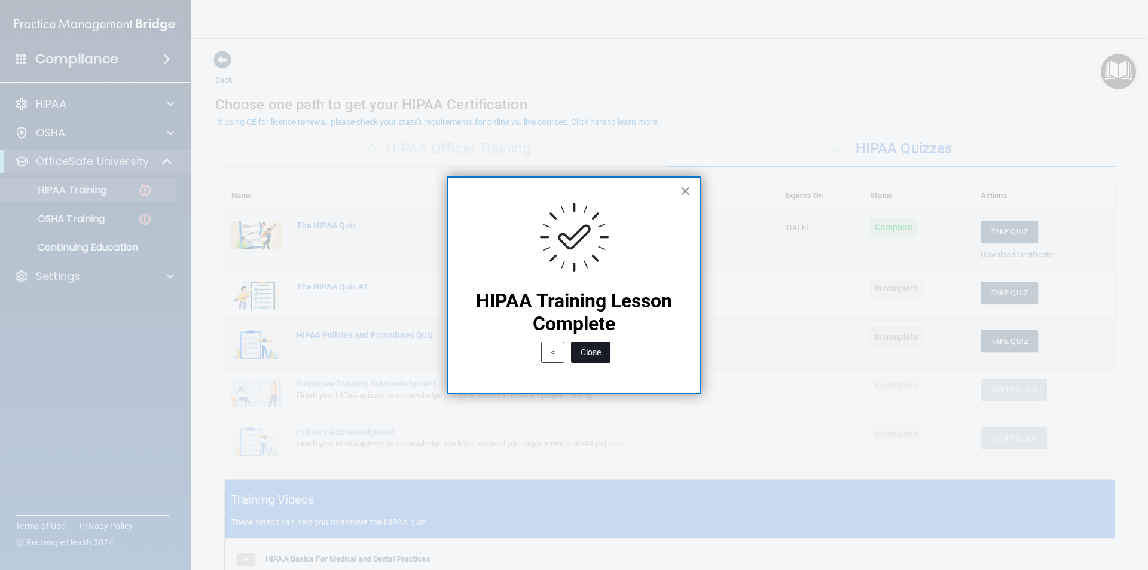
click at [595, 361] on button "Close" at bounding box center [590, 353] width 39 height 22
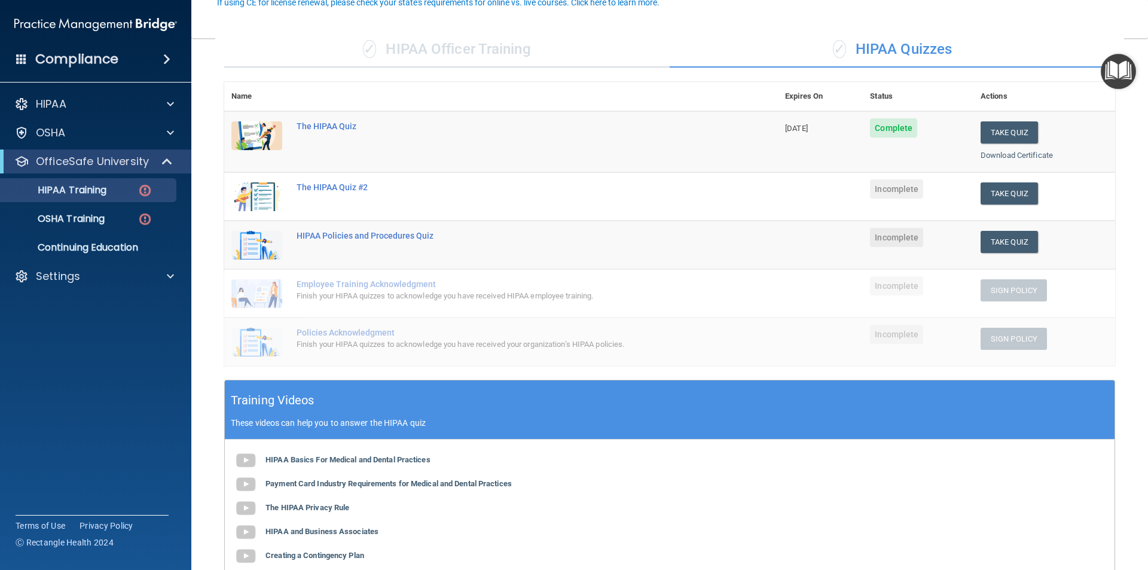
scroll to position [120, 0]
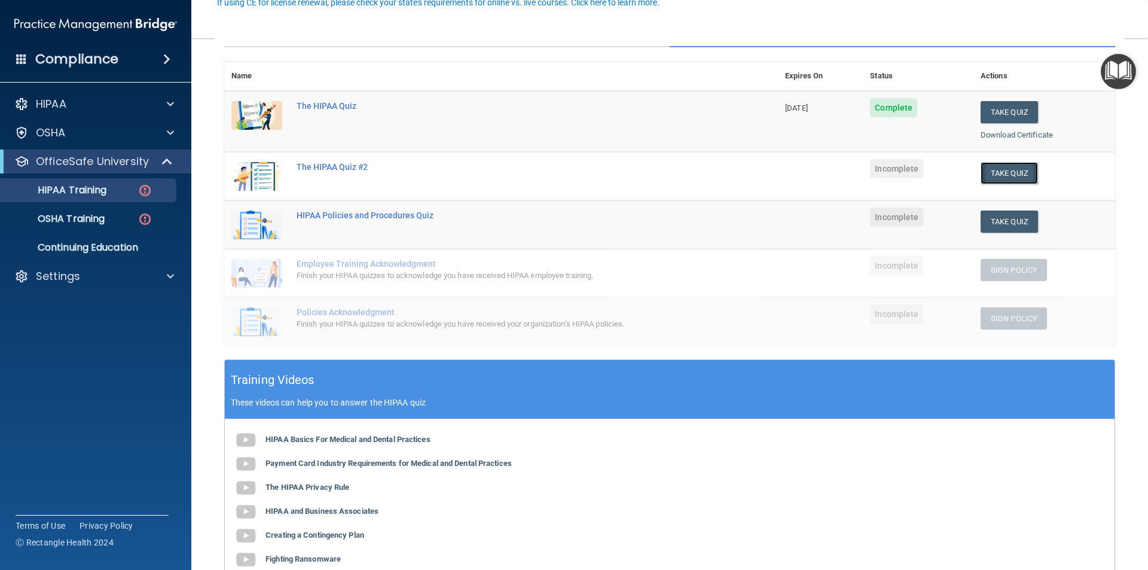
click at [991, 170] on button "Take Quiz" at bounding box center [1009, 173] width 57 height 22
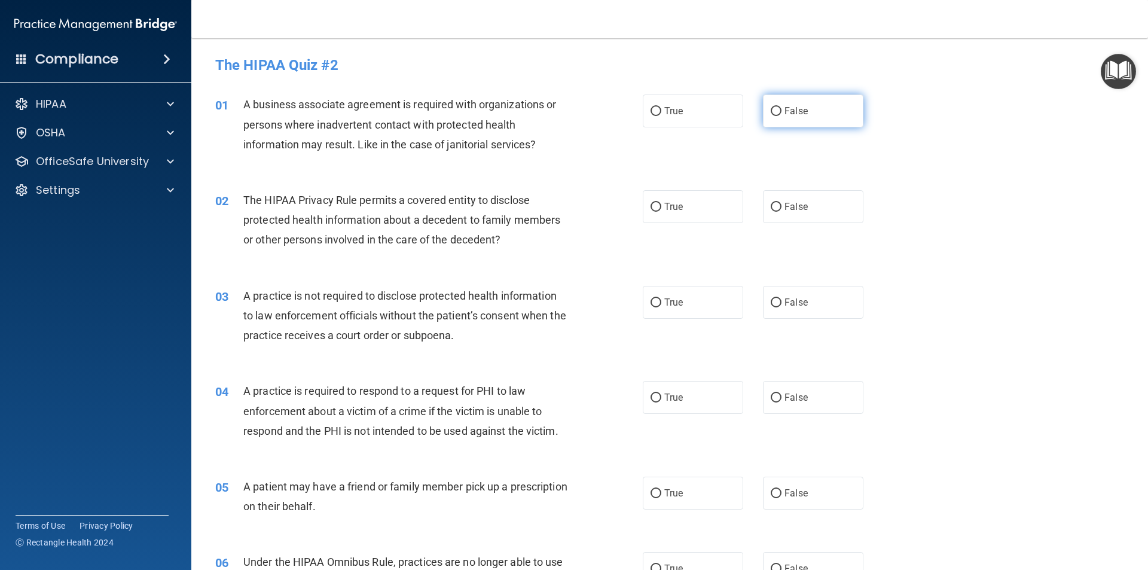
click at [773, 112] on input "False" at bounding box center [776, 111] width 11 height 9
radio input "true"
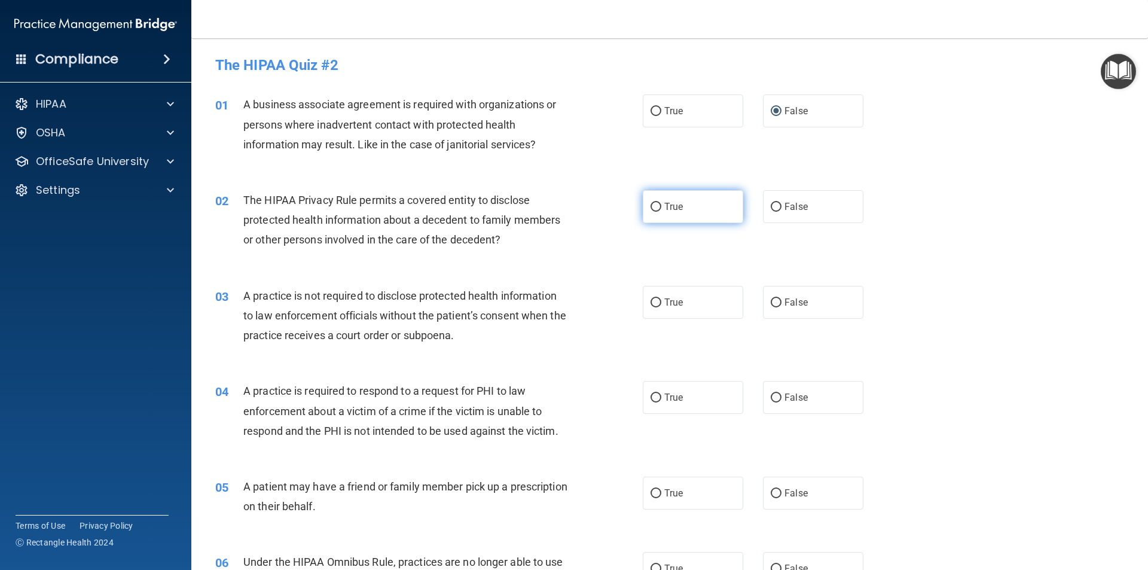
click at [679, 217] on label "True" at bounding box center [693, 206] width 100 height 33
click at [662, 212] on input "True" at bounding box center [656, 207] width 11 height 9
radio input "true"
click at [825, 302] on label "False" at bounding box center [813, 302] width 100 height 33
click at [782, 302] on input "False" at bounding box center [776, 302] width 11 height 9
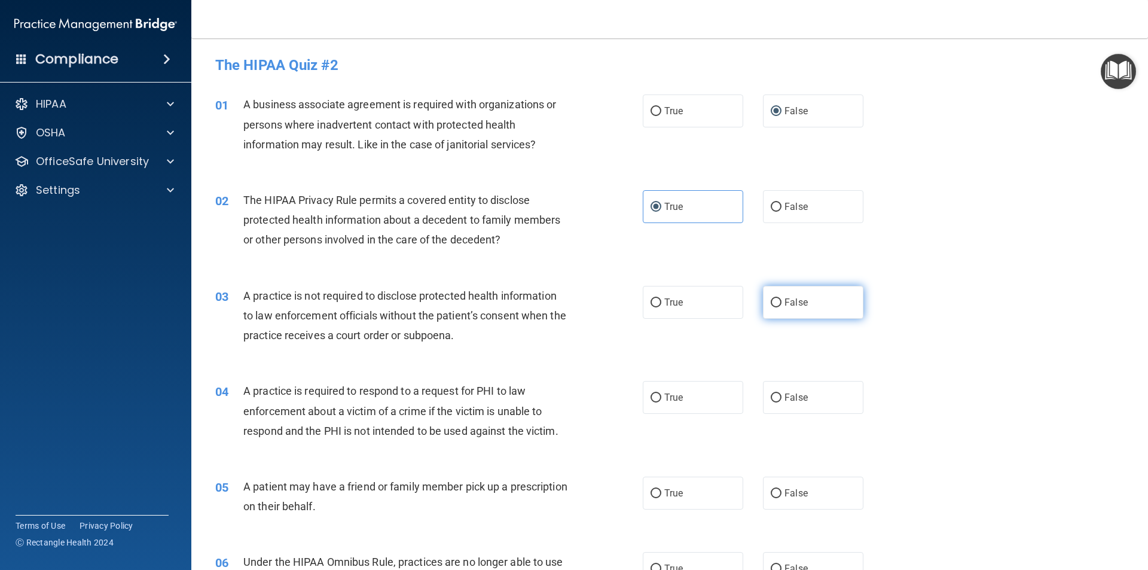
radio input "true"
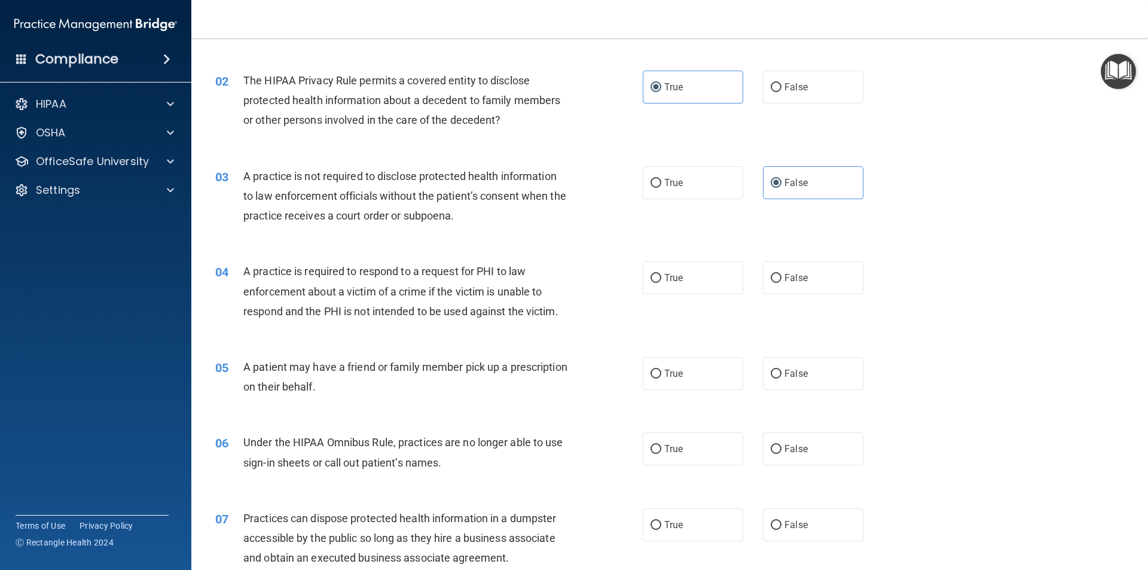
scroll to position [179, 0]
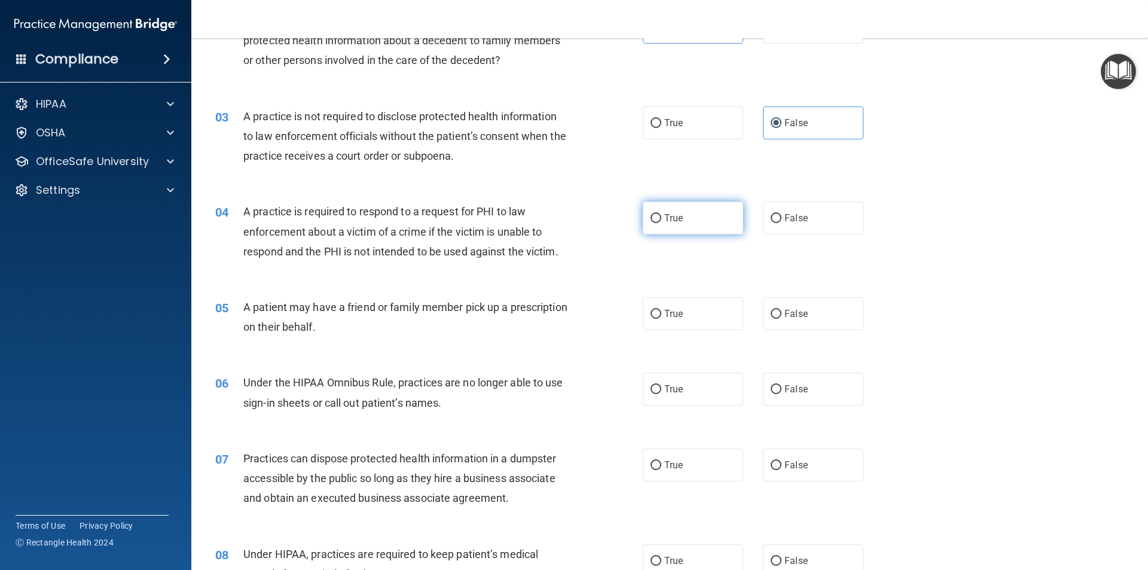
click at [679, 228] on label "True" at bounding box center [693, 218] width 100 height 33
click at [662, 223] on input "True" at bounding box center [656, 218] width 11 height 9
radio input "true"
click at [675, 319] on label "True" at bounding box center [693, 313] width 100 height 33
click at [662, 319] on input "True" at bounding box center [656, 314] width 11 height 9
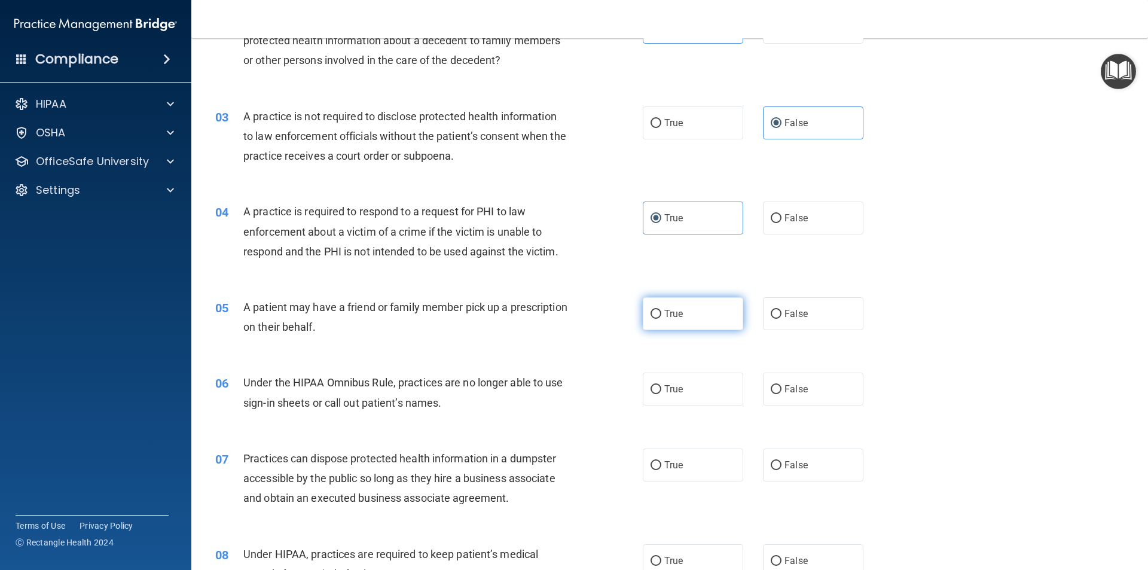
radio input "true"
click at [813, 387] on label "False" at bounding box center [813, 389] width 100 height 33
click at [782, 387] on input "False" at bounding box center [776, 389] width 11 height 9
radio input "true"
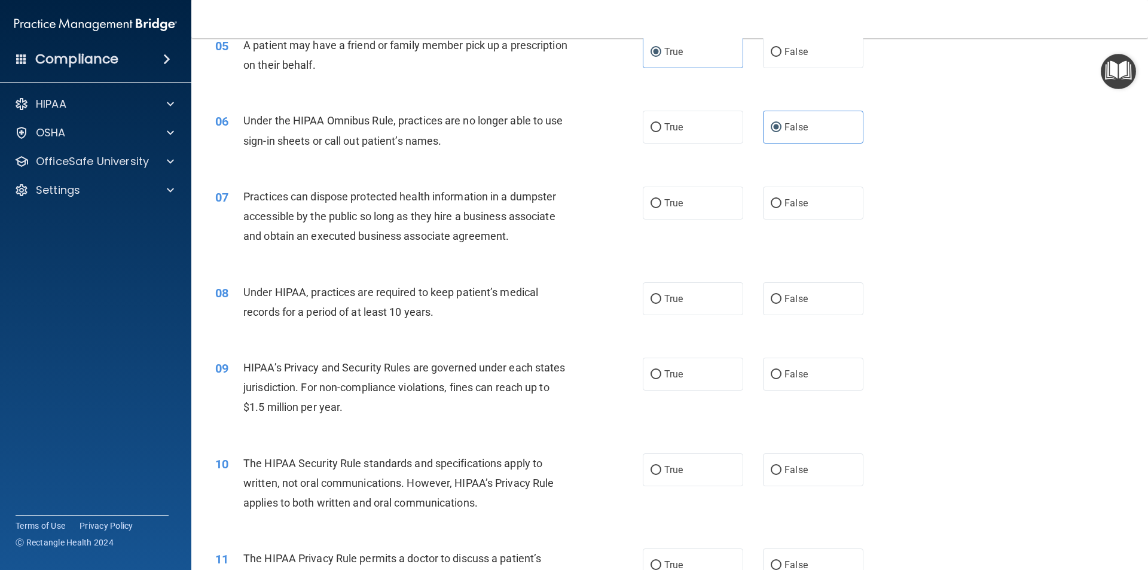
scroll to position [479, 0]
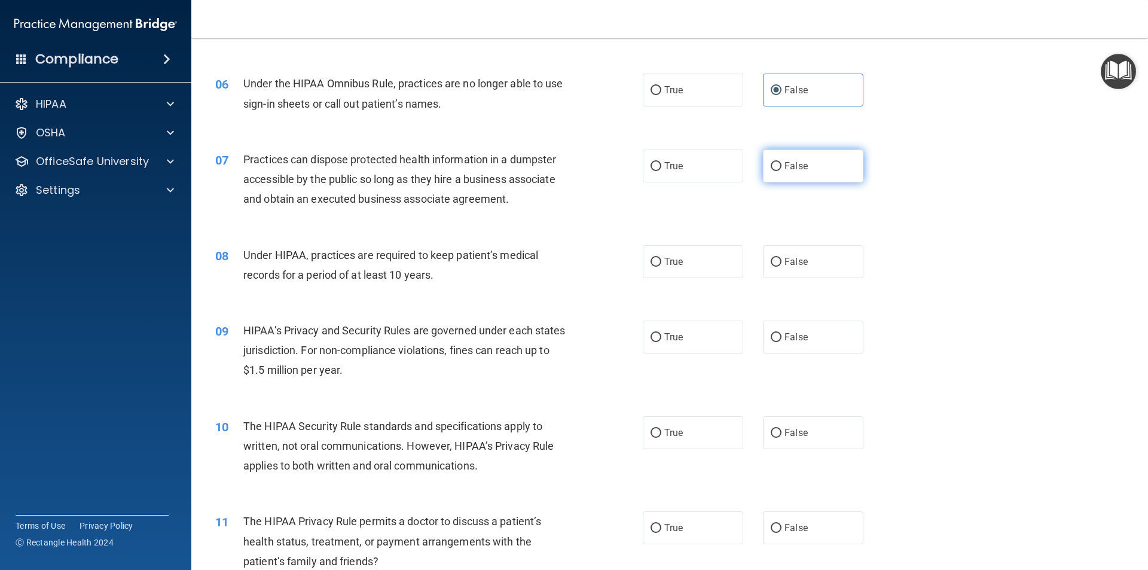
click at [821, 178] on label "False" at bounding box center [813, 166] width 100 height 33
click at [782, 171] on input "False" at bounding box center [776, 166] width 11 height 9
radio input "true"
click at [833, 269] on label "False" at bounding box center [813, 261] width 100 height 33
click at [782, 267] on input "False" at bounding box center [776, 262] width 11 height 9
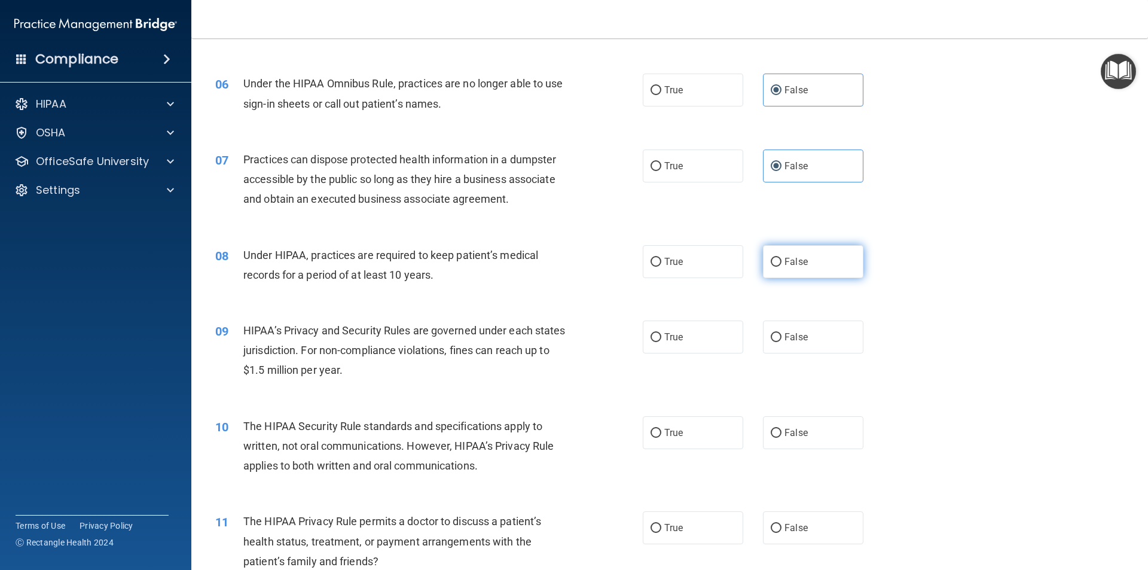
radio input "true"
click at [803, 336] on label "False" at bounding box center [813, 337] width 100 height 33
click at [782, 336] on input "False" at bounding box center [776, 337] width 11 height 9
radio input "true"
click at [671, 436] on span "True" at bounding box center [674, 432] width 19 height 11
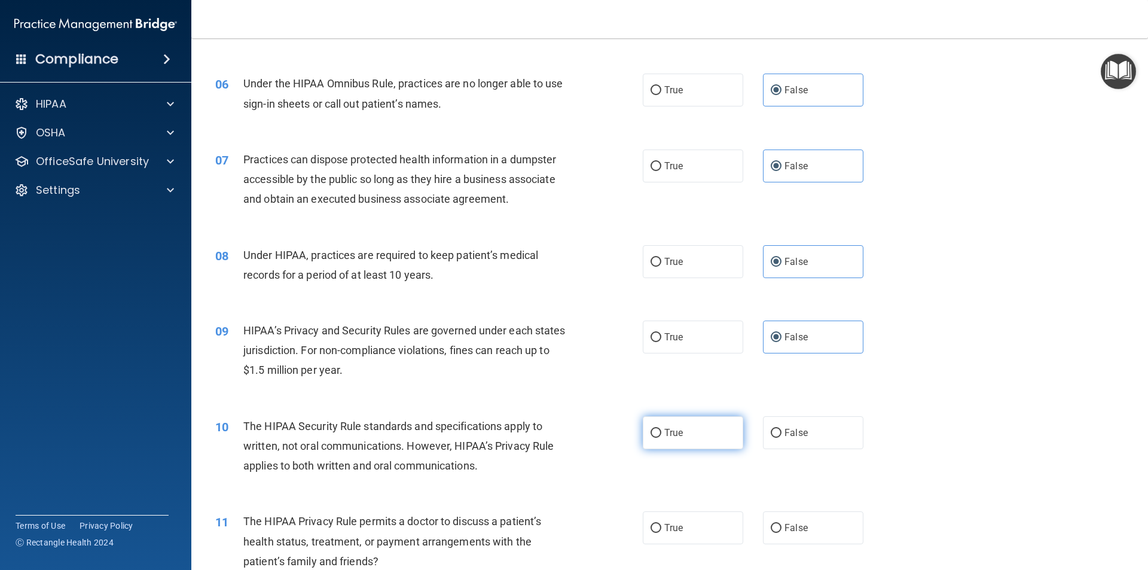
click at [662, 436] on input "True" at bounding box center [656, 433] width 11 height 9
radio input "true"
click at [672, 522] on span "True" at bounding box center [674, 527] width 19 height 11
click at [662, 524] on input "True" at bounding box center [656, 528] width 11 height 9
radio input "true"
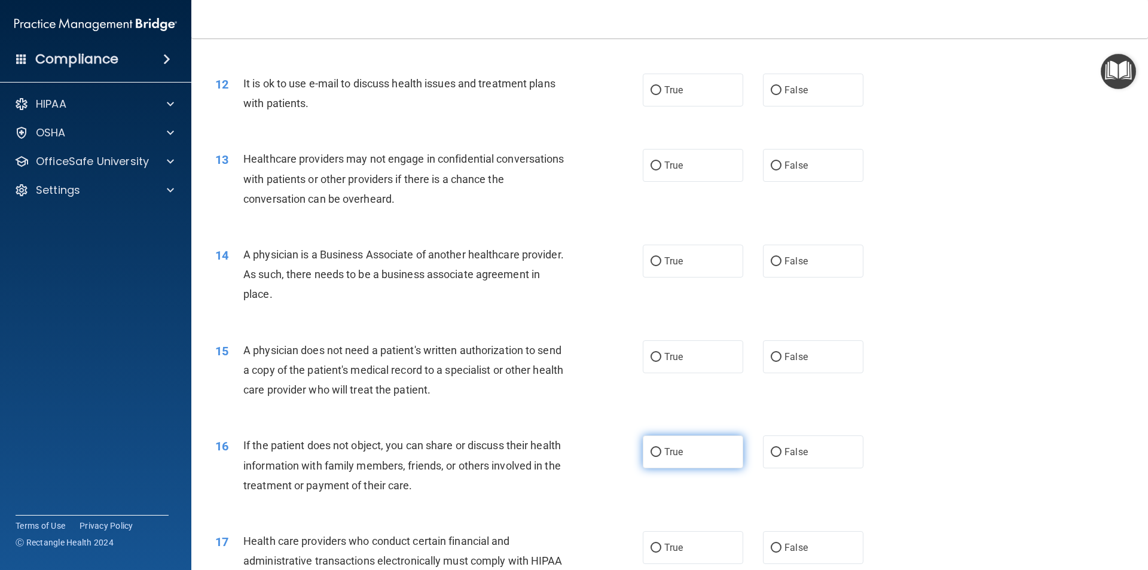
scroll to position [1017, 0]
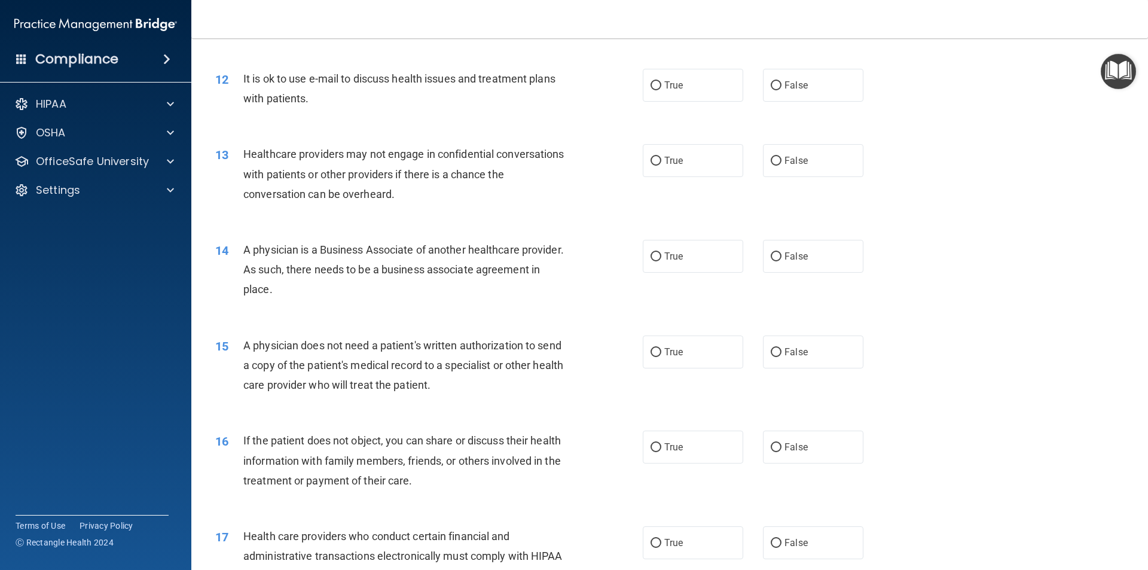
click at [704, 64] on div "12 It is ok to use e-mail to discuss health issues and treatment plans with pat…" at bounding box center [669, 91] width 927 height 75
click at [698, 83] on label "True" at bounding box center [693, 85] width 100 height 33
click at [662, 83] on input "True" at bounding box center [656, 85] width 11 height 9
radio input "true"
click at [694, 168] on label "True" at bounding box center [693, 160] width 100 height 33
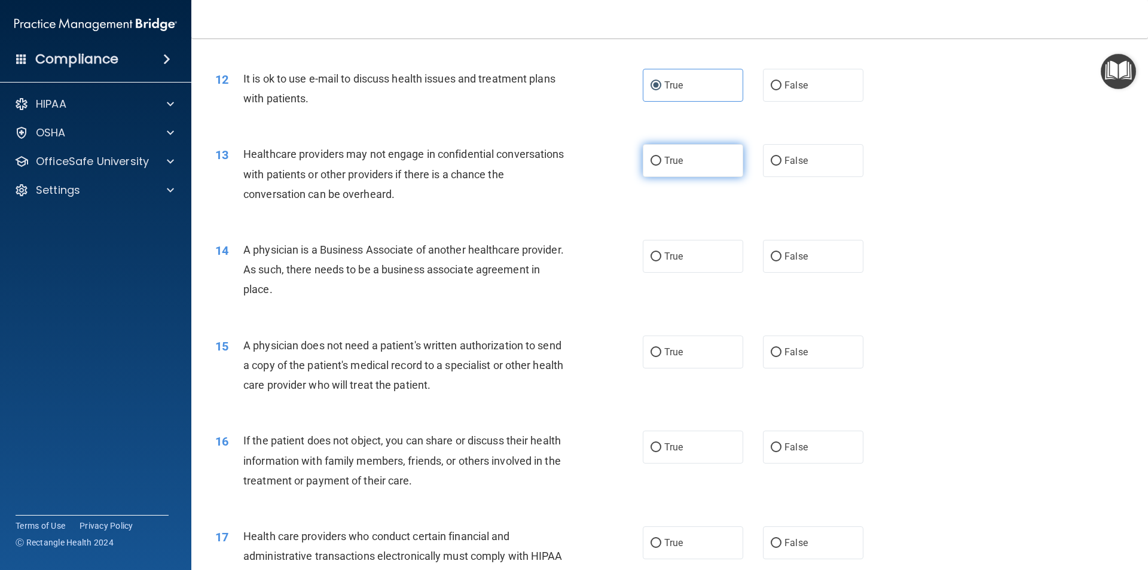
click at [662, 166] on input "True" at bounding box center [656, 161] width 11 height 9
radio input "true"
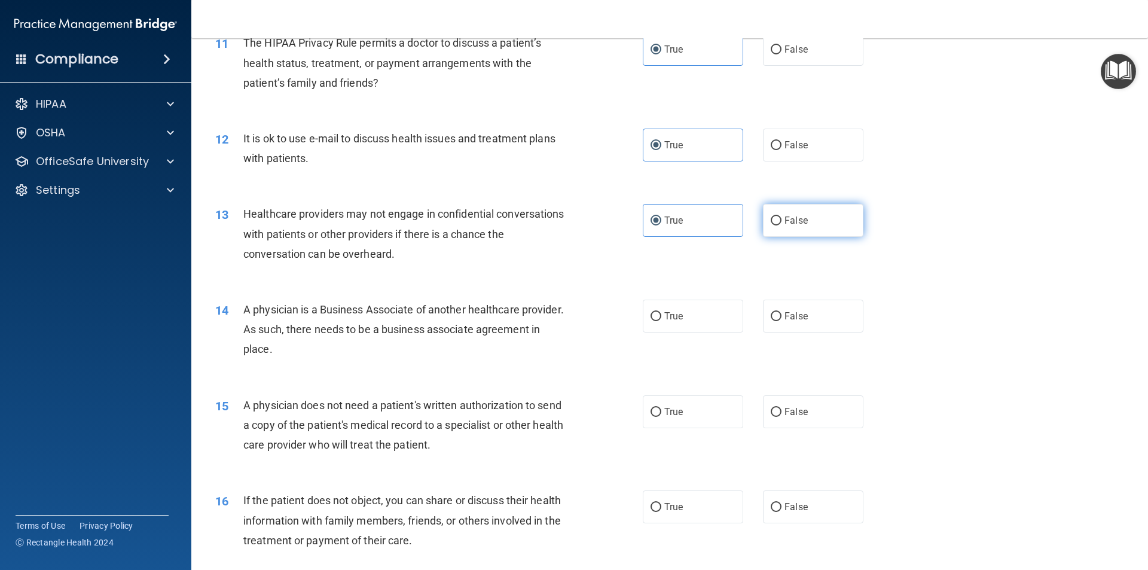
click at [825, 215] on label "False" at bounding box center [813, 220] width 100 height 33
click at [782, 217] on input "False" at bounding box center [776, 221] width 11 height 9
radio input "true"
radio input "false"
click at [690, 307] on label "True" at bounding box center [693, 316] width 100 height 33
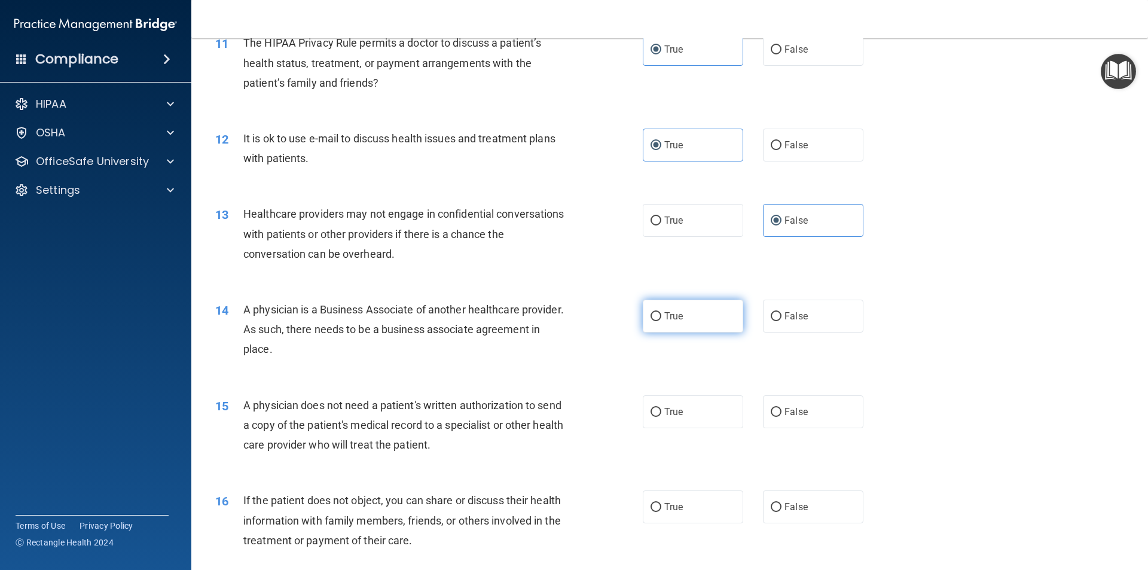
click at [662, 312] on input "True" at bounding box center [656, 316] width 11 height 9
radio input "true"
click at [796, 307] on label "False" at bounding box center [813, 316] width 100 height 33
click at [782, 312] on input "False" at bounding box center [776, 316] width 11 height 9
radio input "true"
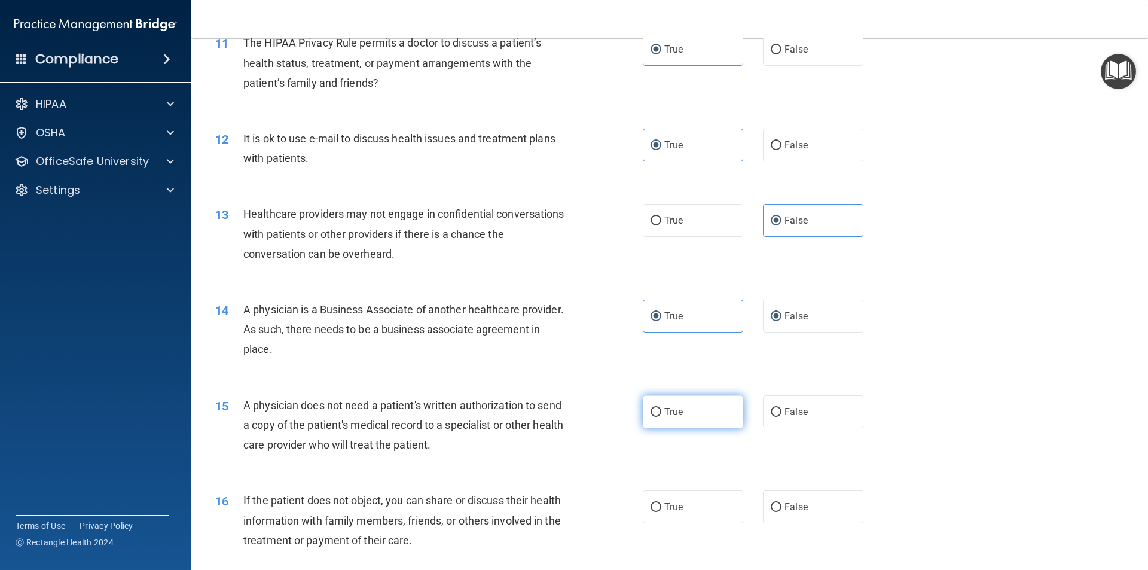
radio input "false"
click at [663, 423] on label "True" at bounding box center [693, 411] width 100 height 33
click at [662, 417] on input "True" at bounding box center [656, 412] width 11 height 9
radio input "true"
click at [669, 502] on span "True" at bounding box center [674, 506] width 19 height 11
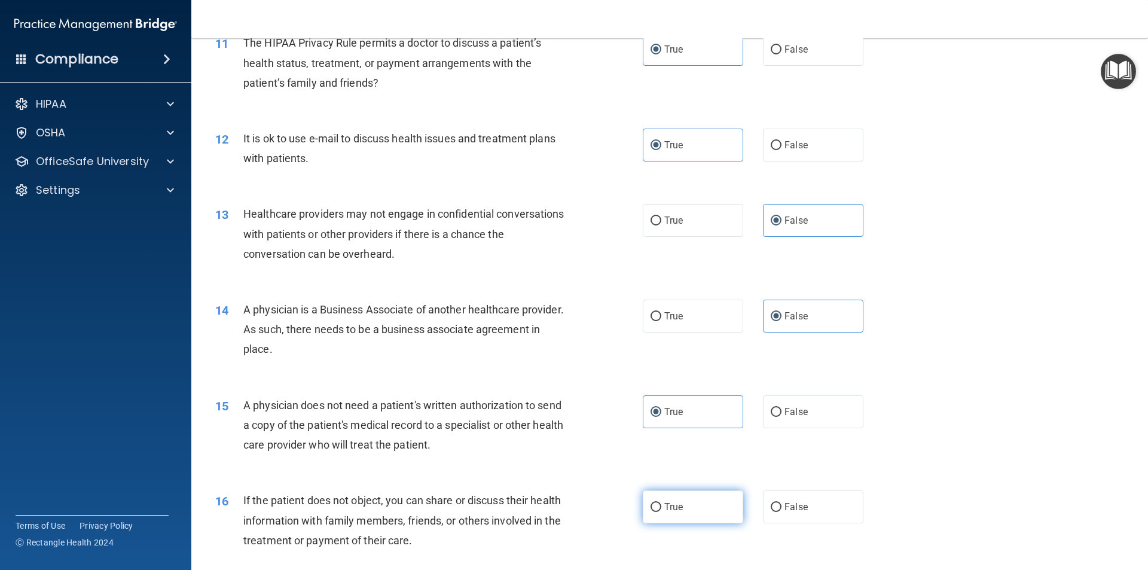
click at [662, 503] on input "True" at bounding box center [656, 507] width 11 height 9
radio input "true"
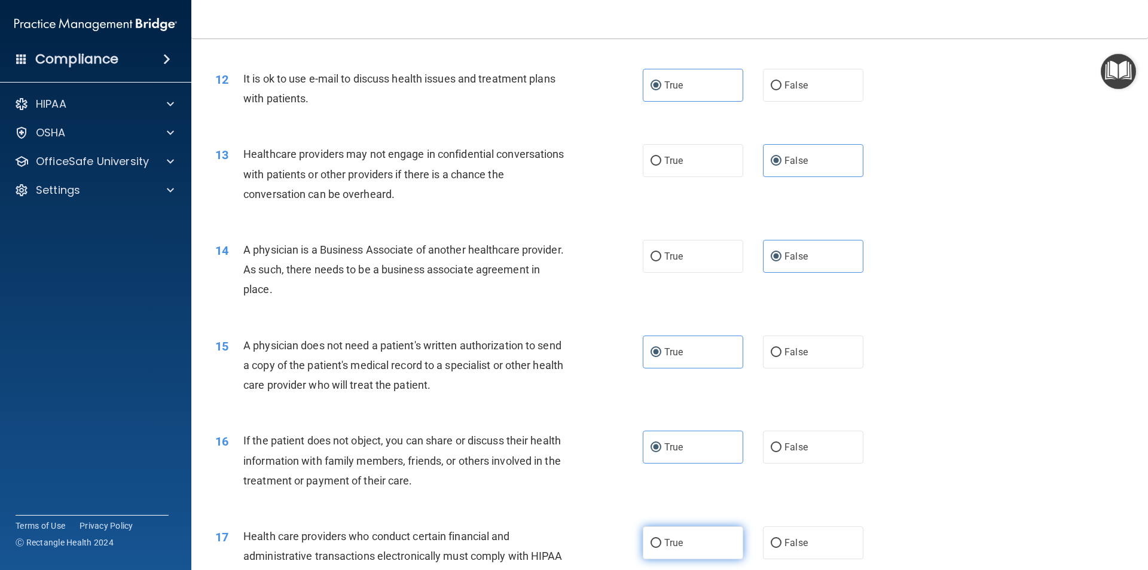
click at [662, 535] on label "True" at bounding box center [693, 542] width 100 height 33
click at [662, 539] on input "True" at bounding box center [656, 543] width 11 height 9
radio input "true"
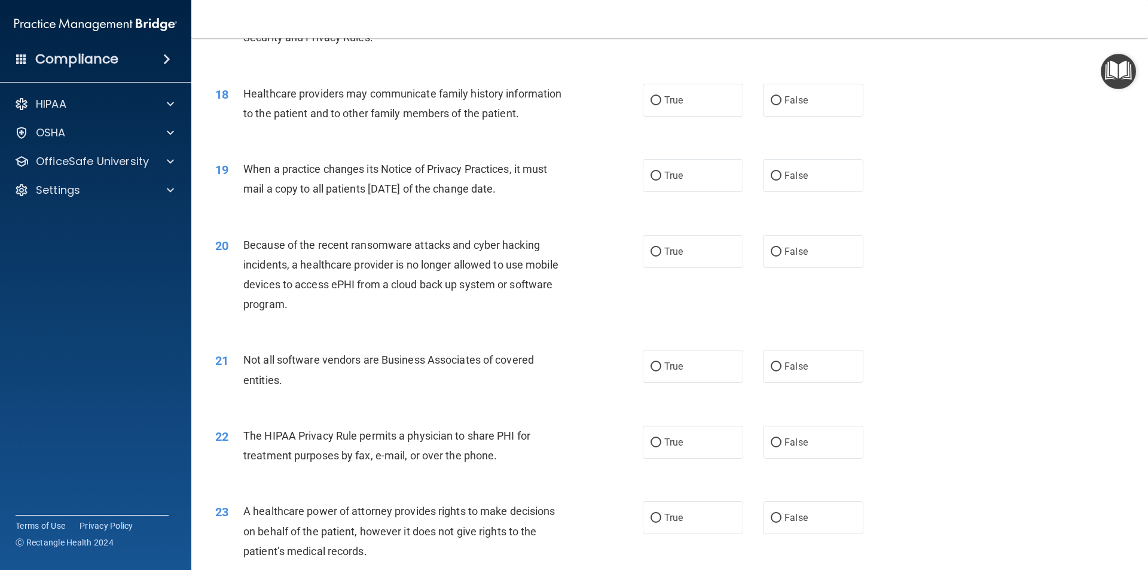
scroll to position [1495, 0]
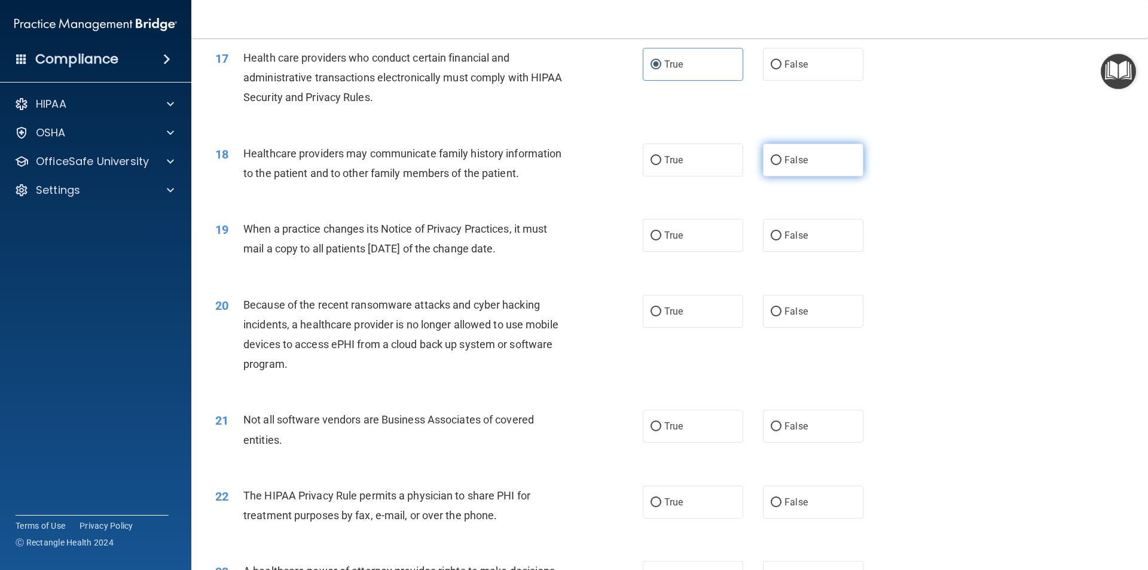
click at [796, 159] on span "False" at bounding box center [796, 159] width 23 height 11
click at [782, 159] on input "False" at bounding box center [776, 160] width 11 height 9
radio input "true"
click at [785, 235] on span "False" at bounding box center [796, 235] width 23 height 11
click at [782, 235] on input "False" at bounding box center [776, 235] width 11 height 9
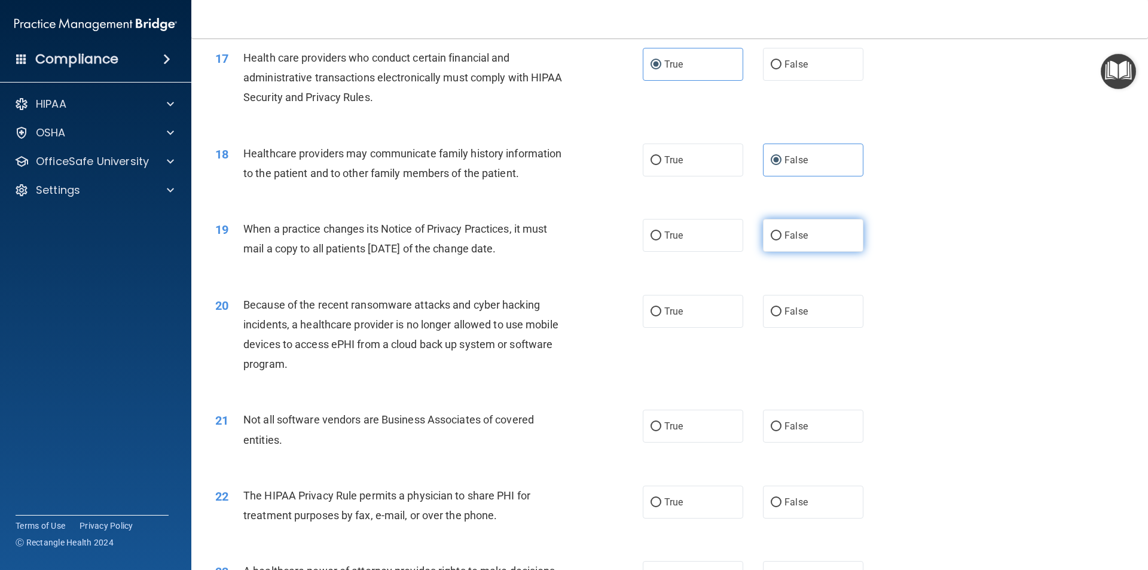
radio input "true"
click at [772, 319] on label "False" at bounding box center [813, 311] width 100 height 33
click at [772, 316] on input "False" at bounding box center [776, 311] width 11 height 9
radio input "true"
click at [700, 435] on label "True" at bounding box center [693, 426] width 100 height 33
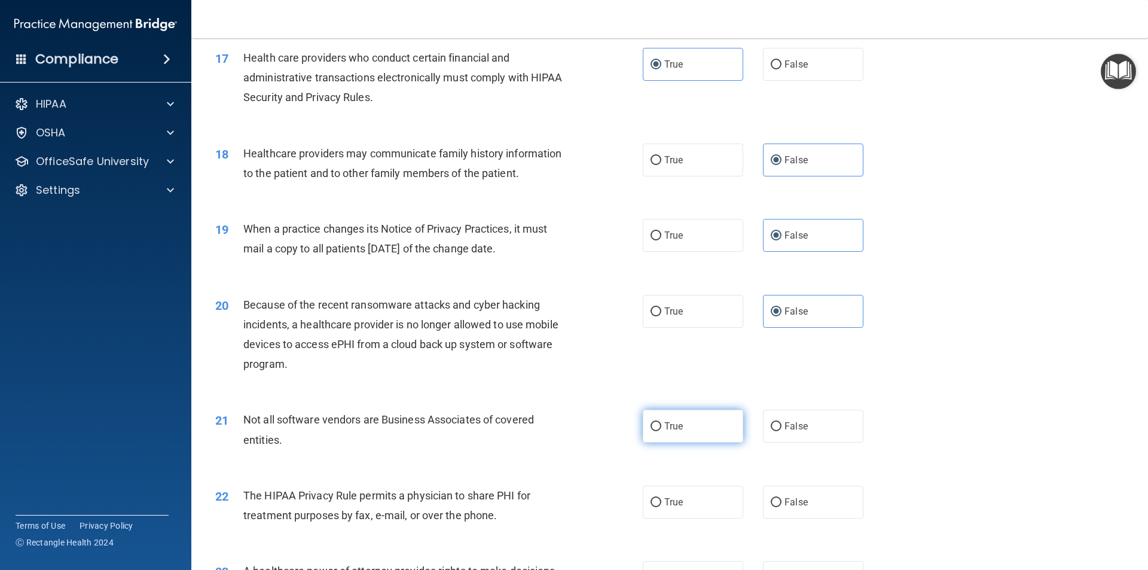
click at [662, 431] on input "True" at bounding box center [656, 426] width 11 height 9
radio input "true"
click at [678, 504] on span "True" at bounding box center [674, 501] width 19 height 11
click at [662, 504] on input "True" at bounding box center [656, 502] width 11 height 9
radio input "true"
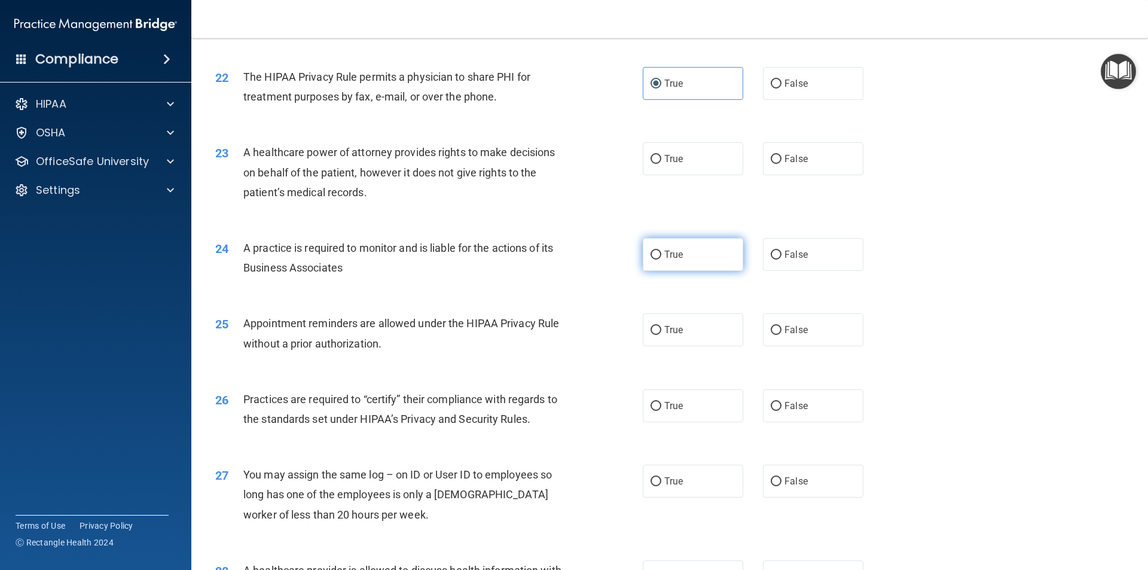
scroll to position [1974, 0]
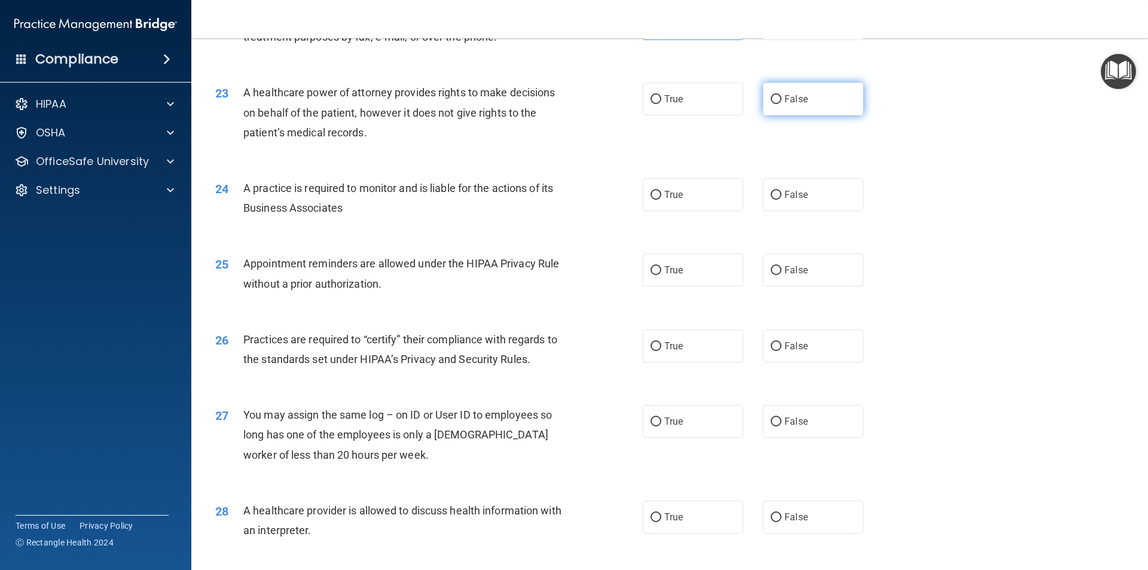
click at [804, 106] on label "False" at bounding box center [813, 99] width 100 height 33
click at [782, 104] on input "False" at bounding box center [776, 99] width 11 height 9
radio input "true"
click at [791, 193] on span "False" at bounding box center [796, 194] width 23 height 11
click at [782, 193] on input "False" at bounding box center [776, 195] width 11 height 9
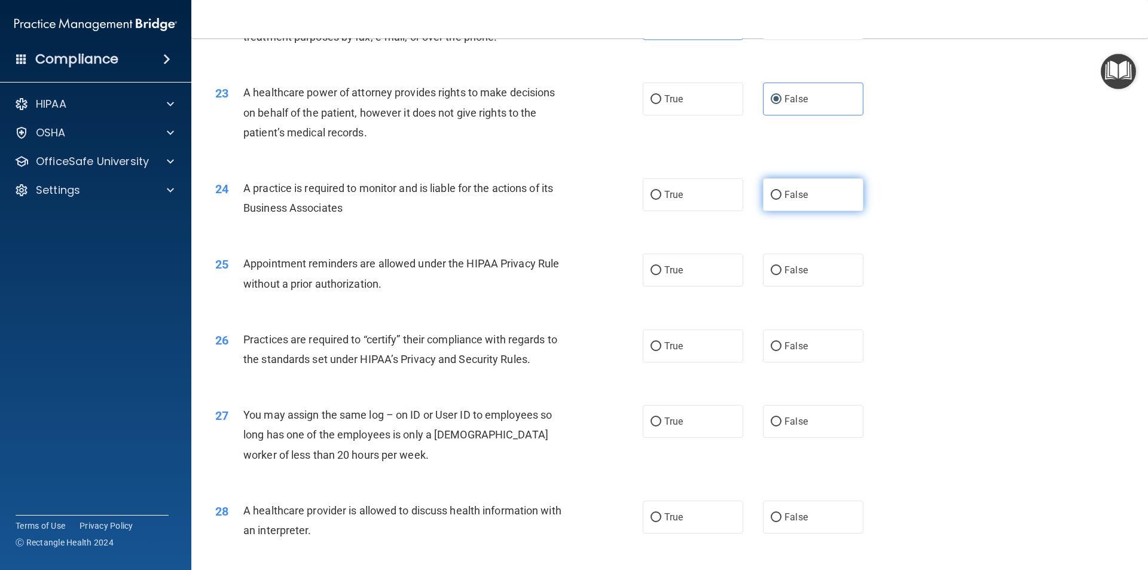
radio input "true"
click at [672, 268] on span "True" at bounding box center [674, 269] width 19 height 11
click at [662, 268] on input "True" at bounding box center [656, 270] width 11 height 9
radio input "true"
click at [808, 352] on label "False" at bounding box center [813, 346] width 100 height 33
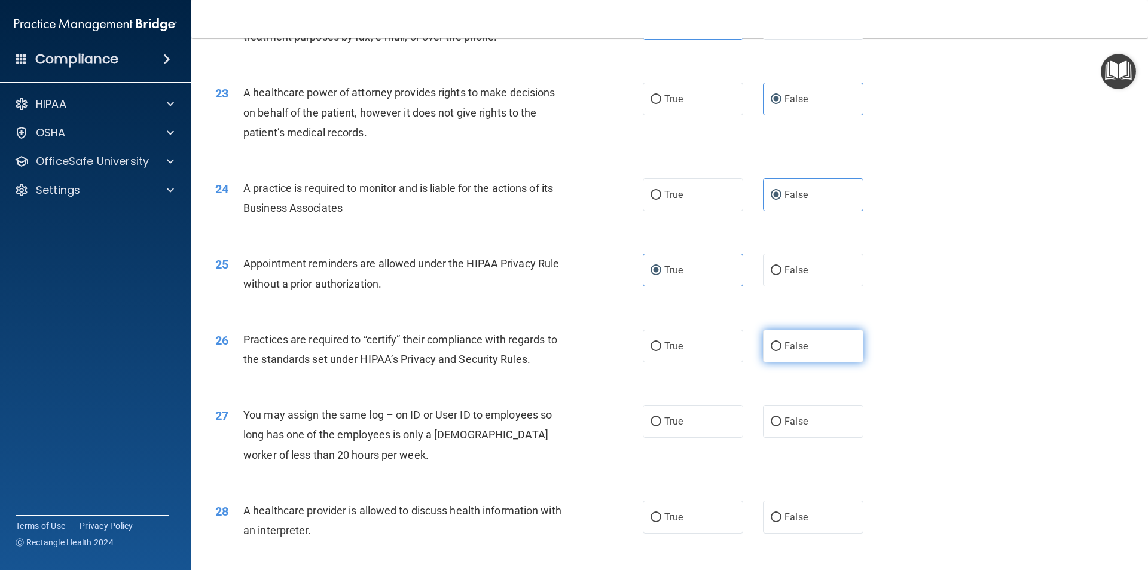
click at [782, 351] on input "False" at bounding box center [776, 346] width 11 height 9
radio input "true"
click at [803, 416] on label "False" at bounding box center [813, 421] width 100 height 33
click at [782, 418] on input "False" at bounding box center [776, 422] width 11 height 9
radio input "true"
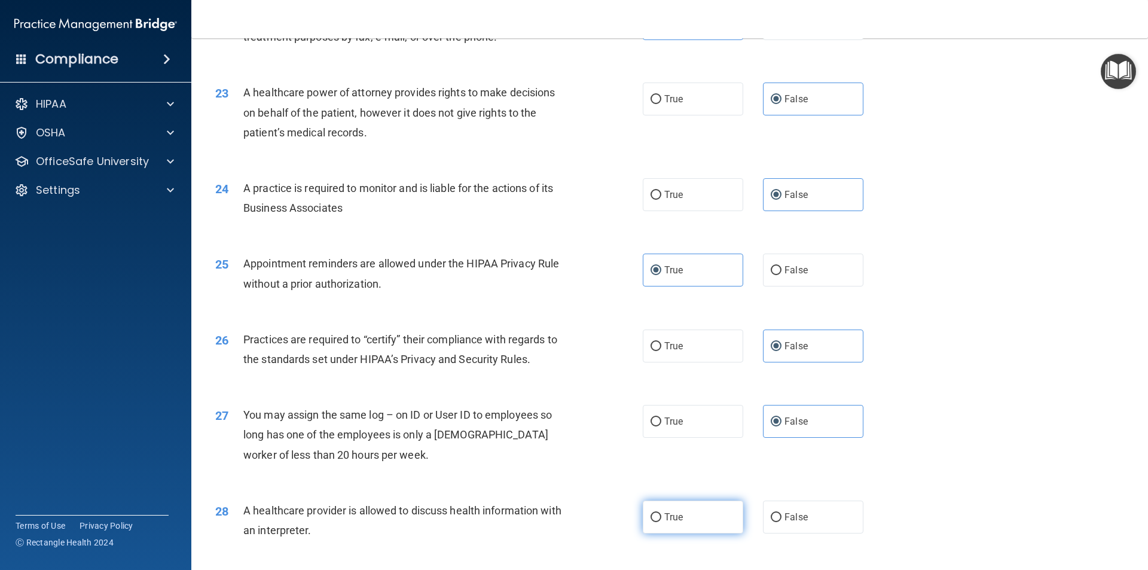
click at [674, 505] on label "True" at bounding box center [693, 517] width 100 height 33
click at [662, 513] on input "True" at bounding box center [656, 517] width 11 height 9
radio input "true"
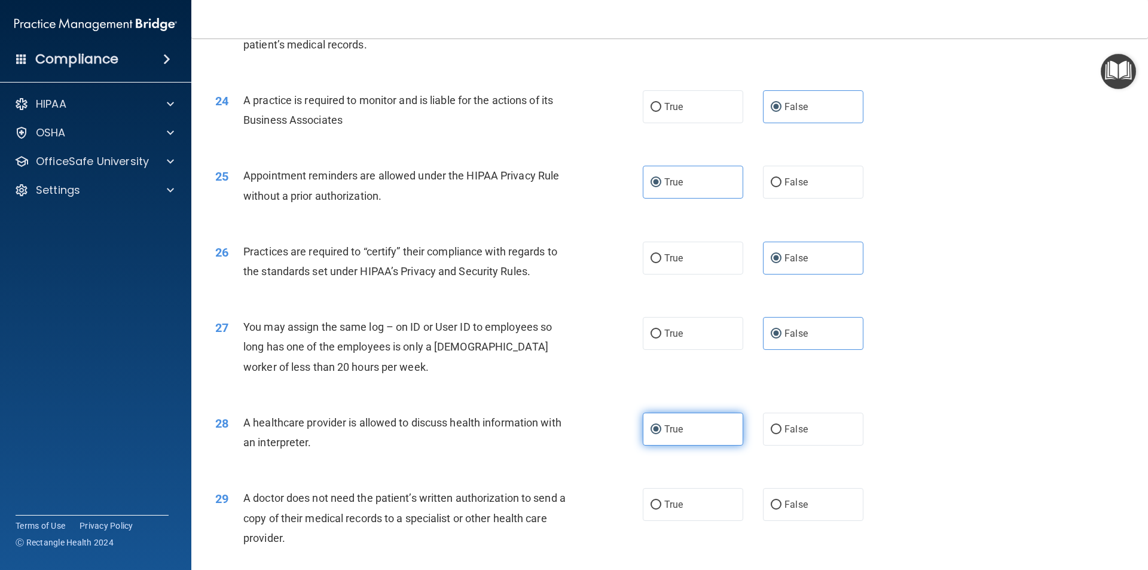
scroll to position [2094, 0]
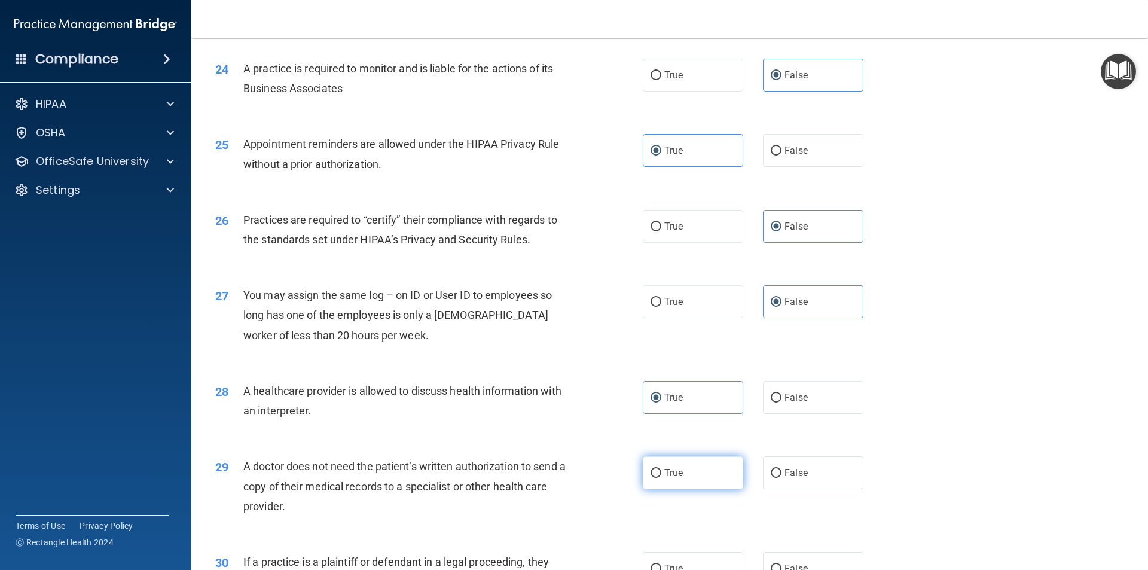
click at [693, 468] on label "True" at bounding box center [693, 472] width 100 height 33
click at [662, 469] on input "True" at bounding box center [656, 473] width 11 height 9
radio input "true"
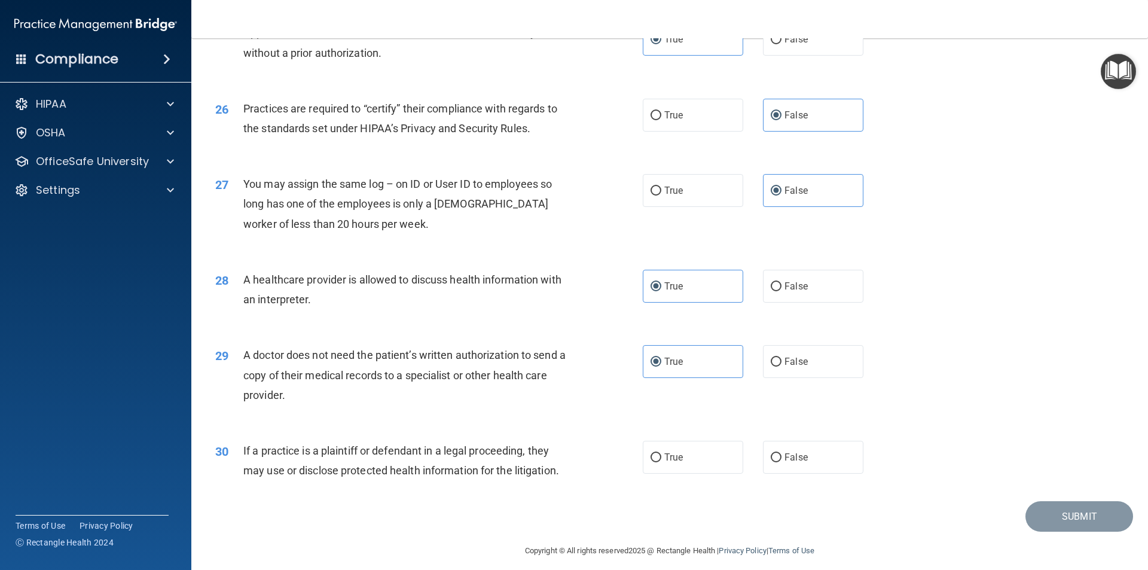
scroll to position [2214, 0]
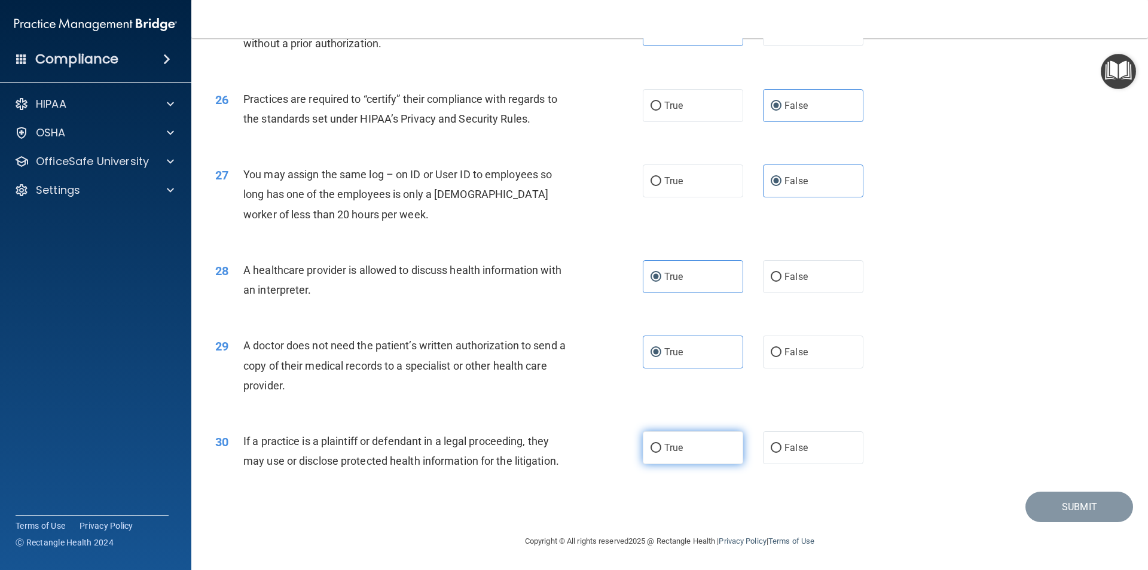
click at [697, 457] on label "True" at bounding box center [693, 447] width 100 height 33
click at [662, 453] on input "True" at bounding box center [656, 448] width 11 height 9
radio input "true"
click at [1034, 507] on button "Submit" at bounding box center [1080, 507] width 108 height 31
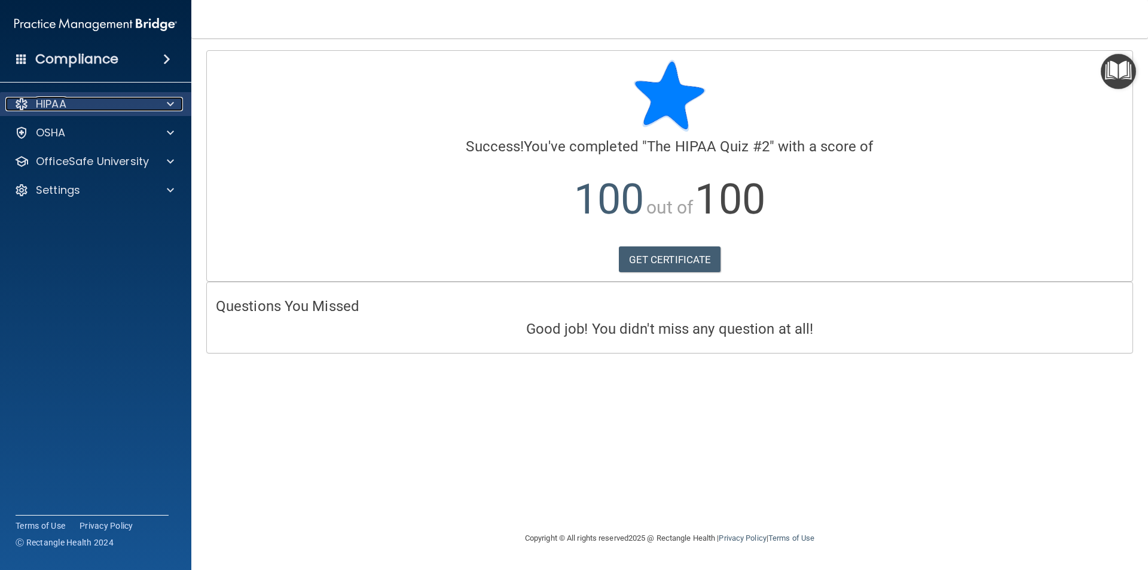
click at [177, 98] on div at bounding box center [169, 104] width 30 height 14
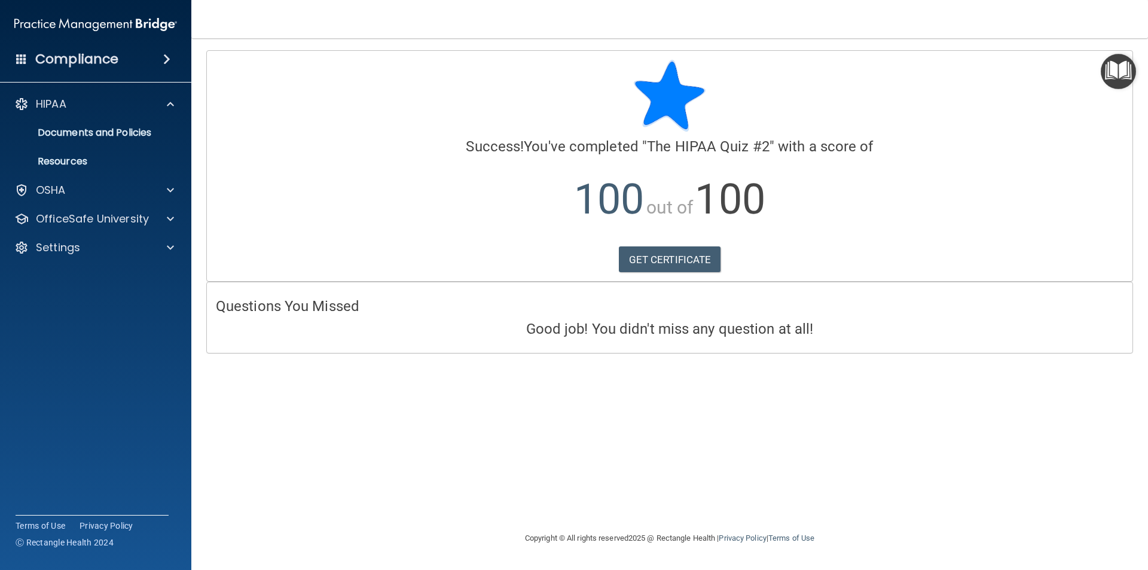
click at [170, 56] on span at bounding box center [166, 59] width 7 height 14
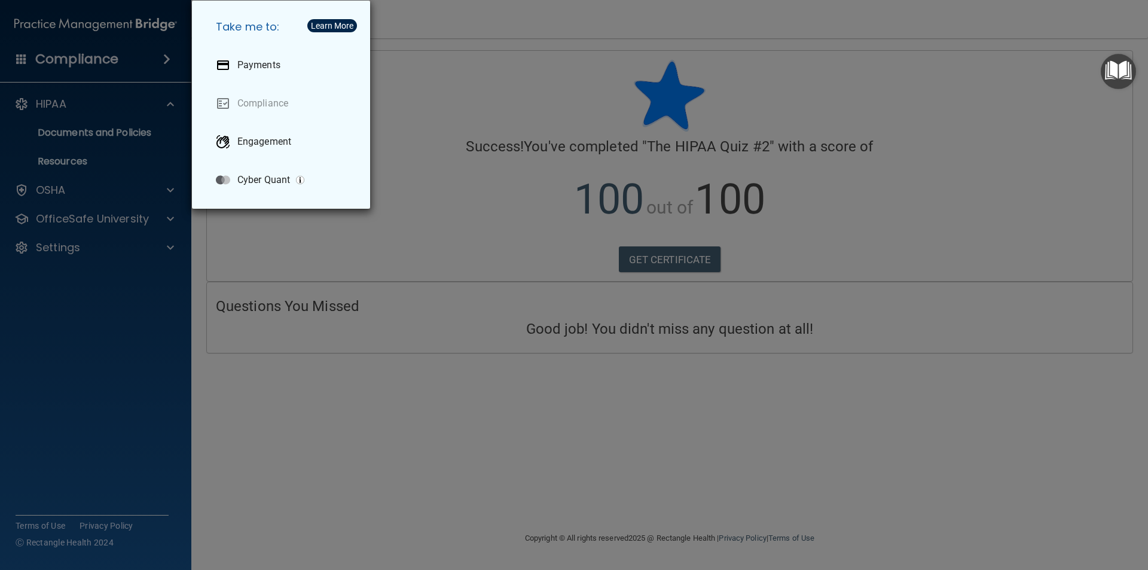
click at [170, 56] on div "Take me to: Payments Compliance Engagement Cyber Quant" at bounding box center [574, 285] width 1148 height 570
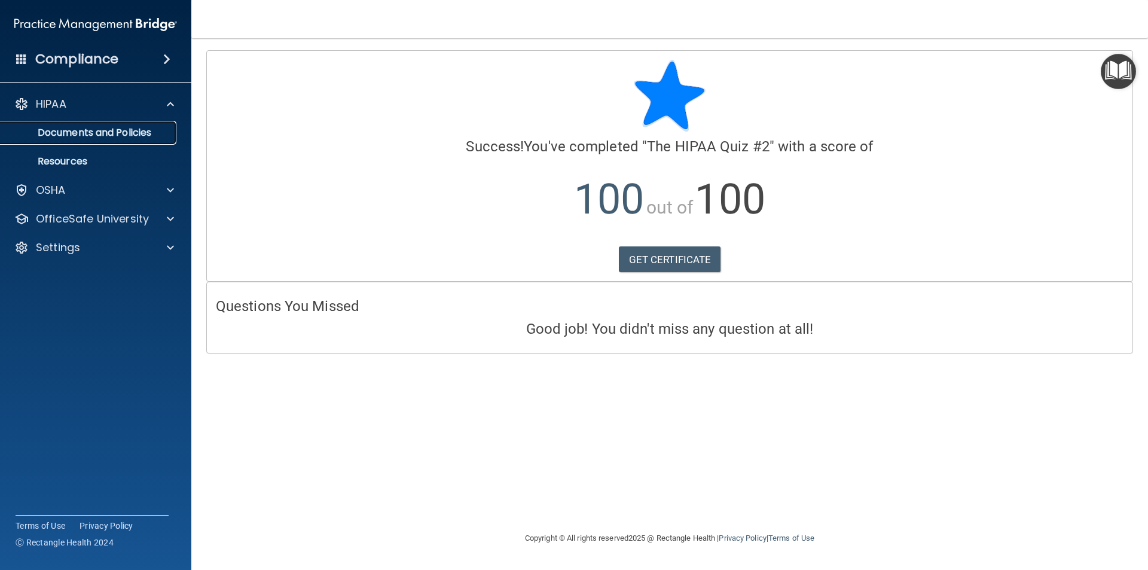
click at [162, 131] on p "Documents and Policies" at bounding box center [89, 133] width 163 height 12
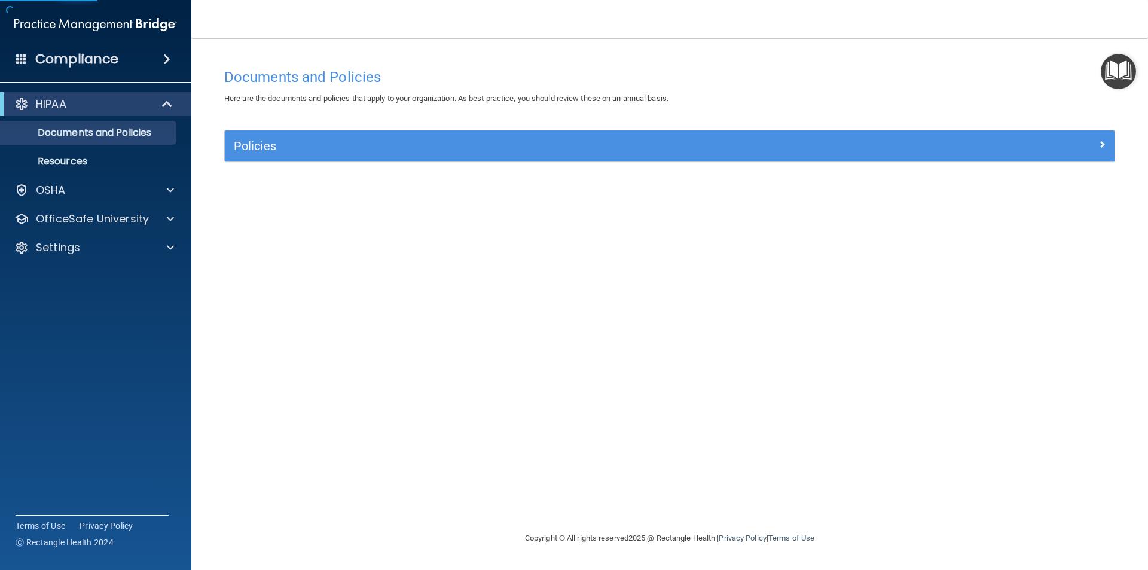
click at [1122, 67] on img "Open Resource Center" at bounding box center [1118, 71] width 35 height 35
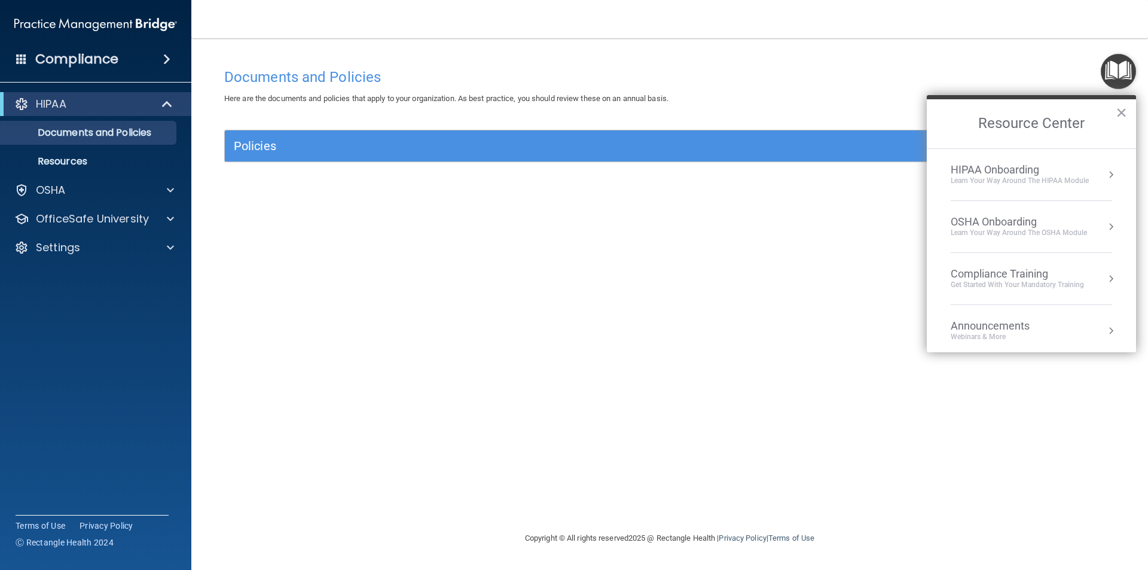
click at [1092, 271] on div "Compliance Training Get Started with your mandatory training" at bounding box center [1032, 278] width 162 height 23
click at [931, 117] on h2 "Compliance Training" at bounding box center [1031, 123] width 209 height 49
click at [936, 120] on div "Compliance Training ×" at bounding box center [1031, 121] width 209 height 53
click at [937, 122] on button "Back to Resource Center Home" at bounding box center [942, 123] width 12 height 12
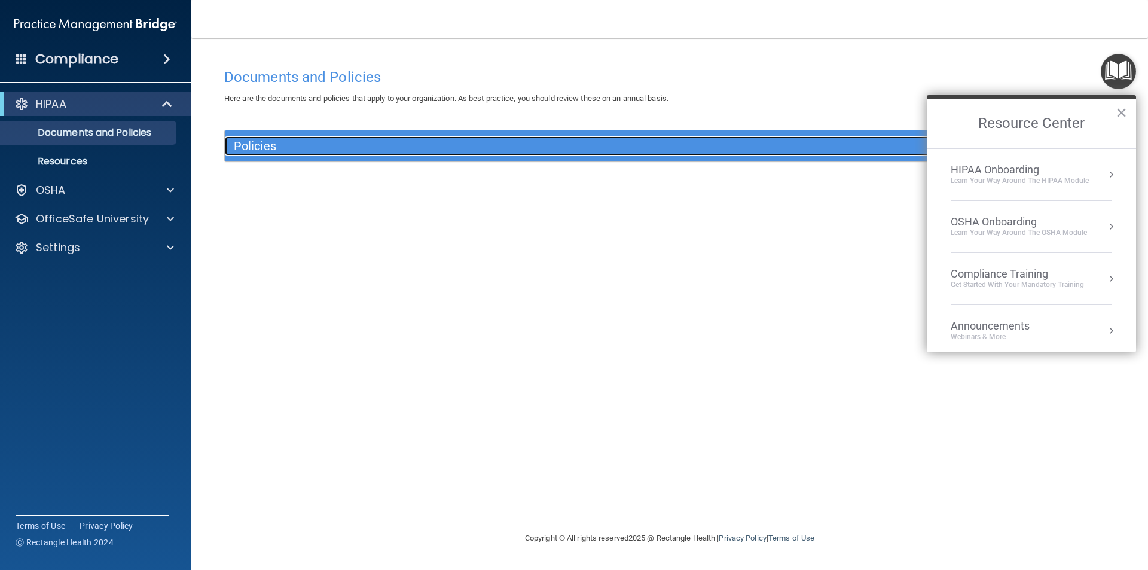
click at [881, 150] on h5 "Policies" at bounding box center [559, 145] width 650 height 13
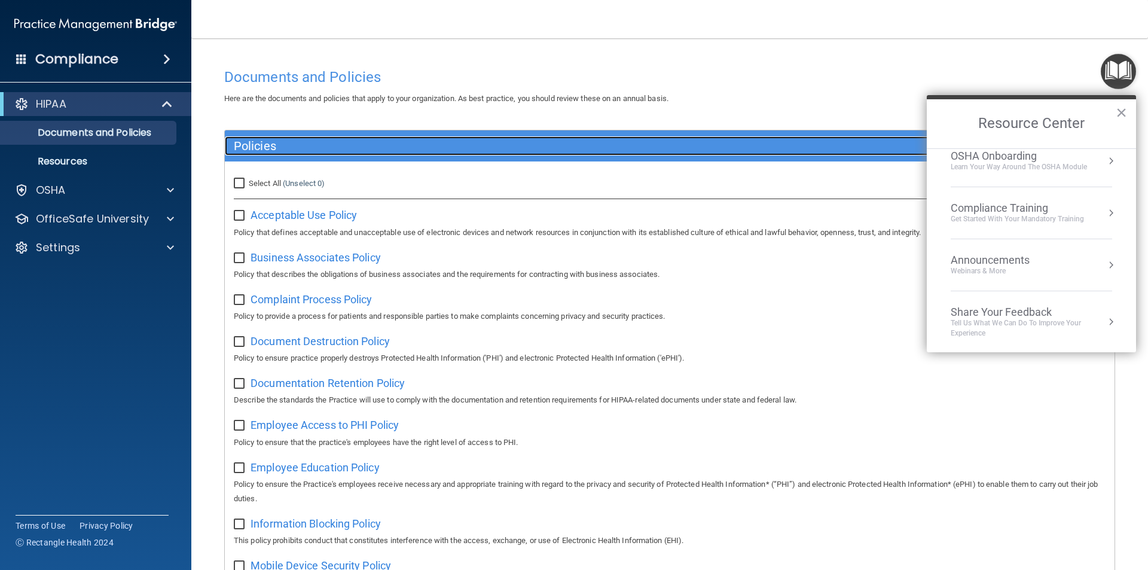
scroll to position [67, 0]
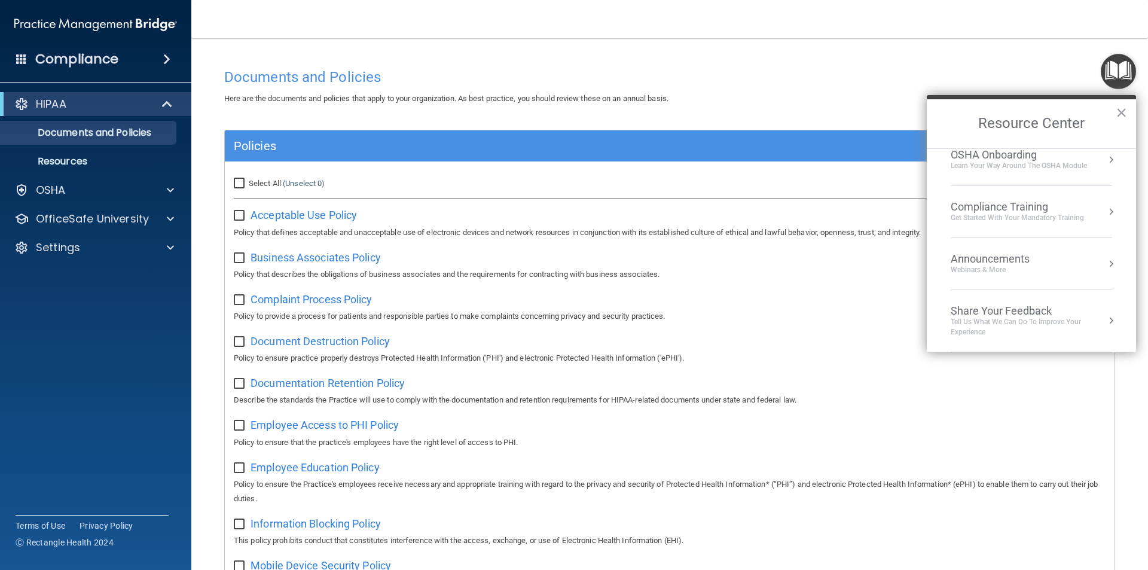
click at [1111, 211] on ol "HIPAA Onboarding Learn Your Way around the HIPAA module OSHA Onboarding Learn y…" at bounding box center [1031, 250] width 209 height 204
click at [1105, 213] on button "Resource Center" at bounding box center [1111, 212] width 12 height 12
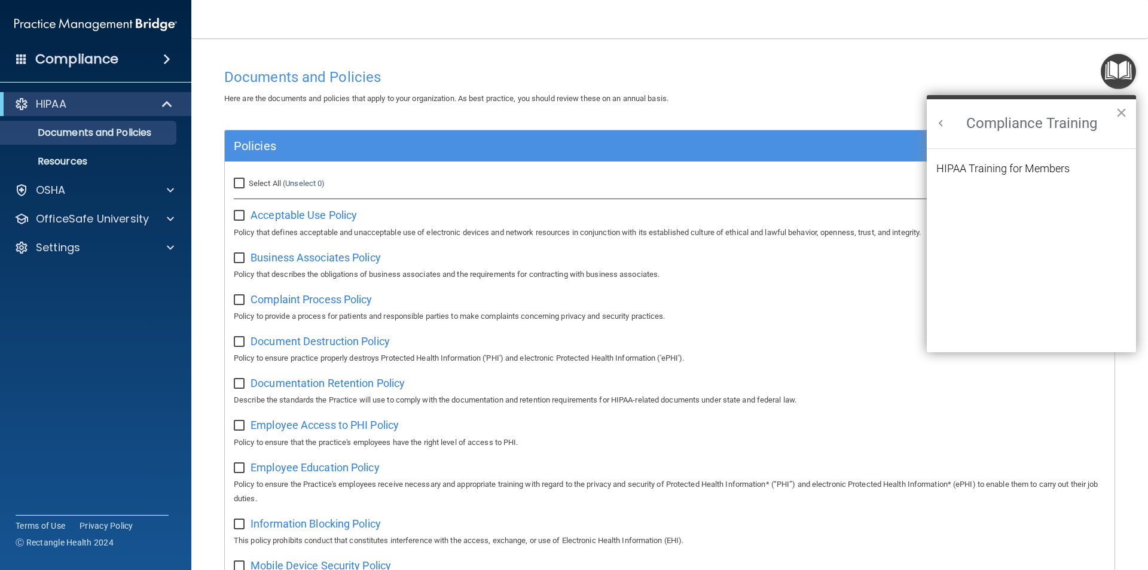
scroll to position [0, 0]
click at [1047, 171] on div "HIPAA Training for Members" at bounding box center [1003, 168] width 133 height 11
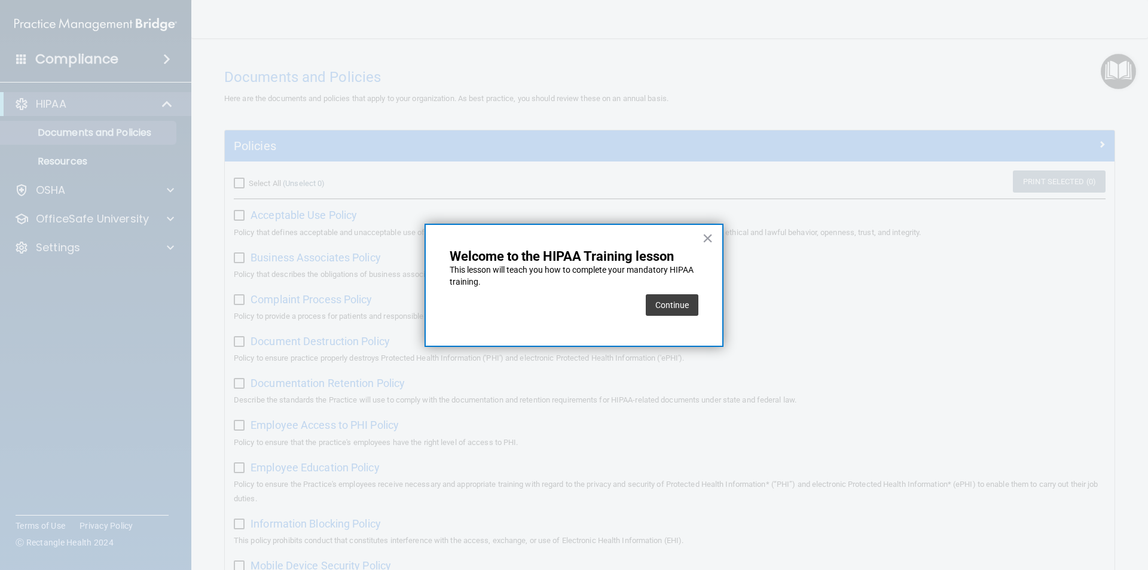
click at [662, 300] on button "Continue" at bounding box center [672, 305] width 53 height 22
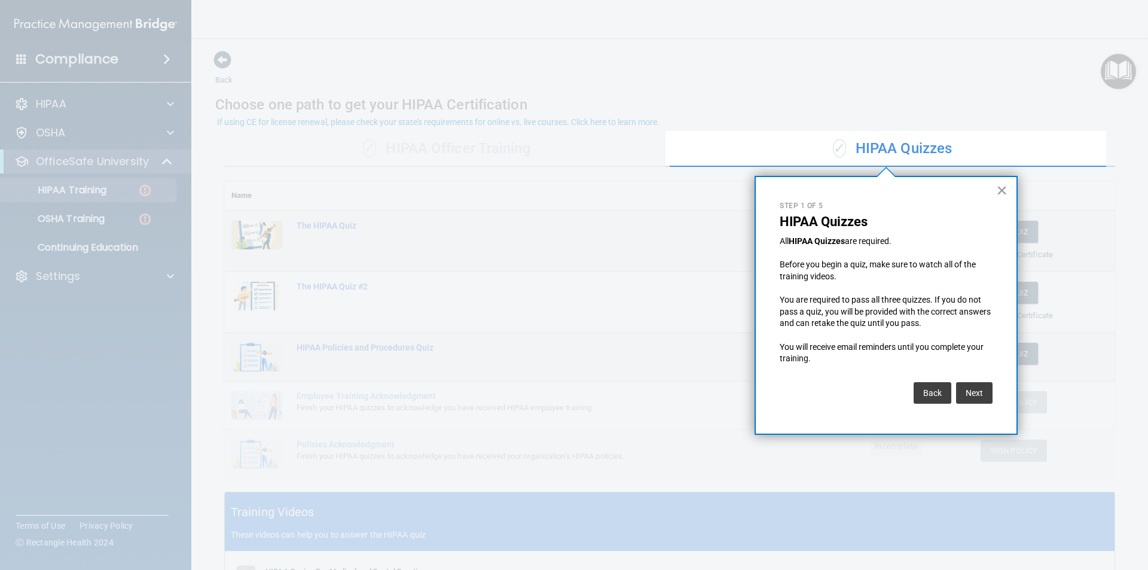
click at [998, 189] on button "×" at bounding box center [1002, 190] width 11 height 19
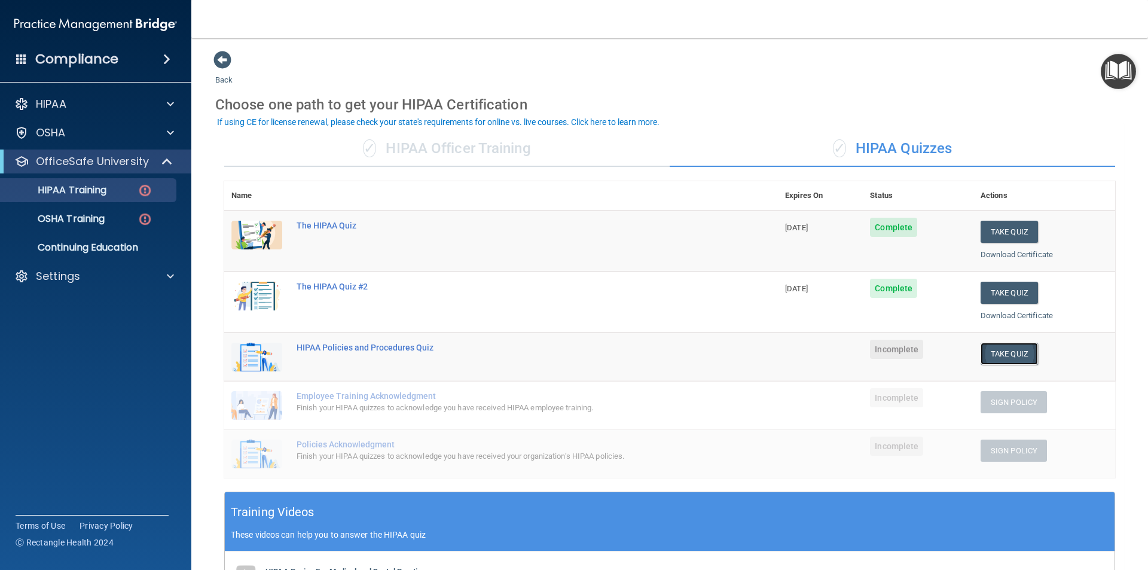
click at [981, 349] on button "Take Quiz" at bounding box center [1009, 354] width 57 height 22
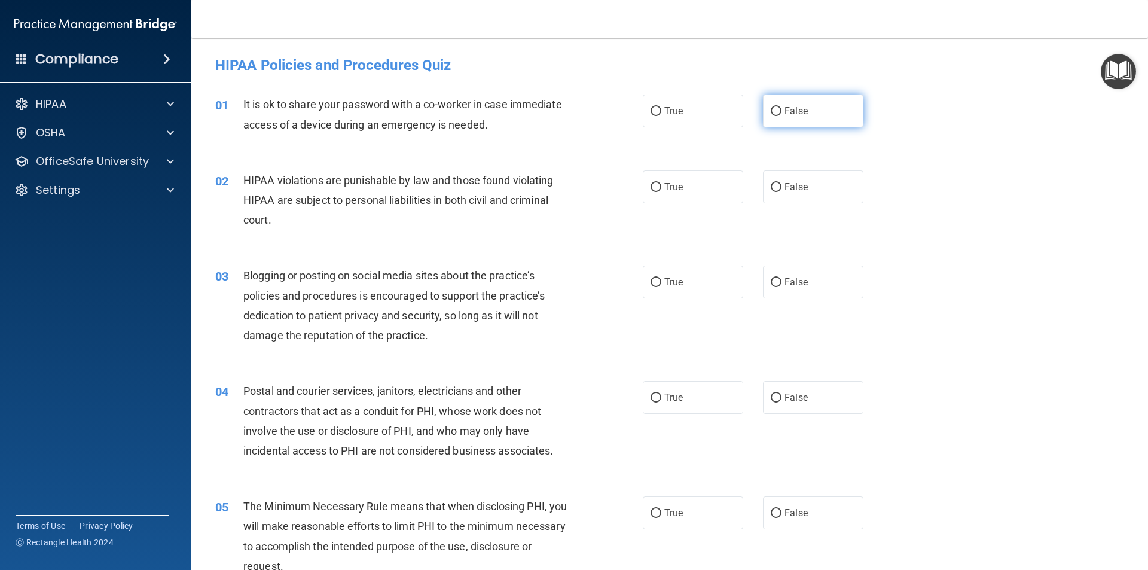
click at [809, 113] on label "False" at bounding box center [813, 111] width 100 height 33
click at [782, 113] on input "False" at bounding box center [776, 111] width 11 height 9
radio input "true"
click at [681, 196] on label "True" at bounding box center [693, 186] width 100 height 33
click at [662, 192] on input "True" at bounding box center [656, 187] width 11 height 9
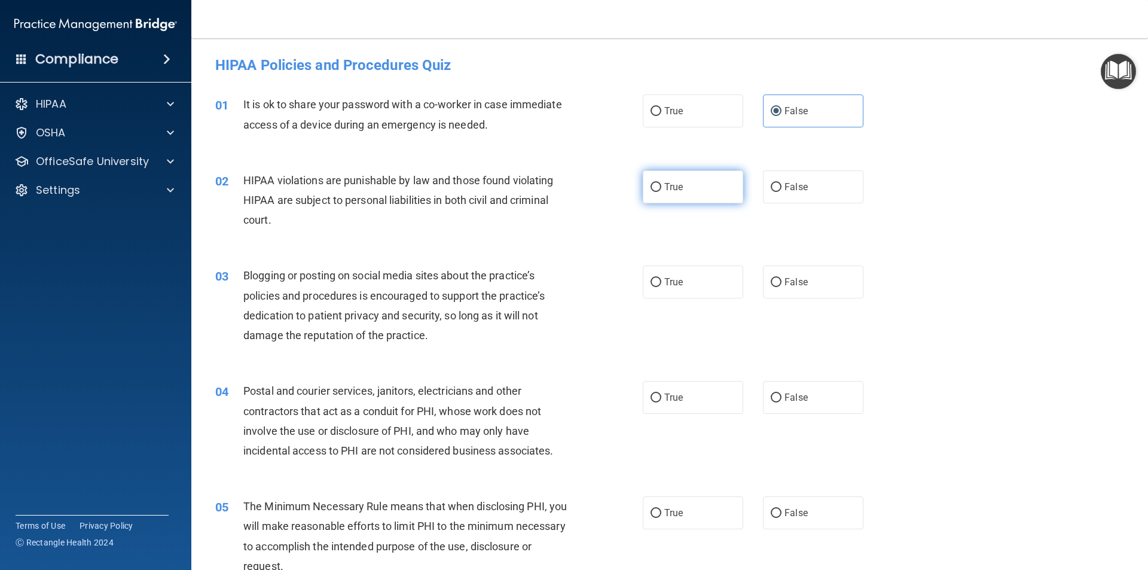
radio input "true"
click at [797, 287] on span "False" at bounding box center [796, 281] width 23 height 11
click at [782, 287] on input "False" at bounding box center [776, 282] width 11 height 9
radio input "true"
click at [670, 400] on span "True" at bounding box center [674, 397] width 19 height 11
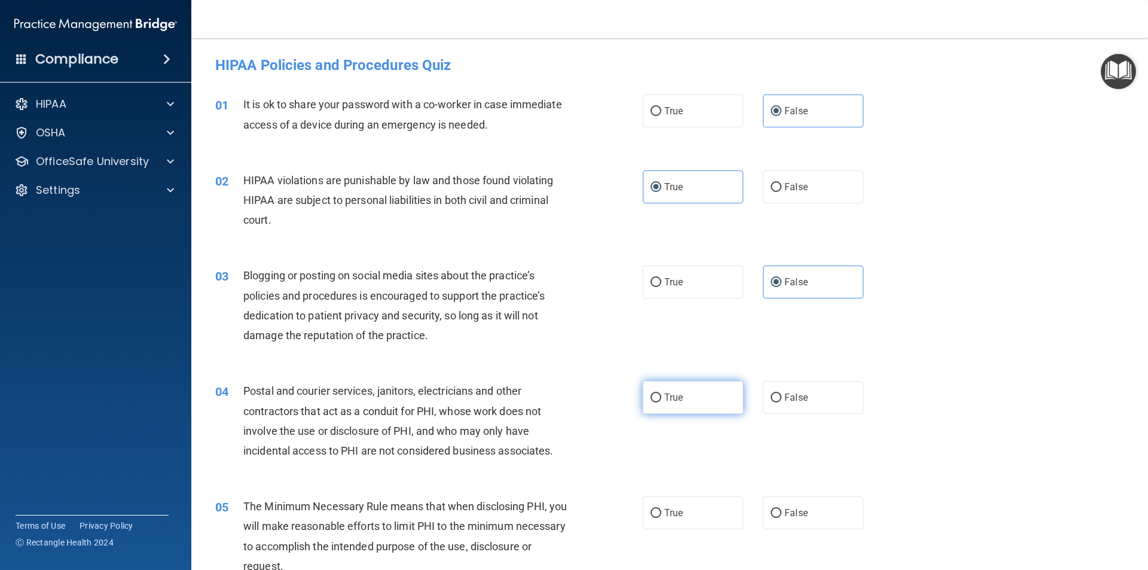
click at [662, 400] on input "True" at bounding box center [656, 398] width 11 height 9
radio input "true"
click at [678, 510] on span "True" at bounding box center [674, 512] width 19 height 11
click at [662, 510] on input "True" at bounding box center [656, 513] width 11 height 9
radio input "true"
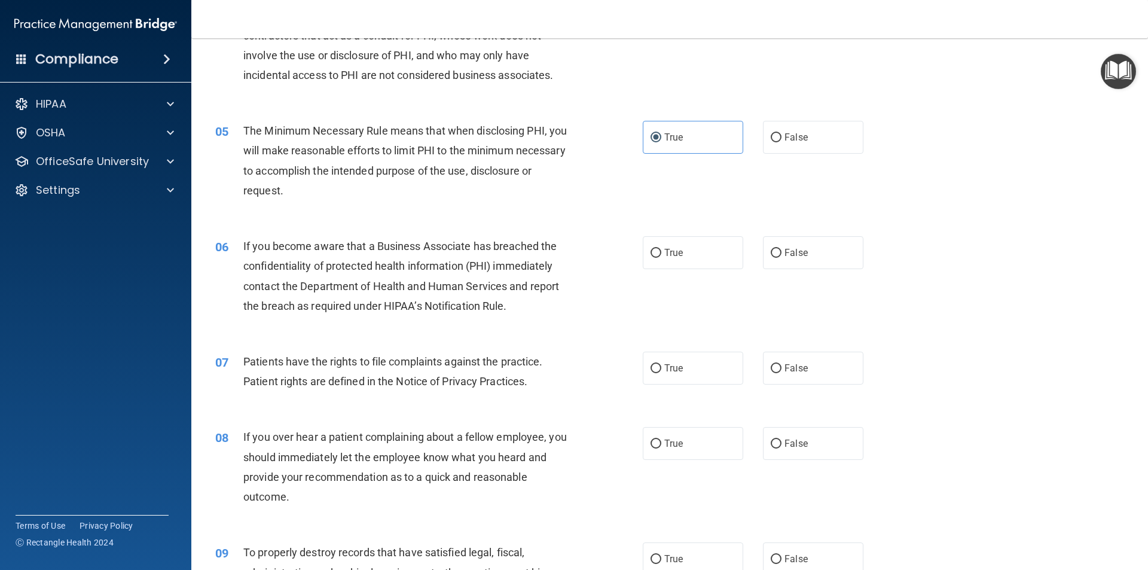
scroll to position [479, 0]
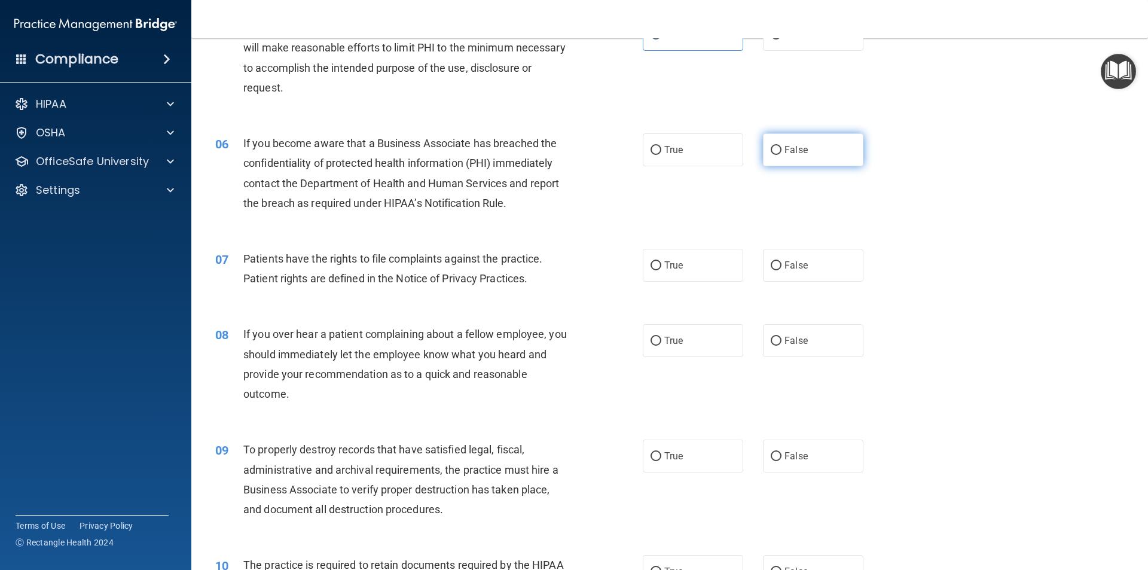
click at [814, 159] on label "False" at bounding box center [813, 149] width 100 height 33
click at [782, 155] on input "False" at bounding box center [776, 150] width 11 height 9
radio input "true"
click at [691, 266] on label "True" at bounding box center [693, 265] width 100 height 33
click at [662, 266] on input "True" at bounding box center [656, 265] width 11 height 9
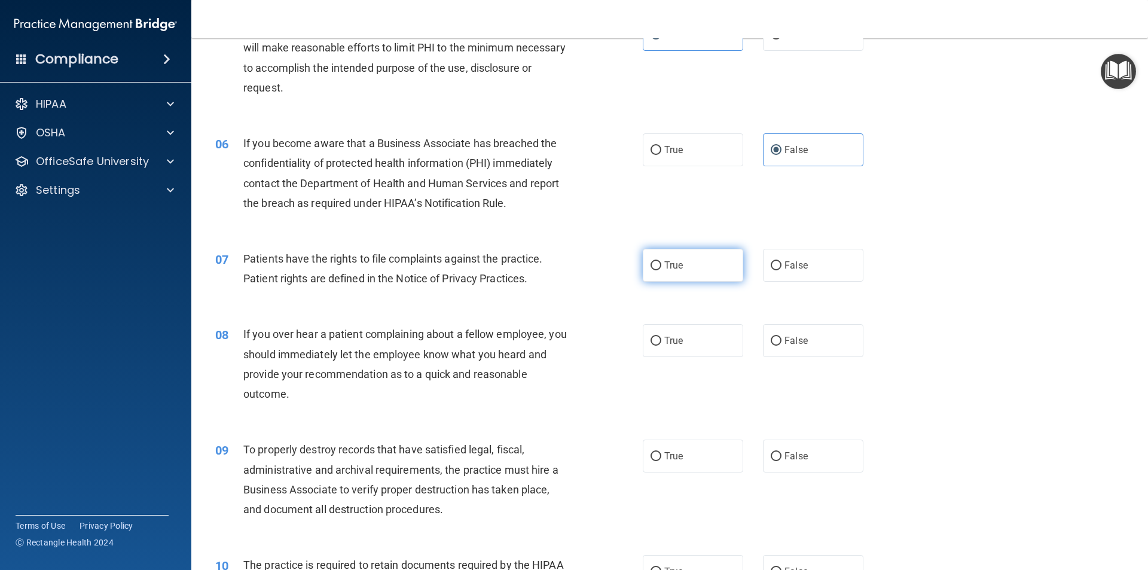
radio input "true"
click at [771, 345] on input "False" at bounding box center [776, 341] width 11 height 9
radio input "true"
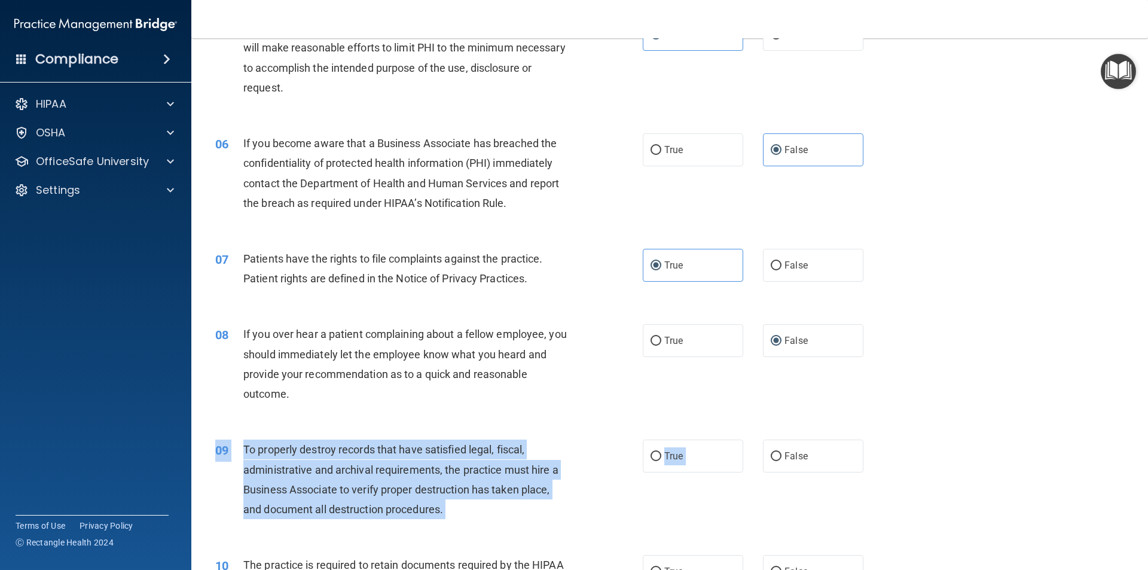
drag, startPoint x: 763, startPoint y: 465, endPoint x: 764, endPoint y: 473, distance: 8.5
click at [764, 473] on div "09 To properly destroy records that have satisfied legal, fiscal, administrativ…" at bounding box center [669, 482] width 927 height 115
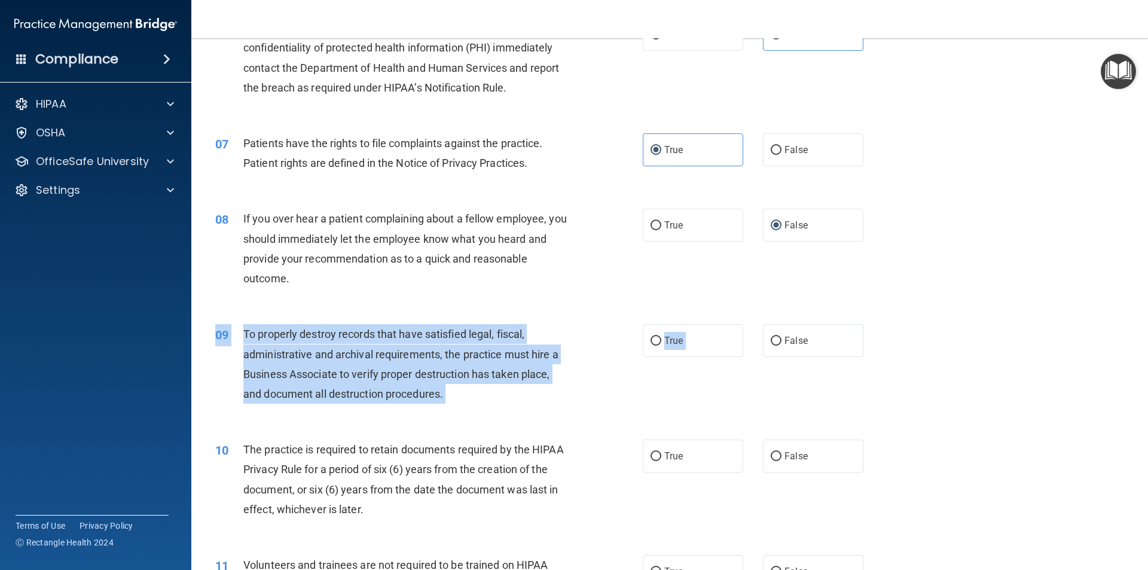
scroll to position [598, 0]
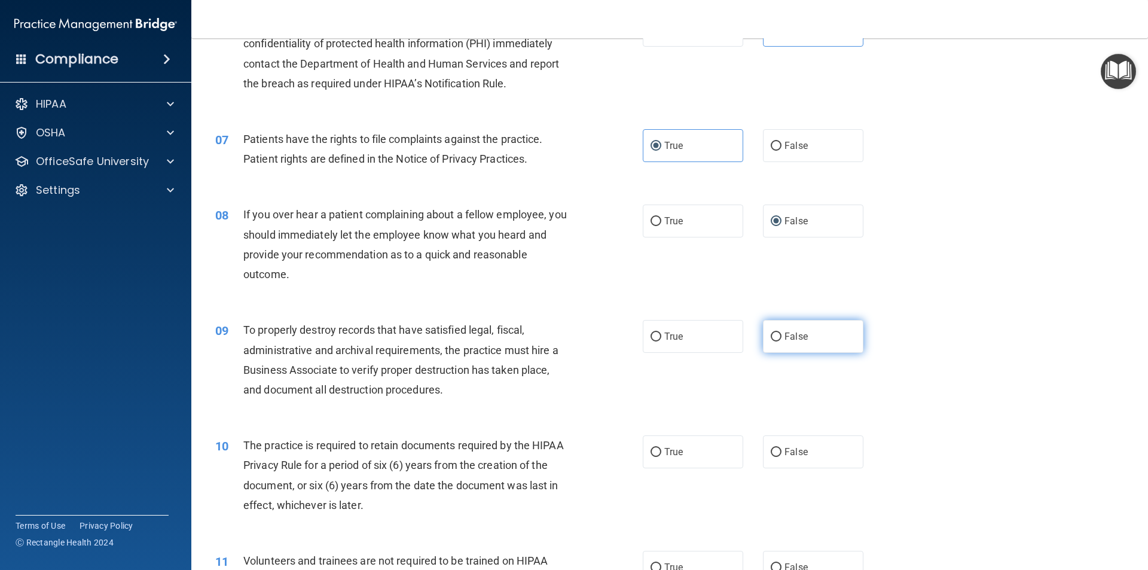
click at [840, 343] on label "False" at bounding box center [813, 336] width 100 height 33
click at [782, 342] on input "False" at bounding box center [776, 337] width 11 height 9
radio input "true"
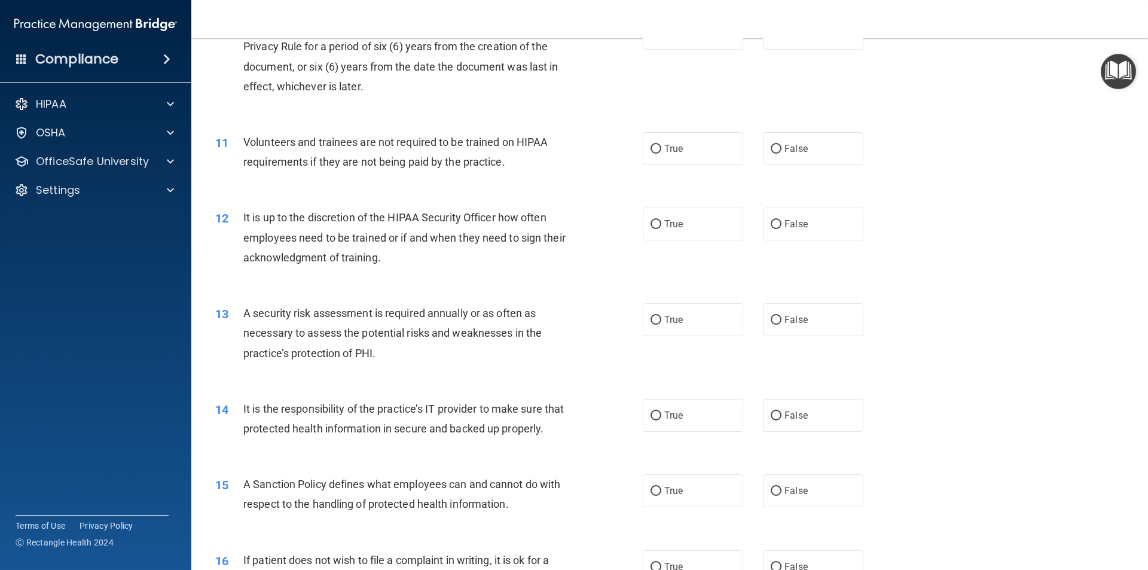
scroll to position [957, 0]
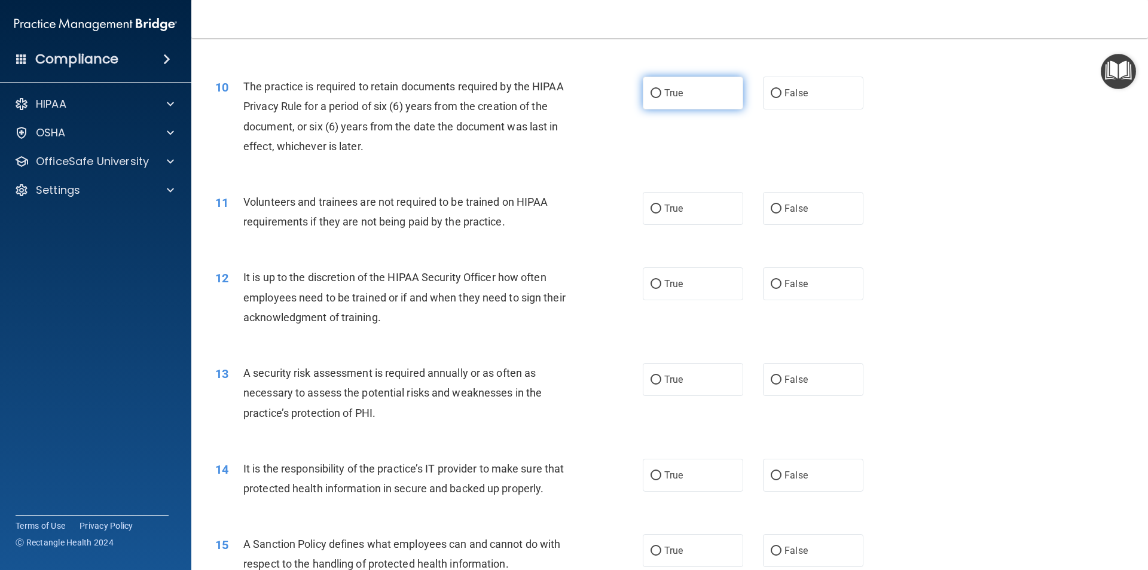
click at [680, 100] on label "True" at bounding box center [693, 93] width 100 height 33
click at [662, 98] on input "True" at bounding box center [656, 93] width 11 height 9
radio input "true"
click at [851, 212] on label "False" at bounding box center [813, 208] width 100 height 33
click at [782, 212] on input "False" at bounding box center [776, 209] width 11 height 9
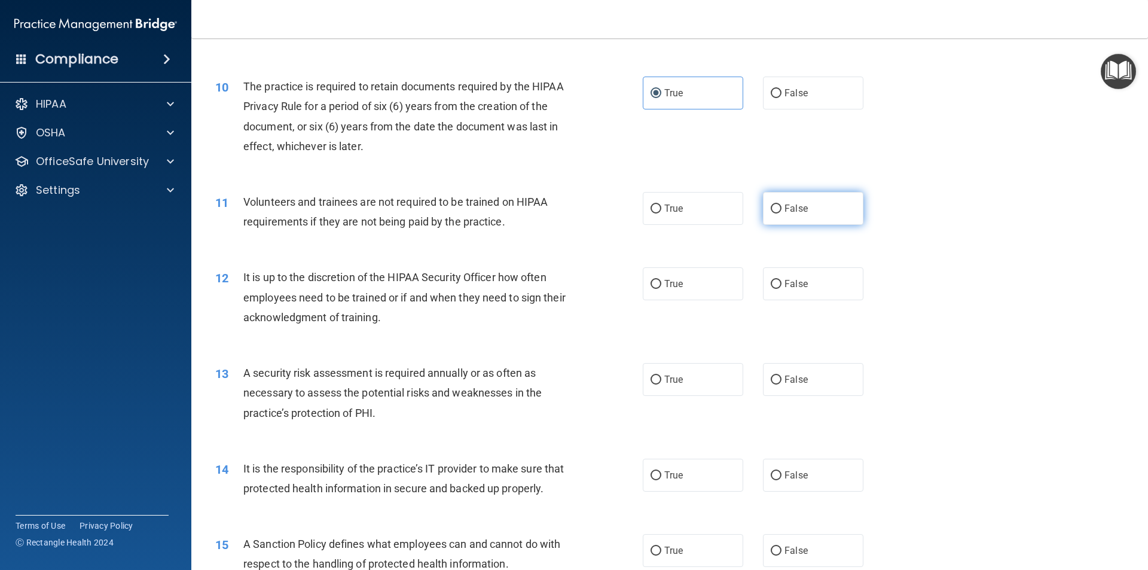
radio input "true"
click at [802, 278] on label "False" at bounding box center [813, 283] width 100 height 33
click at [782, 280] on input "False" at bounding box center [776, 284] width 11 height 9
radio input "true"
click at [700, 383] on label "True" at bounding box center [693, 379] width 100 height 33
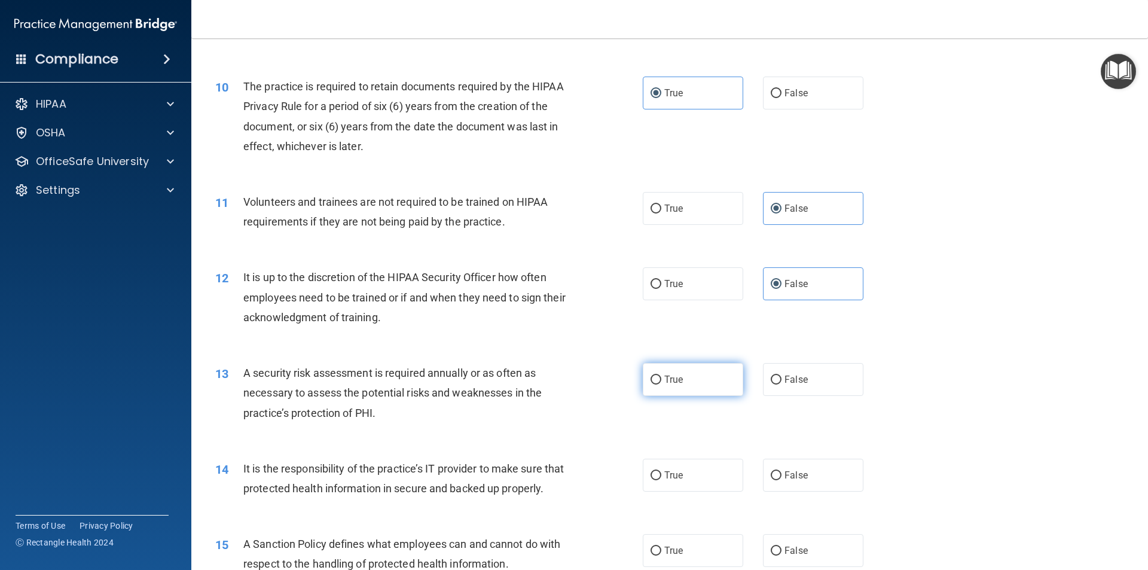
click at [662, 383] on input "True" at bounding box center [656, 380] width 11 height 9
radio input "true"
click at [796, 469] on label "False" at bounding box center [813, 475] width 100 height 33
click at [782, 471] on input "False" at bounding box center [776, 475] width 11 height 9
radio input "true"
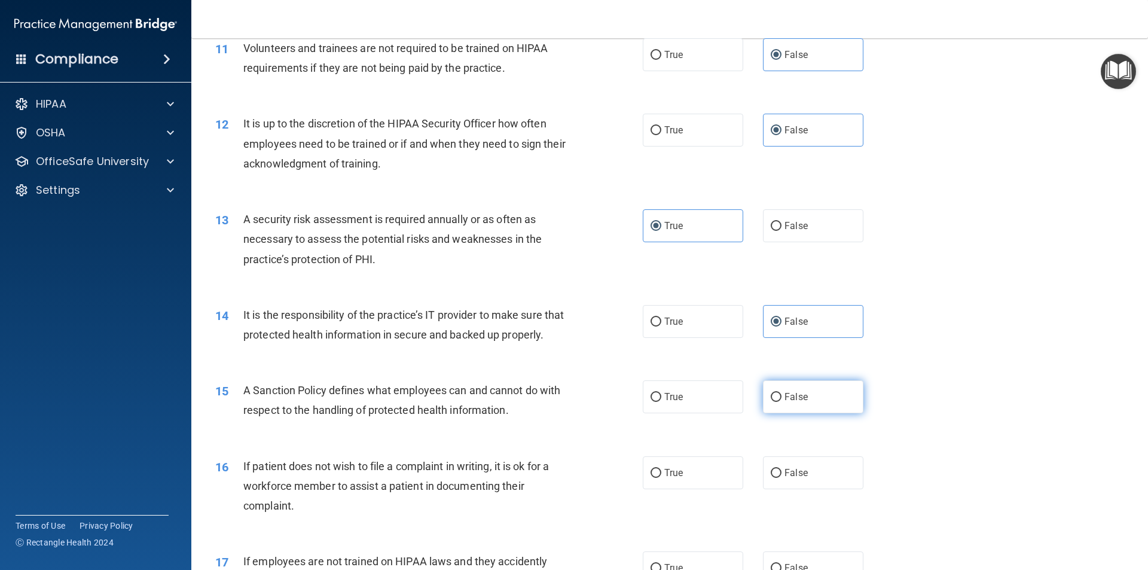
scroll to position [1137, 0]
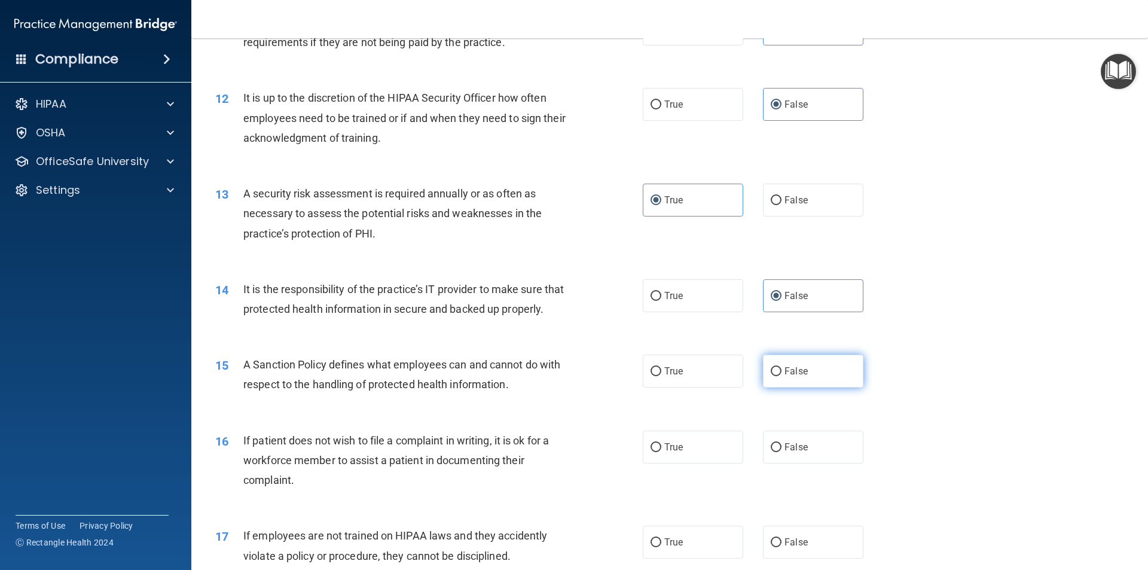
click at [786, 388] on label "False" at bounding box center [813, 371] width 100 height 33
click at [782, 376] on input "False" at bounding box center [776, 371] width 11 height 9
radio input "true"
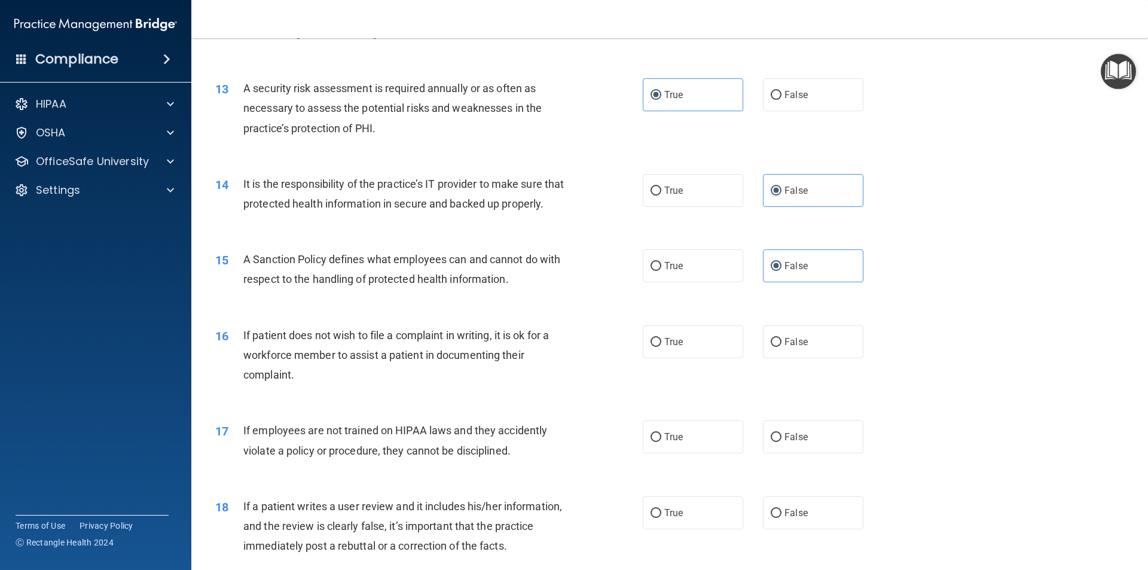
scroll to position [1256, 0]
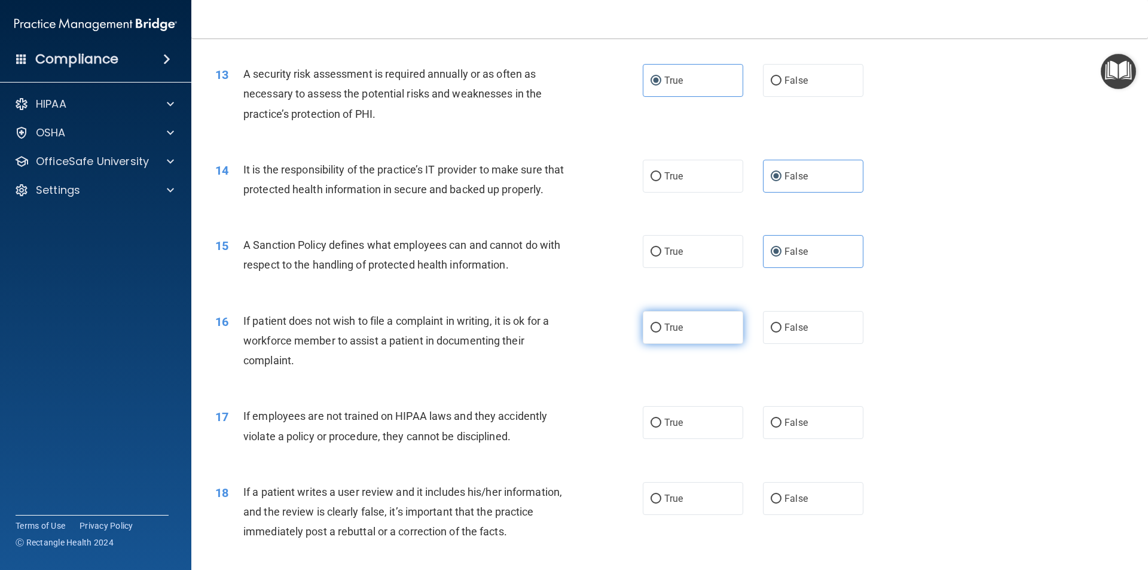
click at [702, 344] on label "True" at bounding box center [693, 327] width 100 height 33
click at [662, 333] on input "True" at bounding box center [656, 328] width 11 height 9
radio input "true"
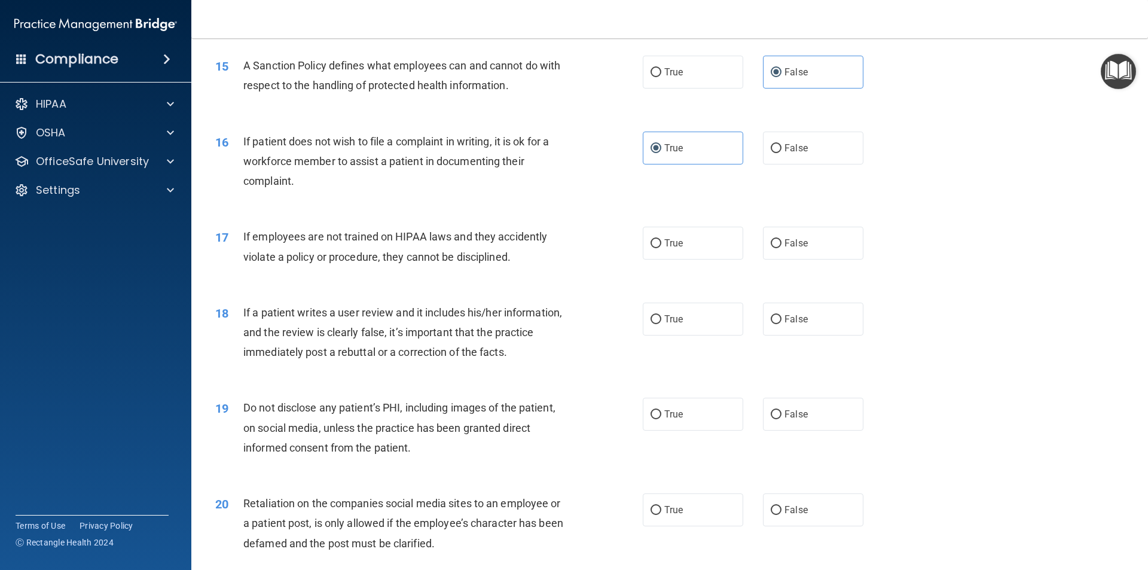
scroll to position [1495, 0]
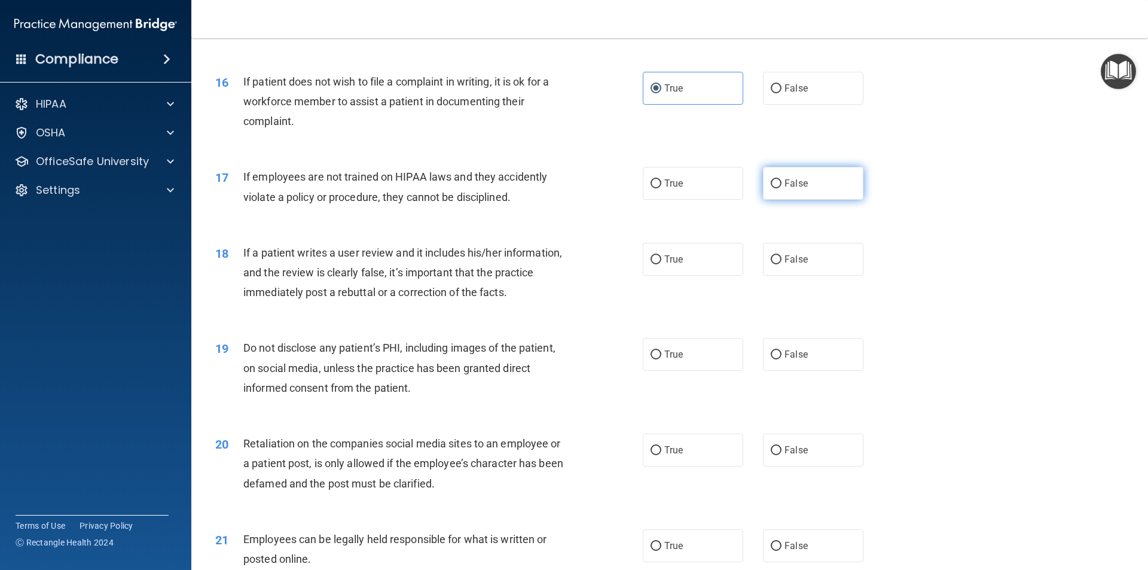
click at [795, 200] on label "False" at bounding box center [813, 183] width 100 height 33
click at [782, 188] on input "False" at bounding box center [776, 183] width 11 height 9
radio input "true"
click at [791, 270] on label "False" at bounding box center [813, 259] width 100 height 33
click at [782, 264] on input "False" at bounding box center [776, 259] width 11 height 9
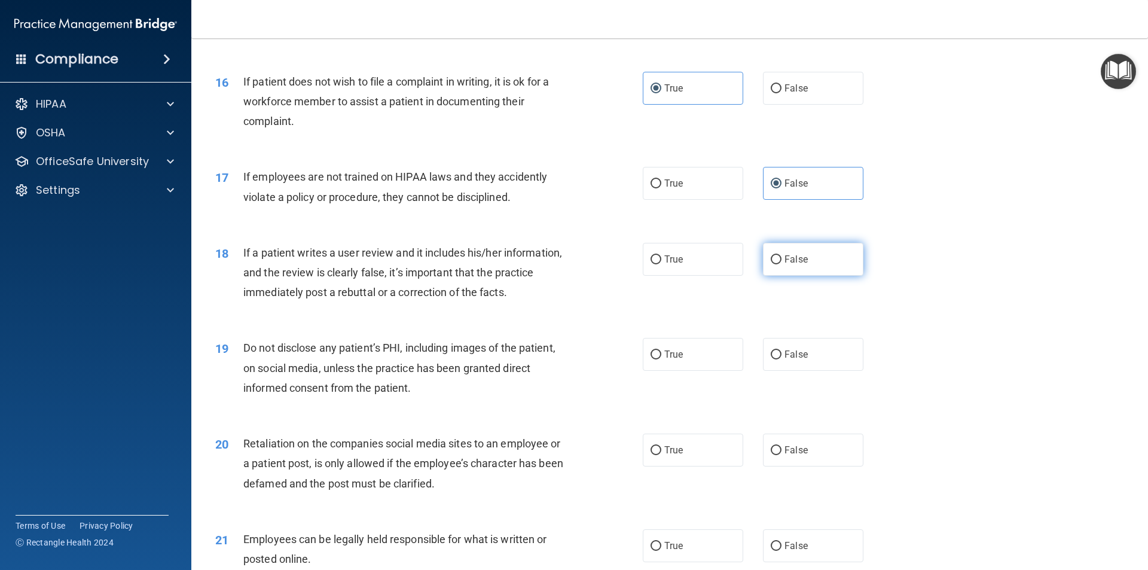
radio input "true"
click at [665, 360] on span "True" at bounding box center [674, 354] width 19 height 11
click at [661, 360] on input "True" at bounding box center [656, 355] width 11 height 9
radio input "true"
click at [800, 463] on label "False" at bounding box center [813, 450] width 100 height 33
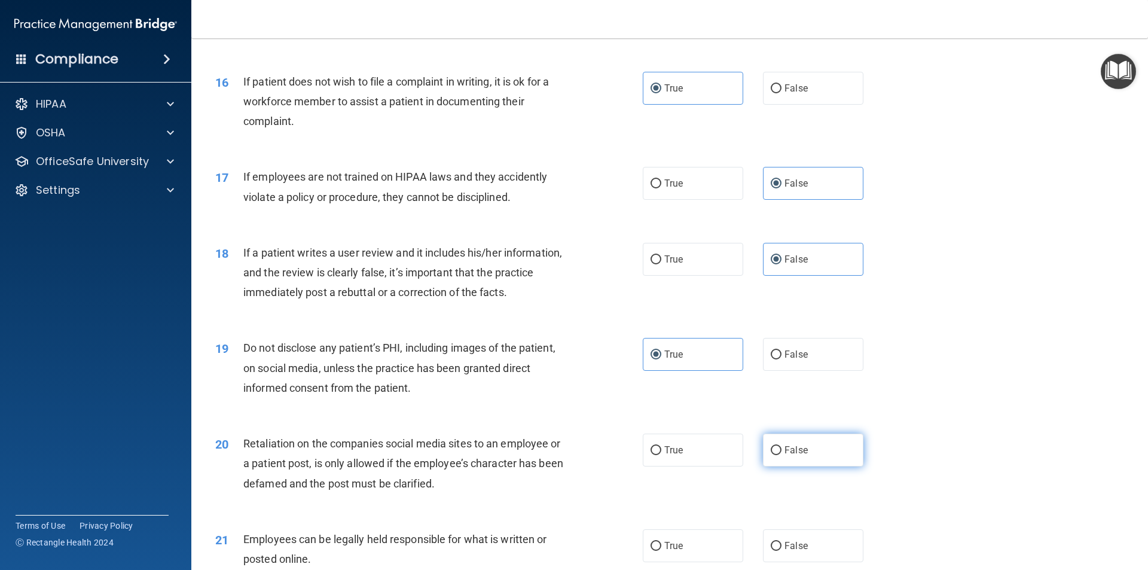
click at [782, 455] on input "False" at bounding box center [776, 450] width 11 height 9
radio input "true"
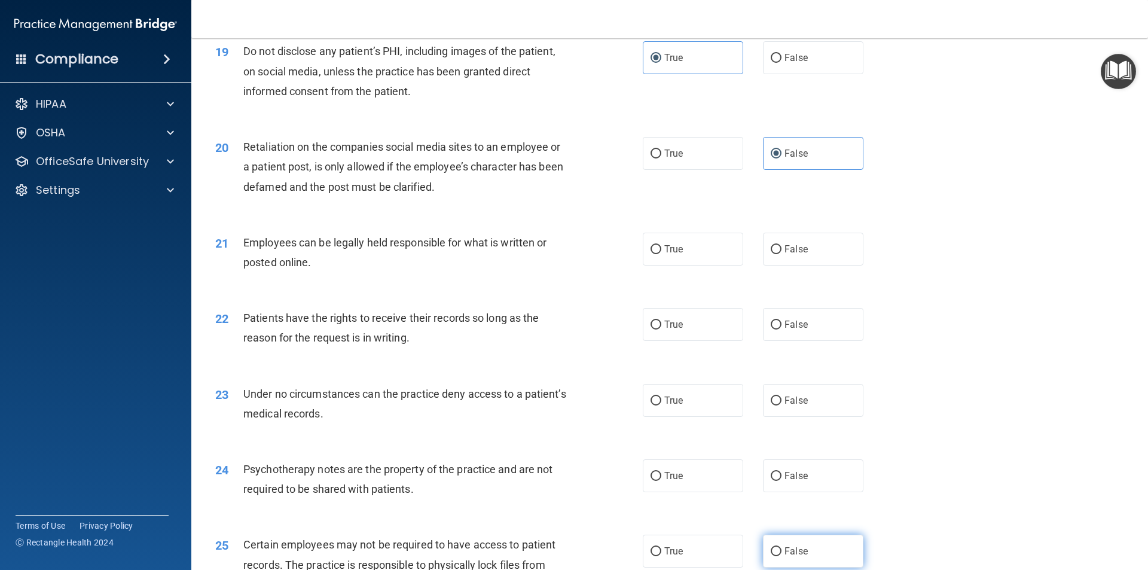
scroll to position [1914, 0]
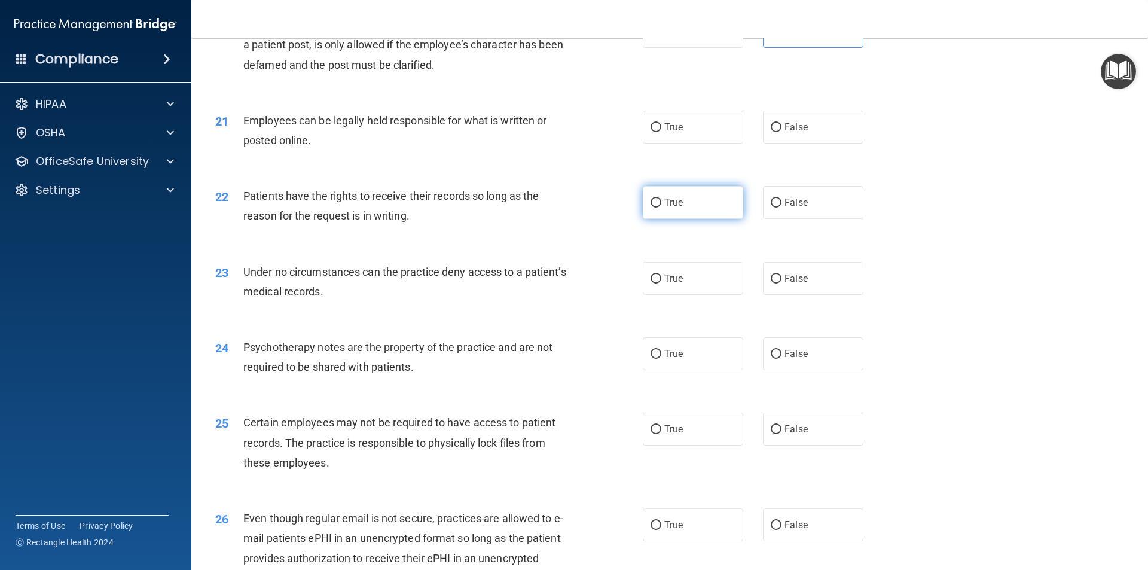
click at [688, 219] on label "True" at bounding box center [693, 202] width 100 height 33
click at [662, 208] on input "True" at bounding box center [656, 203] width 11 height 9
radio input "true"
click at [683, 144] on label "True" at bounding box center [693, 127] width 100 height 33
click at [662, 132] on input "True" at bounding box center [656, 127] width 11 height 9
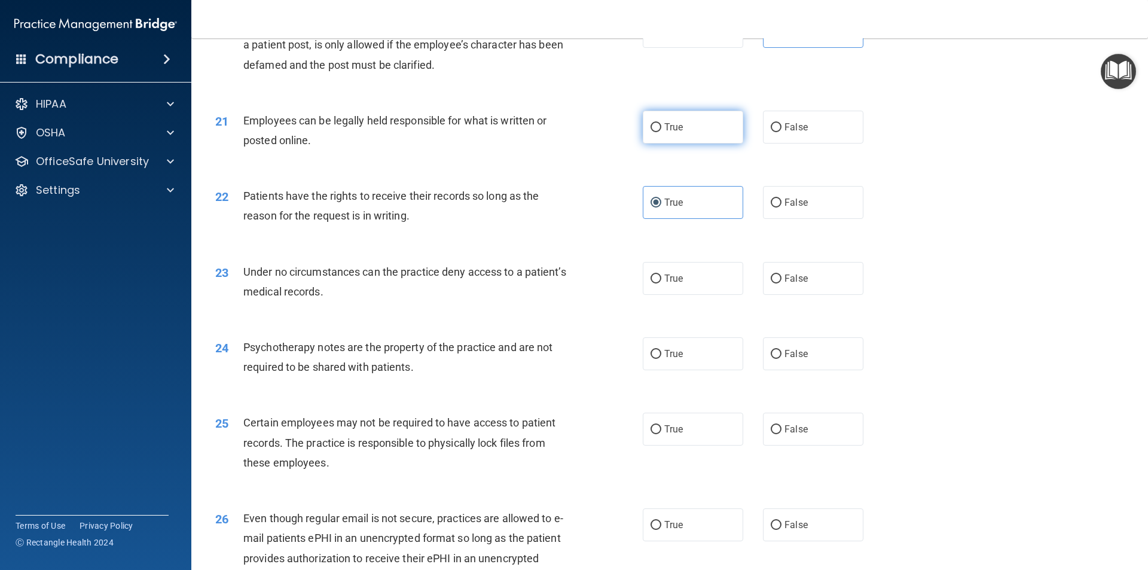
radio input "true"
click at [788, 208] on span "False" at bounding box center [796, 202] width 23 height 11
click at [782, 208] on input "False" at bounding box center [776, 203] width 11 height 9
radio input "true"
radio input "false"
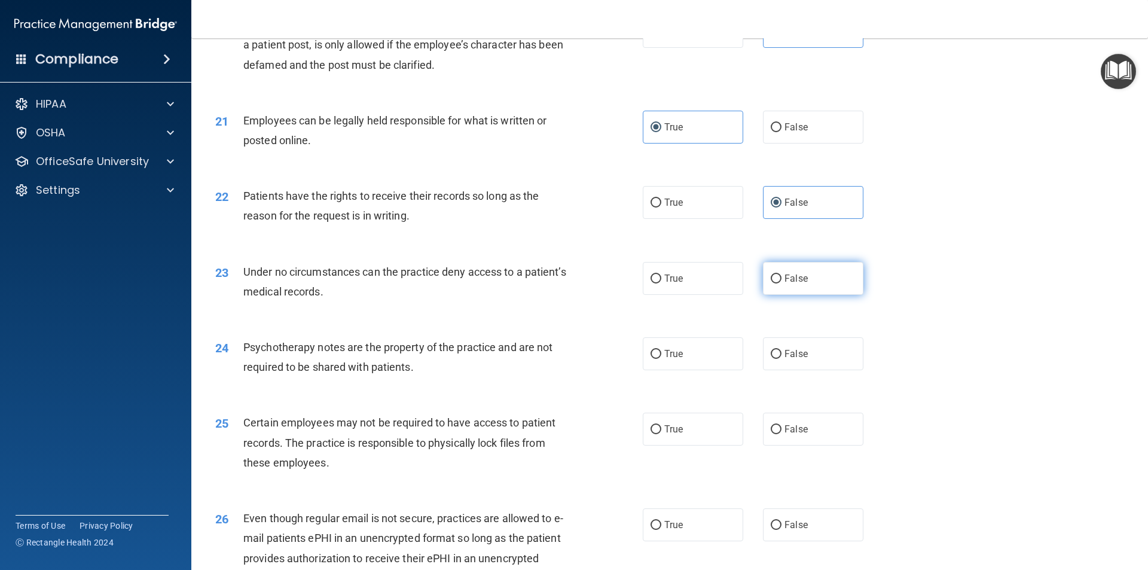
click at [785, 295] on label "False" at bounding box center [813, 278] width 100 height 33
click at [782, 284] on input "False" at bounding box center [776, 279] width 11 height 9
radio input "true"
click at [697, 370] on label "True" at bounding box center [693, 353] width 100 height 33
click at [662, 359] on input "True" at bounding box center [656, 354] width 11 height 9
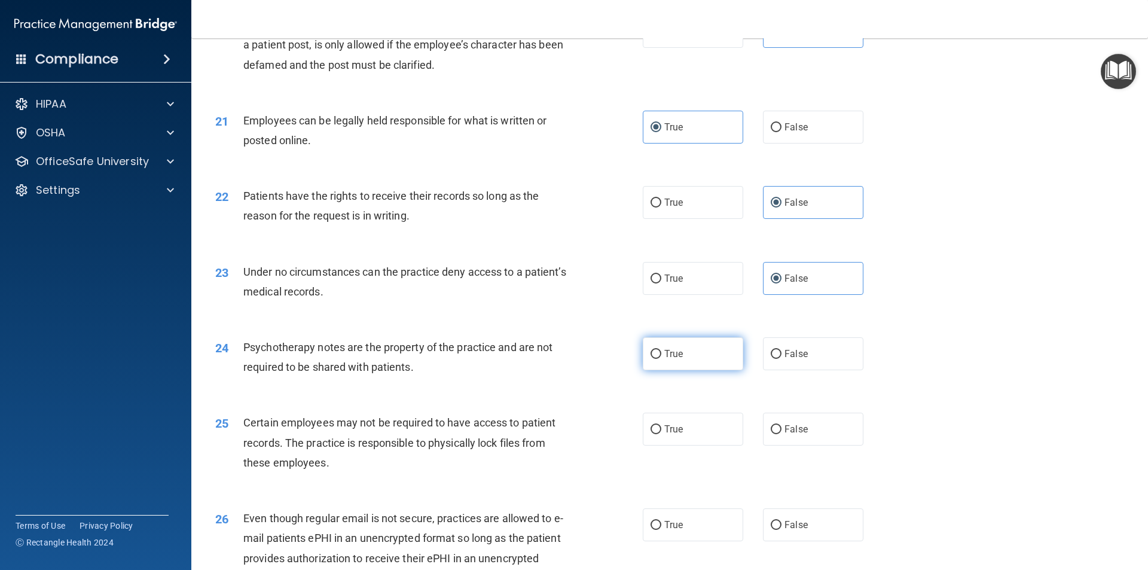
radio input "true"
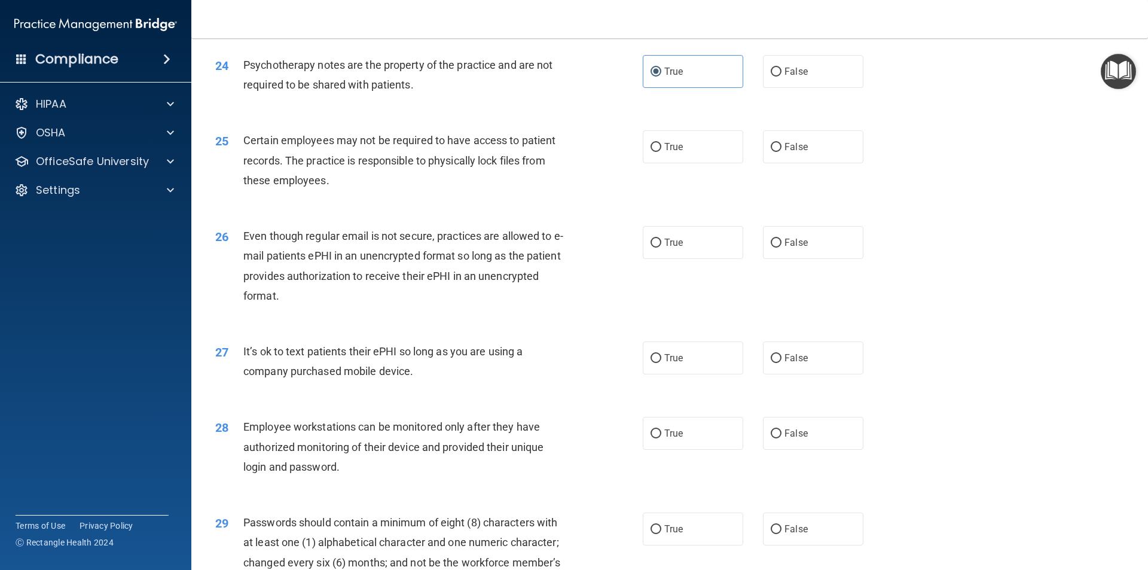
scroll to position [2213, 0]
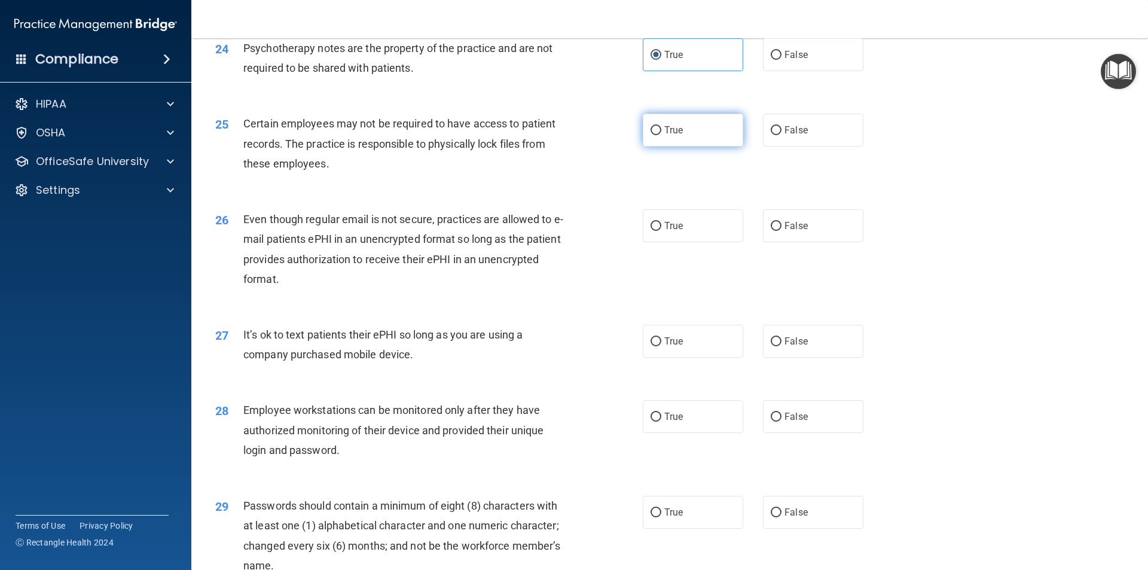
click at [699, 147] on label "True" at bounding box center [693, 130] width 100 height 33
click at [662, 135] on input "True" at bounding box center [656, 130] width 11 height 9
radio input "true"
drag, startPoint x: 692, startPoint y: 258, endPoint x: 715, endPoint y: 287, distance: 36.6
click at [691, 242] on label "True" at bounding box center [693, 225] width 100 height 33
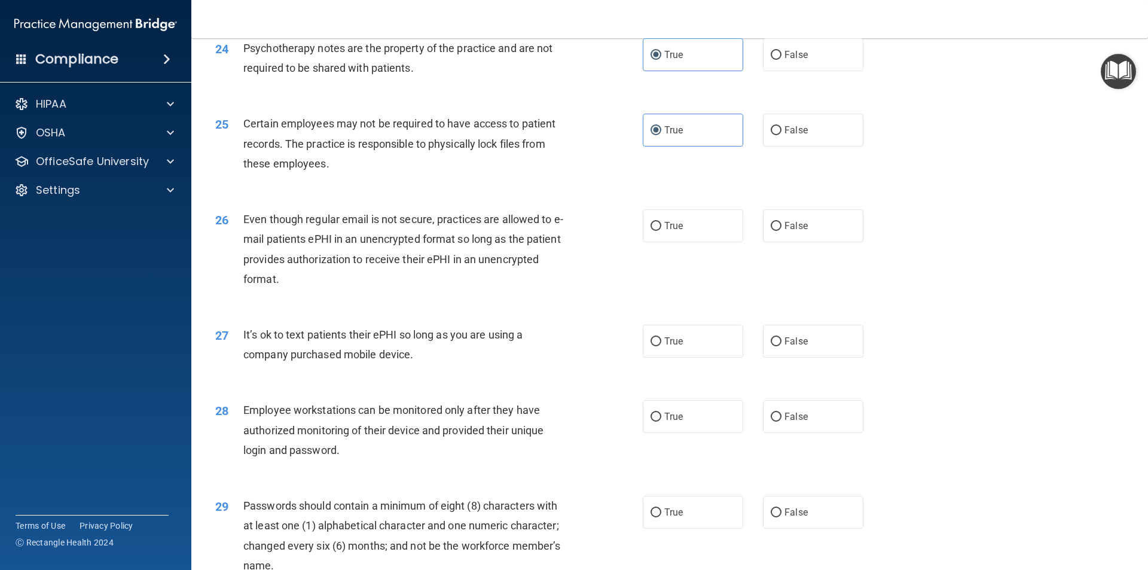
click at [662, 231] on input "True" at bounding box center [656, 226] width 11 height 9
radio input "true"
click at [803, 358] on label "False" at bounding box center [813, 341] width 100 height 33
click at [782, 346] on input "False" at bounding box center [776, 341] width 11 height 9
radio input "true"
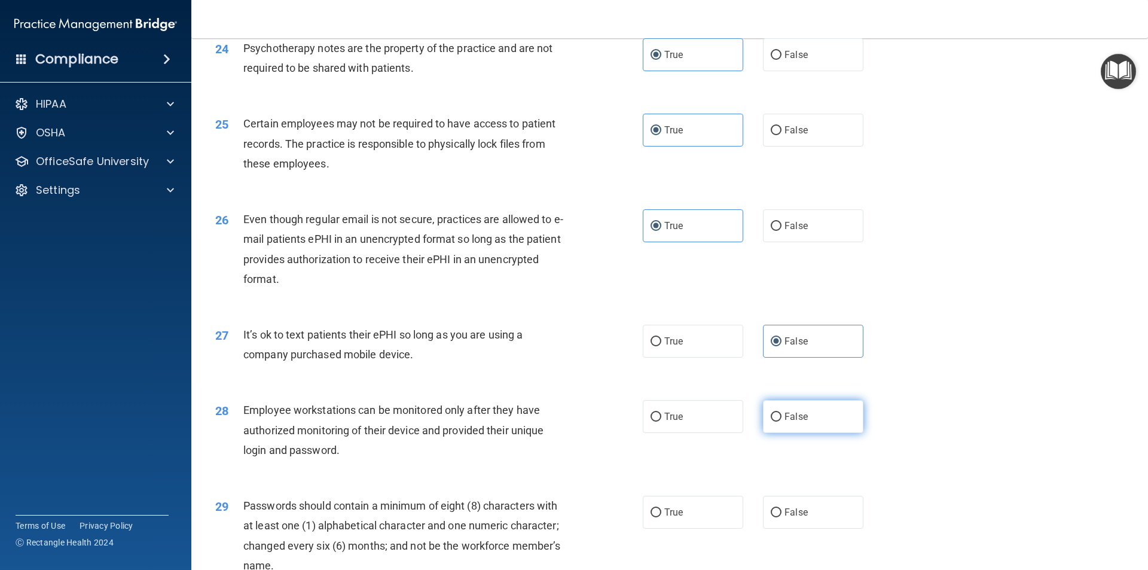
click at [794, 422] on span "False" at bounding box center [796, 416] width 23 height 11
click at [782, 422] on input "False" at bounding box center [776, 417] width 11 height 9
radio input "true"
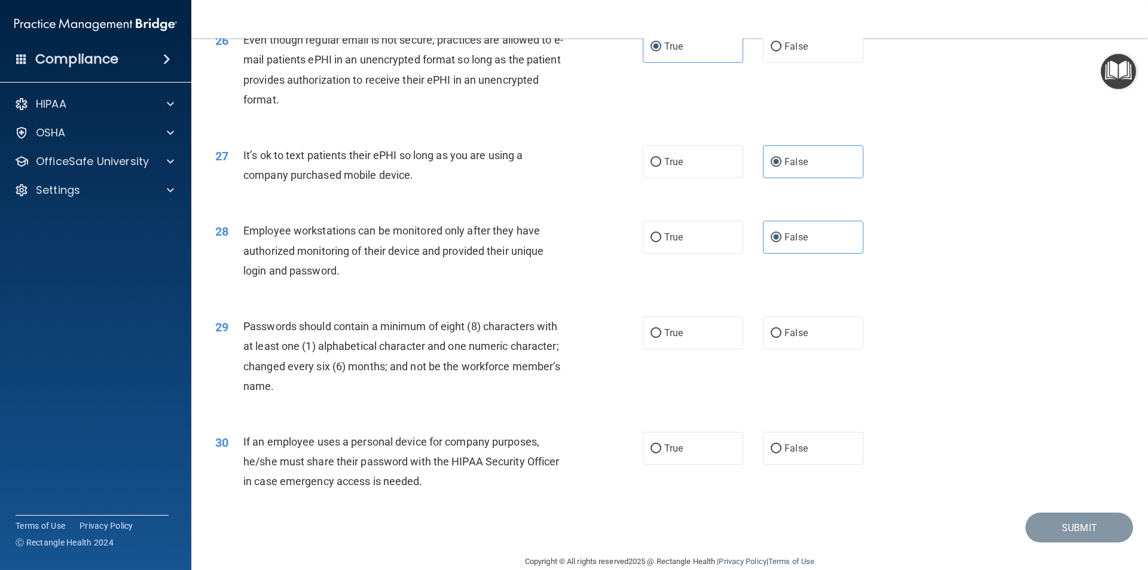
scroll to position [2433, 0]
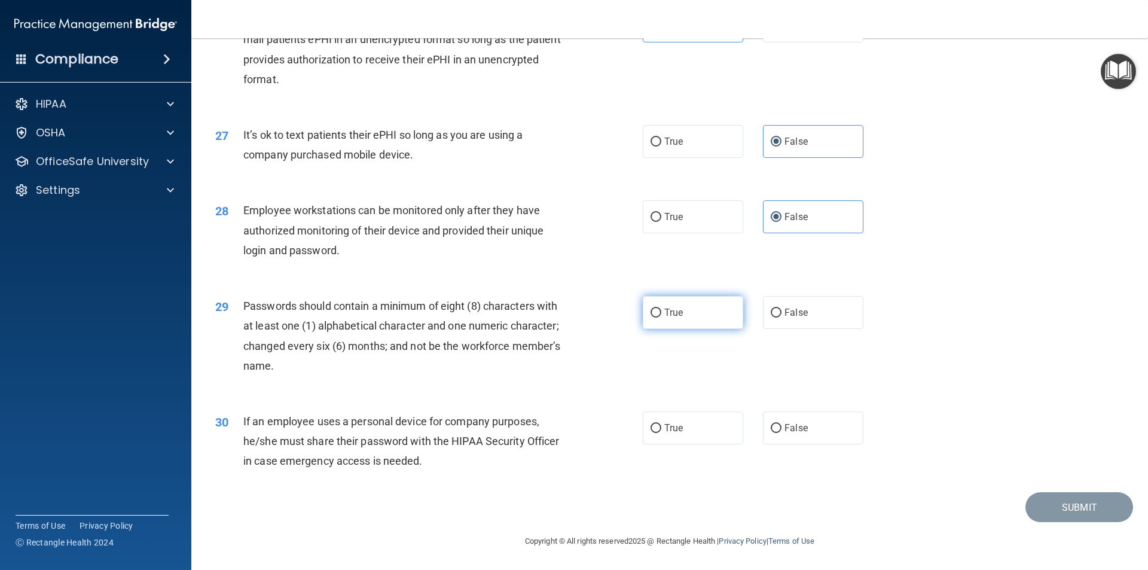
click at [681, 320] on label "True" at bounding box center [693, 312] width 100 height 33
click at [662, 318] on input "True" at bounding box center [656, 313] width 11 height 9
radio input "true"
click at [808, 423] on label "False" at bounding box center [813, 428] width 100 height 33
click at [782, 424] on input "False" at bounding box center [776, 428] width 11 height 9
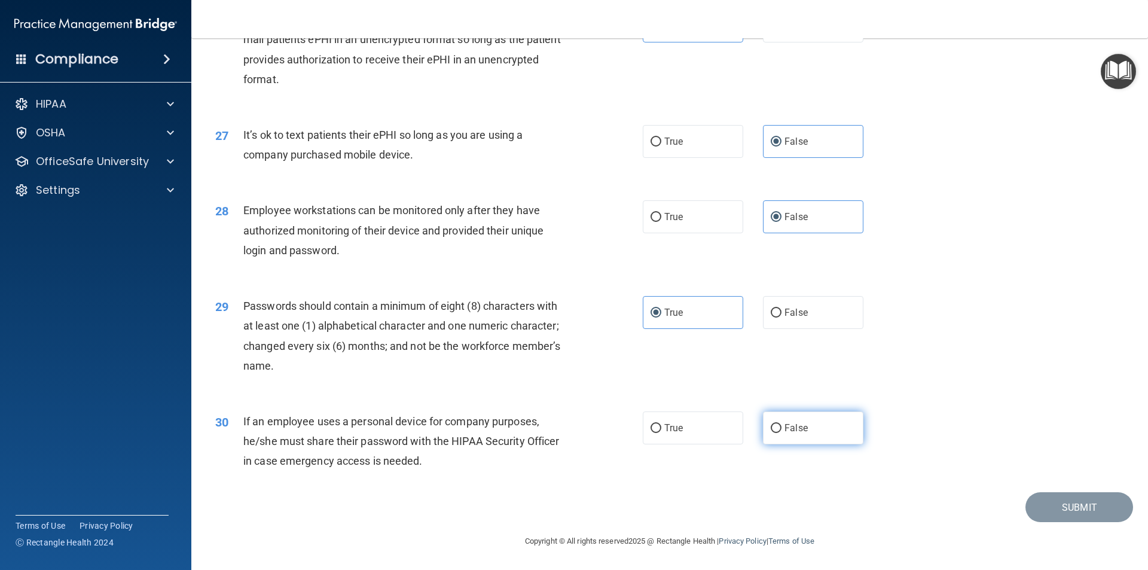
radio input "true"
click at [1042, 510] on button "Submit" at bounding box center [1080, 507] width 108 height 31
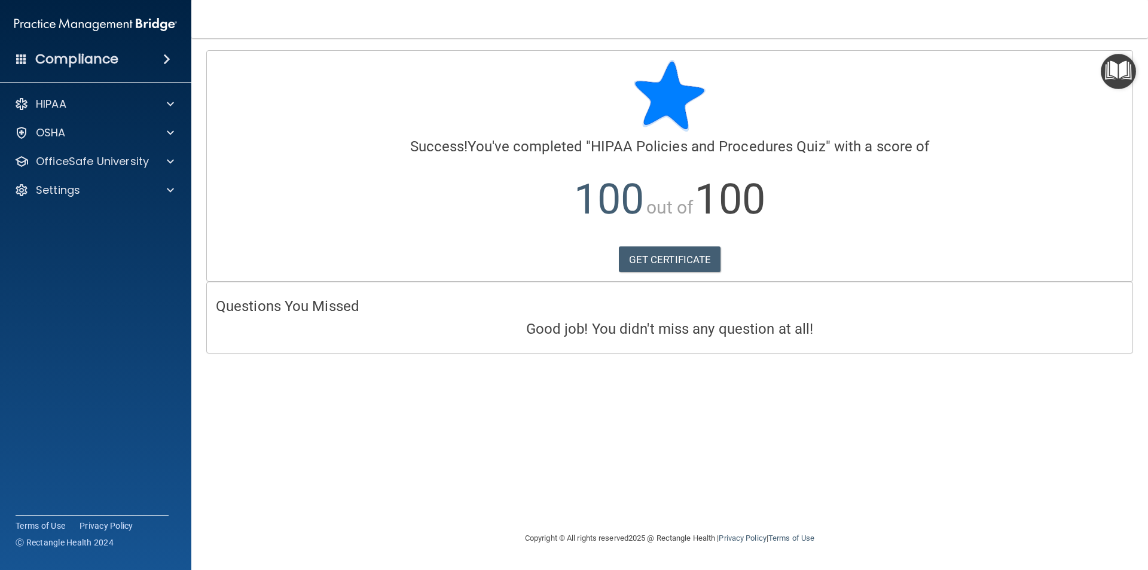
click at [1122, 76] on img "Open Resource Center" at bounding box center [1118, 71] width 35 height 35
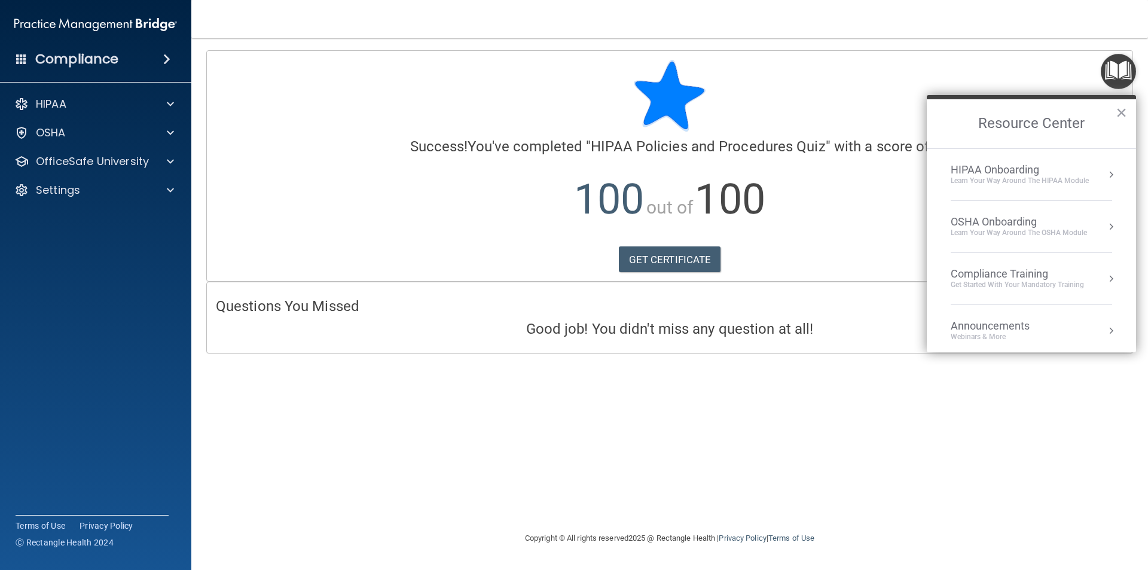
click at [1075, 279] on div "Compliance Training" at bounding box center [1017, 273] width 133 height 13
click at [1035, 167] on div "HIPAA Training for Members" at bounding box center [1003, 168] width 133 height 11
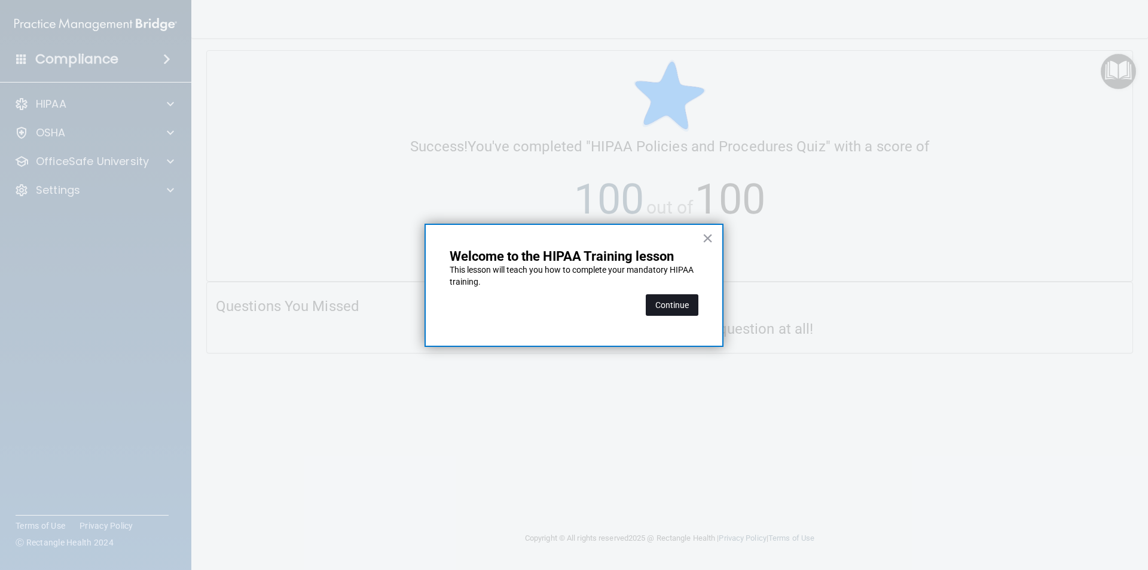
click at [670, 310] on button "Continue" at bounding box center [672, 305] width 53 height 22
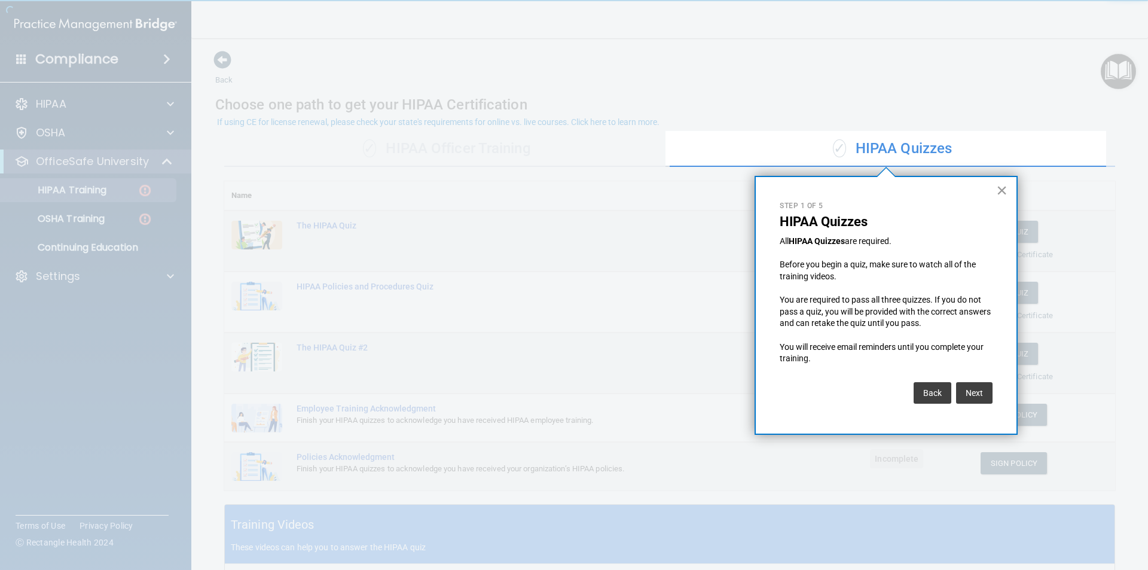
click at [1003, 190] on button "×" at bounding box center [1002, 190] width 11 height 19
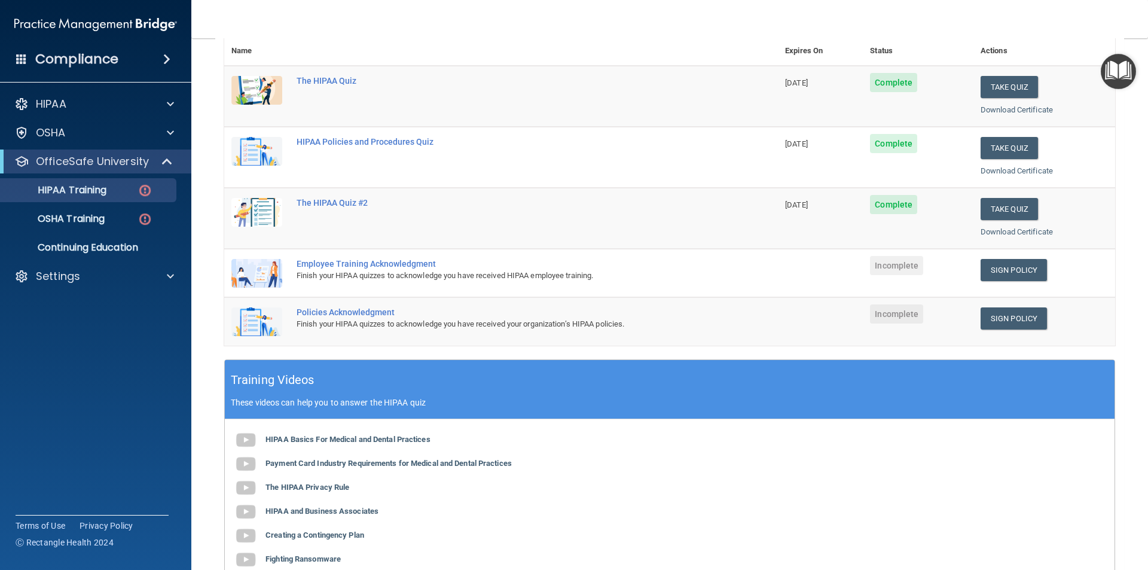
scroll to position [239, 0]
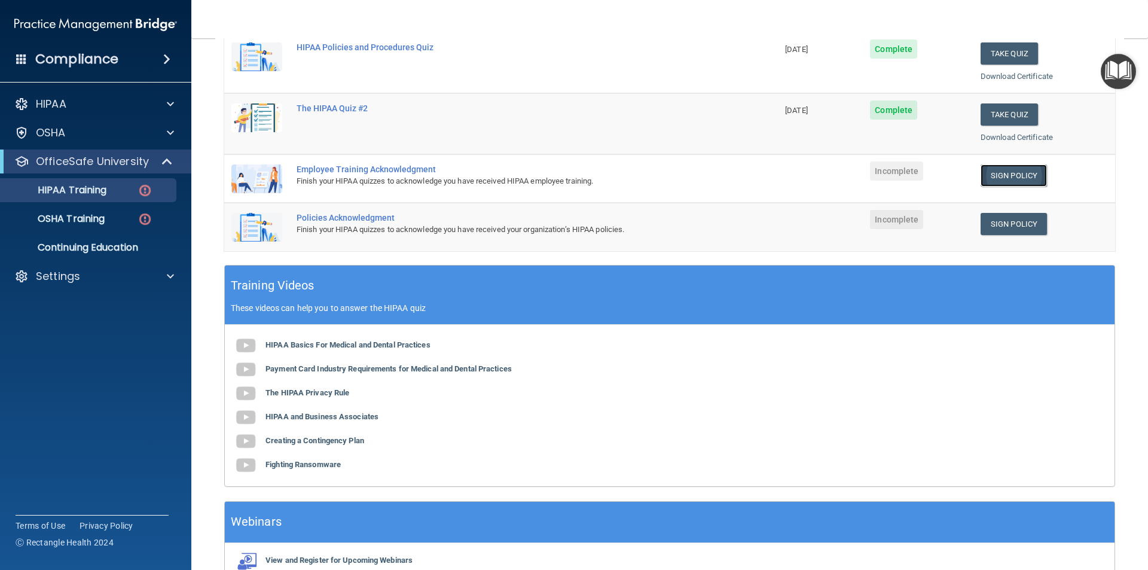
click at [1010, 178] on link "Sign Policy" at bounding box center [1014, 175] width 66 height 22
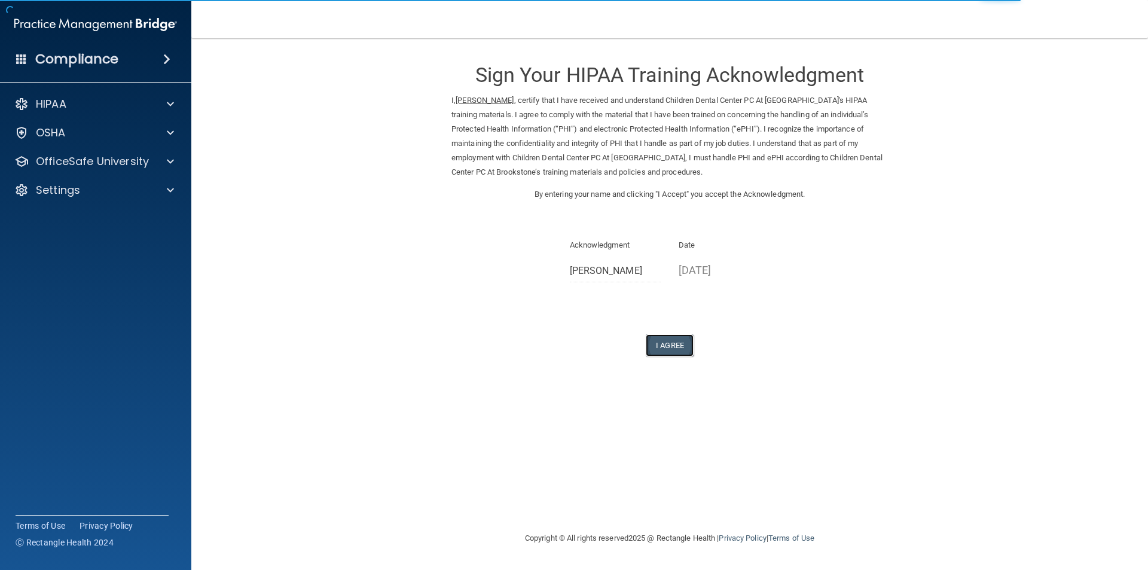
click at [669, 354] on button "I Agree" at bounding box center [670, 345] width 48 height 22
click at [670, 344] on button "I Agree" at bounding box center [670, 345] width 48 height 22
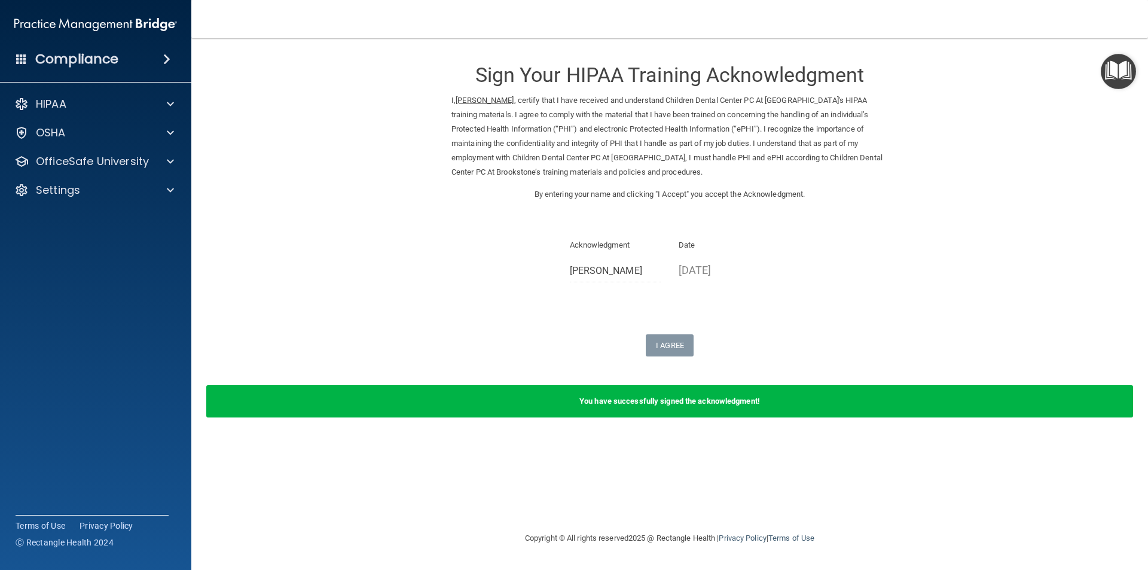
click at [1125, 87] on img "Open Resource Center" at bounding box center [1118, 71] width 35 height 35
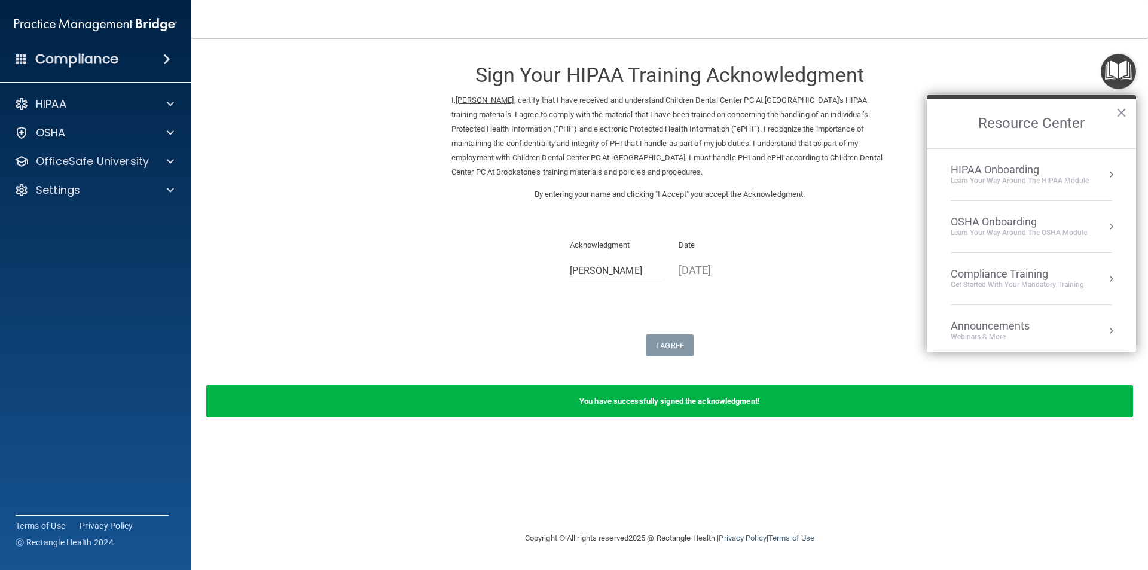
click at [1087, 278] on div "Compliance Training Get Started with your mandatory training" at bounding box center [1032, 278] width 162 height 23
click at [1047, 169] on div "HIPAA Training for Members" at bounding box center [1003, 168] width 133 height 11
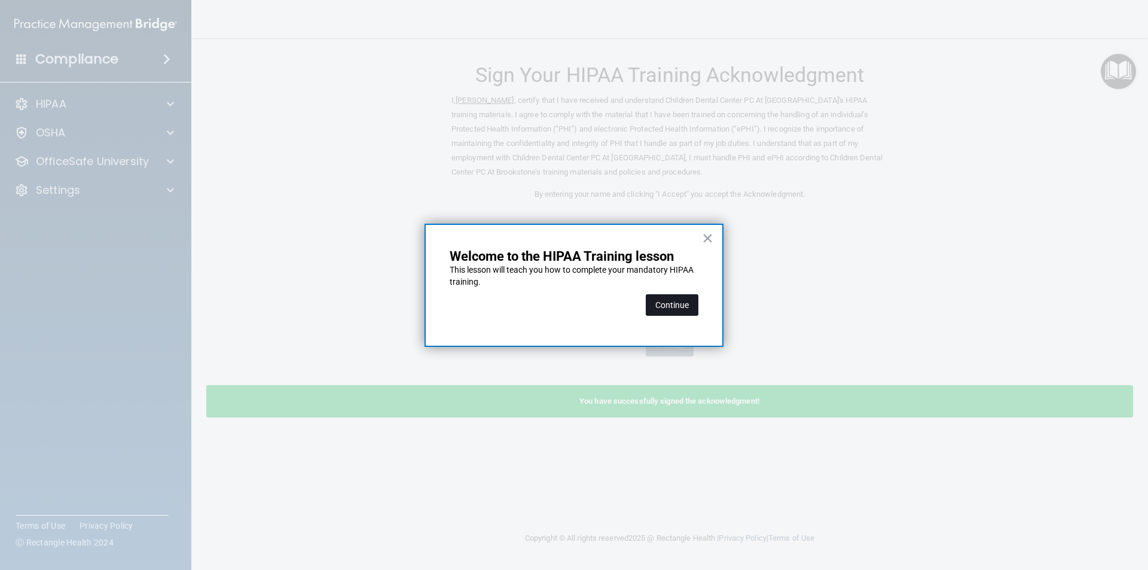
click at [681, 303] on button "Continue" at bounding box center [672, 305] width 53 height 22
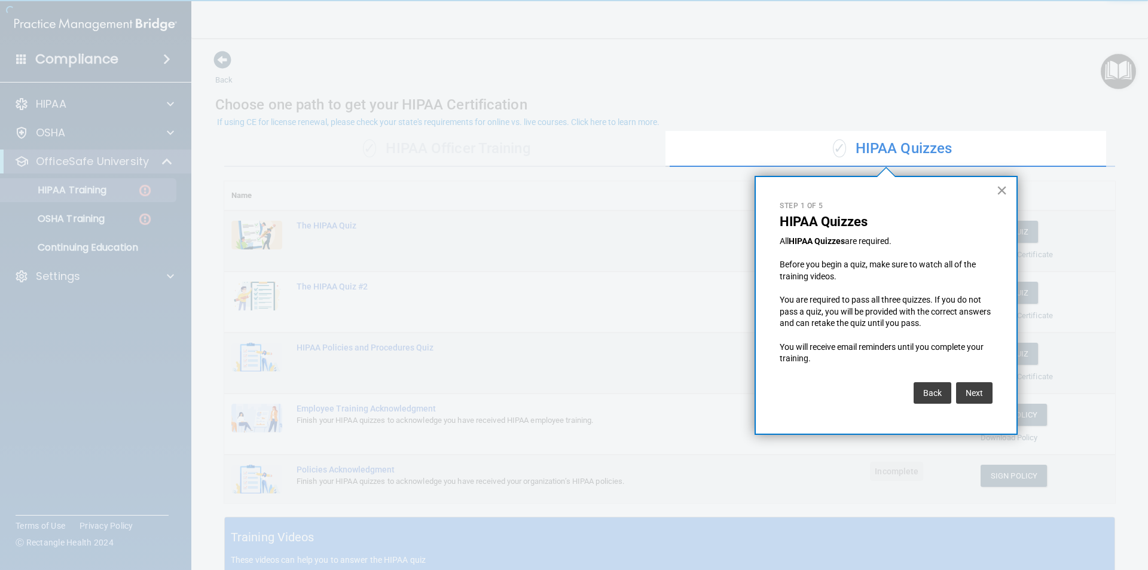
click at [998, 185] on button "×" at bounding box center [1002, 190] width 11 height 19
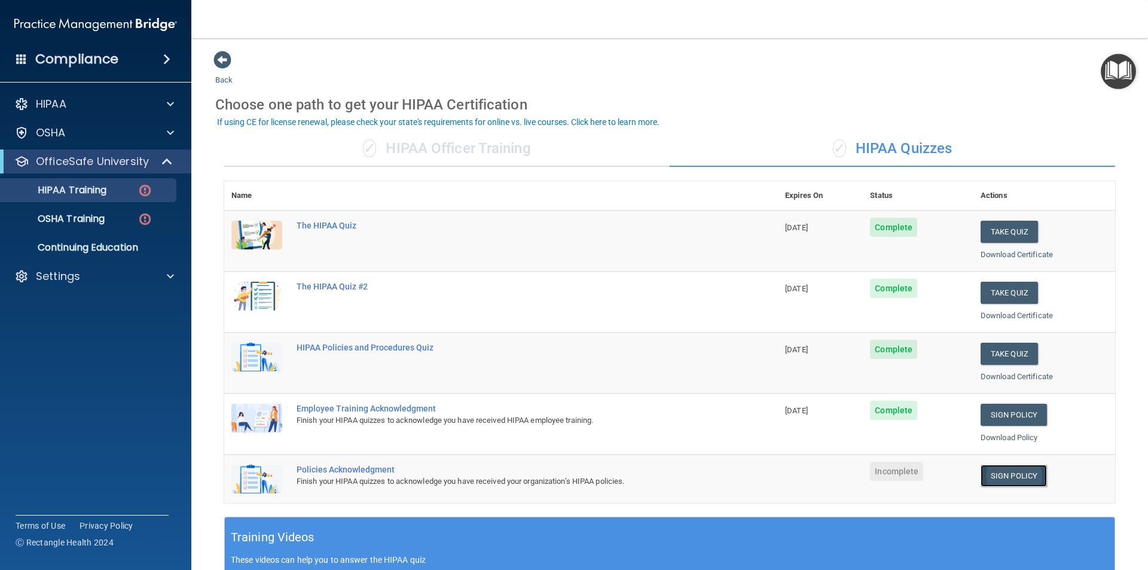
click at [1010, 480] on link "Sign Policy" at bounding box center [1014, 476] width 66 height 22
click at [131, 272] on div "Settings" at bounding box center [79, 276] width 148 height 14
click at [73, 330] on p "Sign Out" at bounding box center [89, 334] width 163 height 12
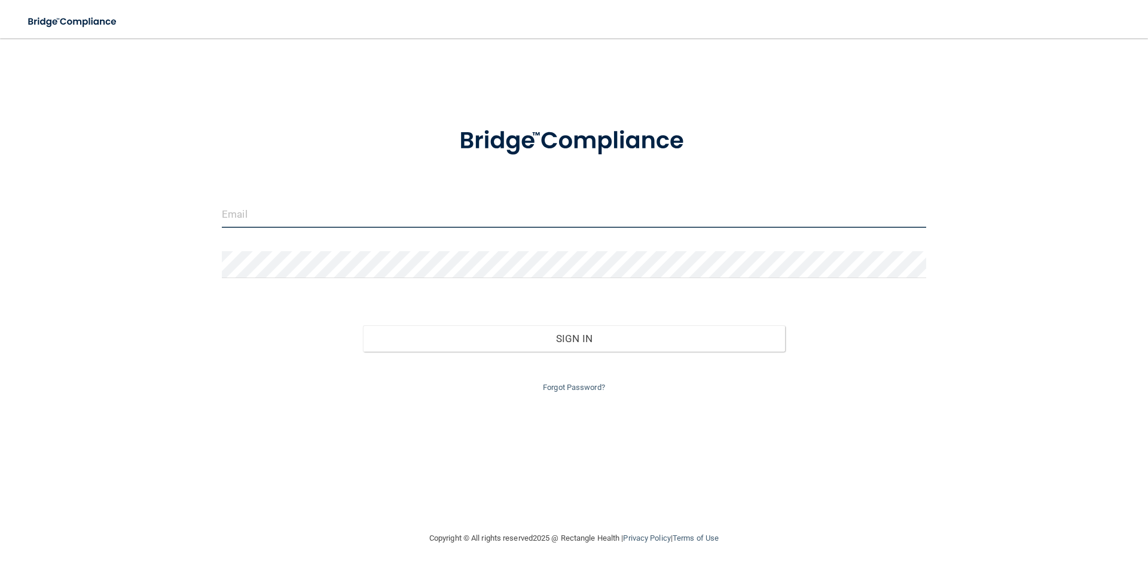
click at [332, 222] on input "email" at bounding box center [574, 214] width 705 height 27
type input "jengeros"
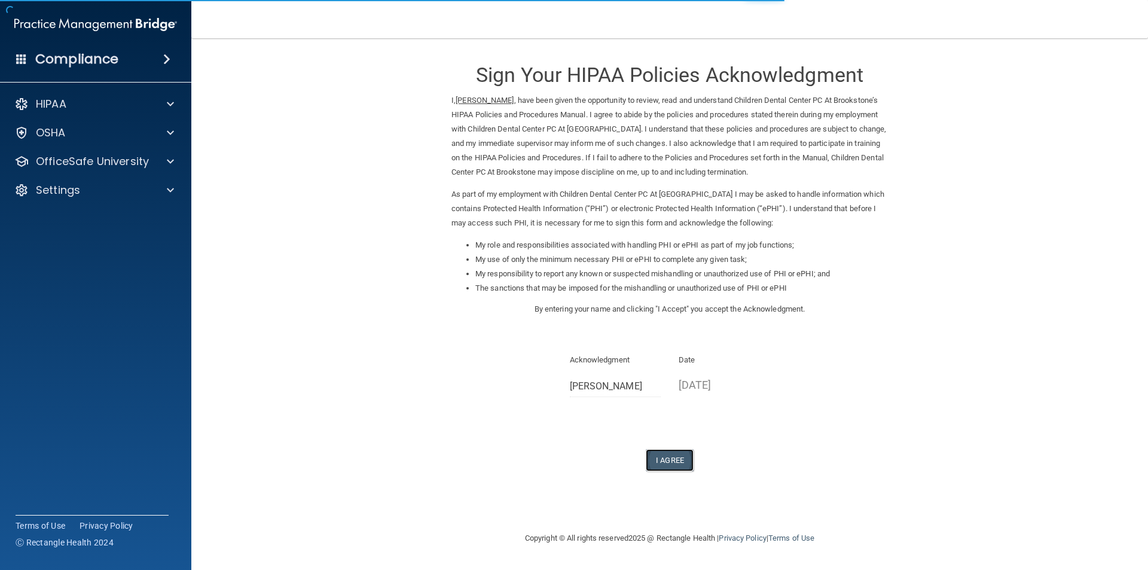
click at [671, 459] on button "I Agree" at bounding box center [670, 460] width 48 height 22
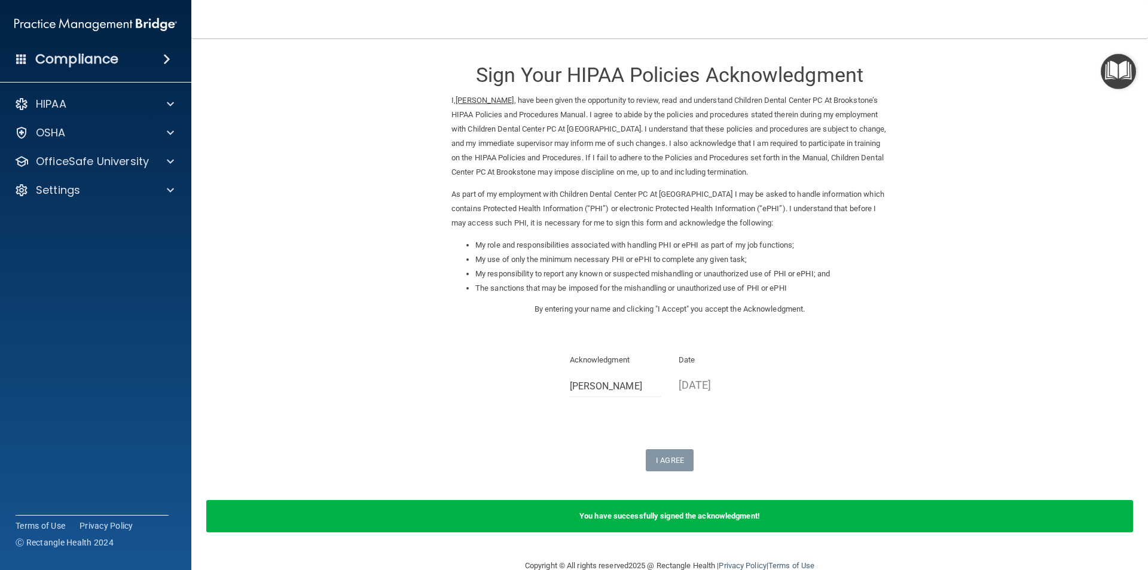
click at [1113, 66] on img "Open Resource Center" at bounding box center [1118, 71] width 35 height 35
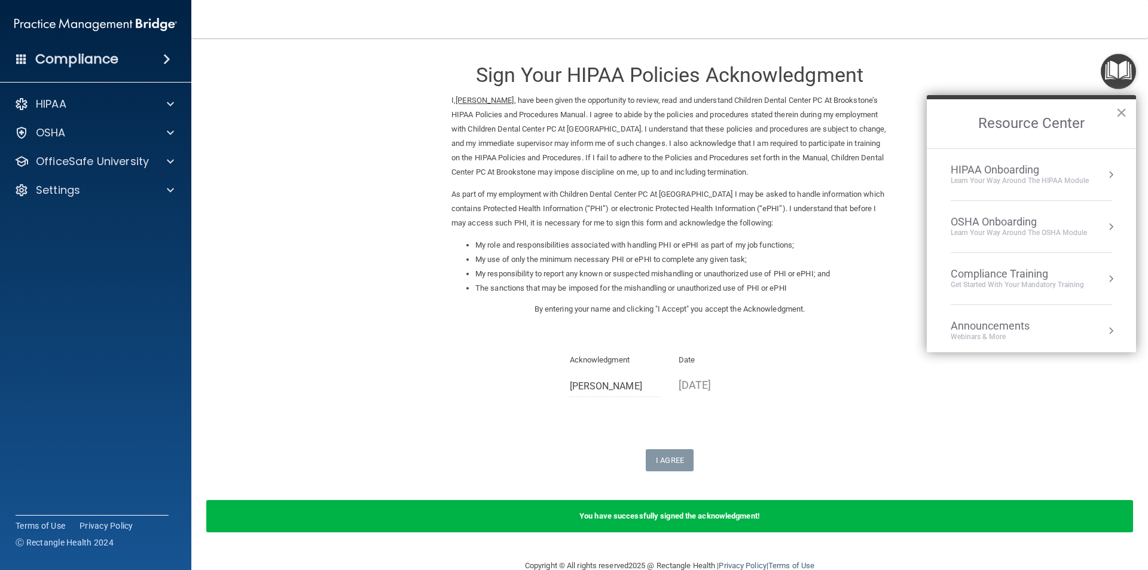
click at [1049, 281] on div "Get Started with your mandatory training" at bounding box center [1017, 285] width 133 height 10
click at [990, 167] on div "HIPAA Training for Members" at bounding box center [1003, 168] width 133 height 11
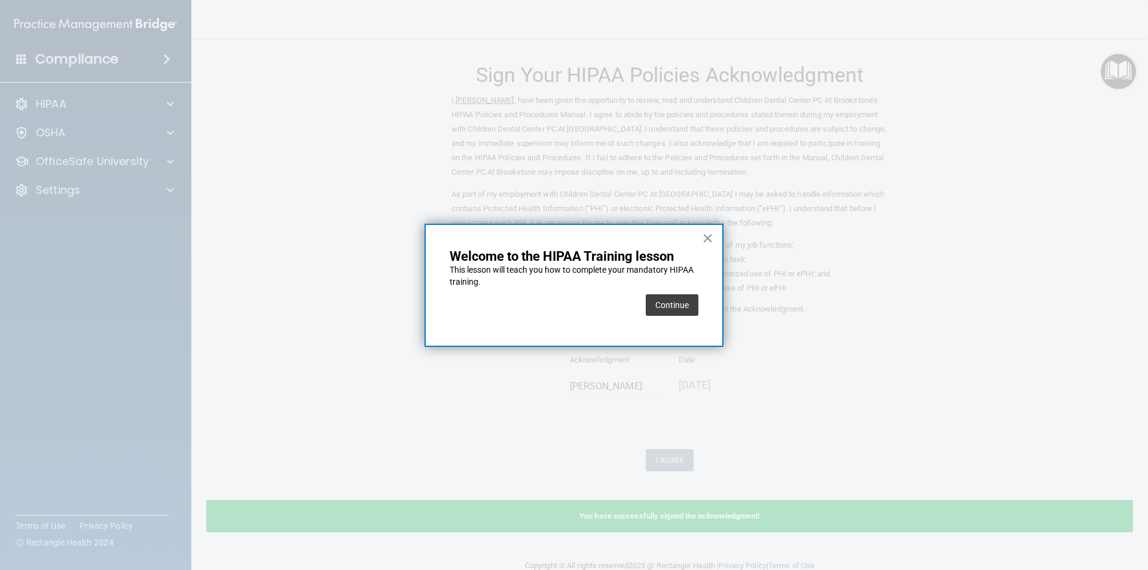
click at [709, 240] on button "×" at bounding box center [707, 238] width 11 height 19
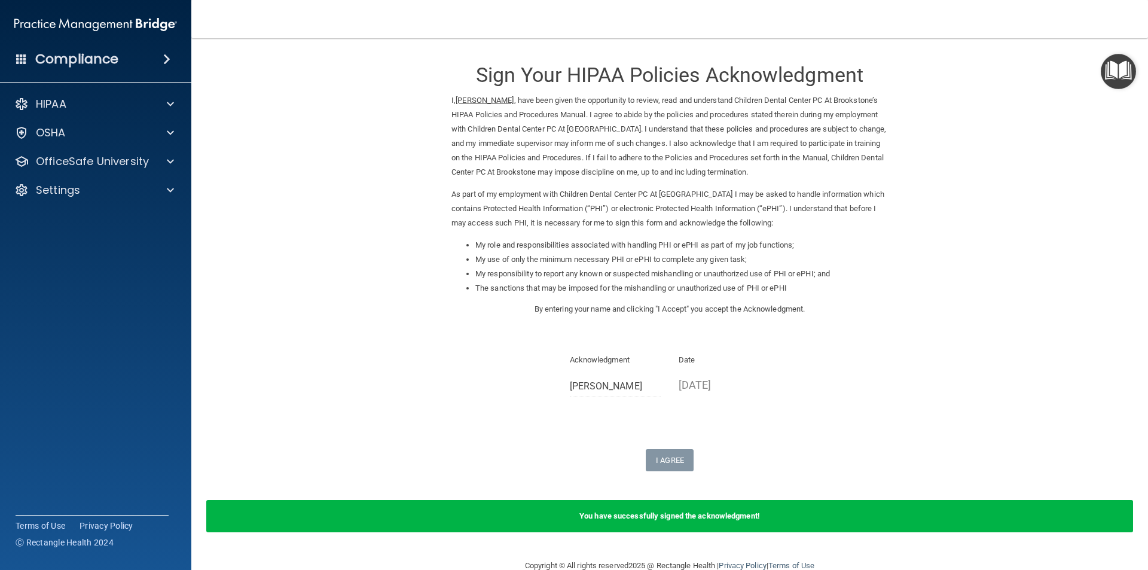
click at [1108, 68] on img "Open Resource Center" at bounding box center [1118, 71] width 35 height 35
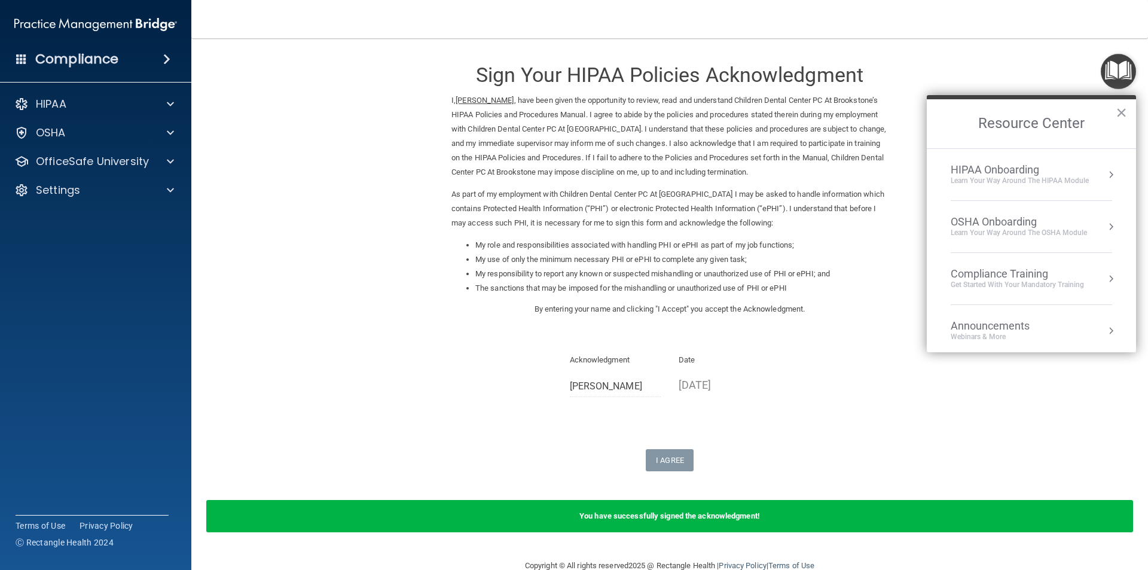
click at [1002, 278] on div "Compliance Training" at bounding box center [1017, 273] width 133 height 13
click at [968, 168] on div "HIPAA Training for Members" at bounding box center [1003, 168] width 133 height 11
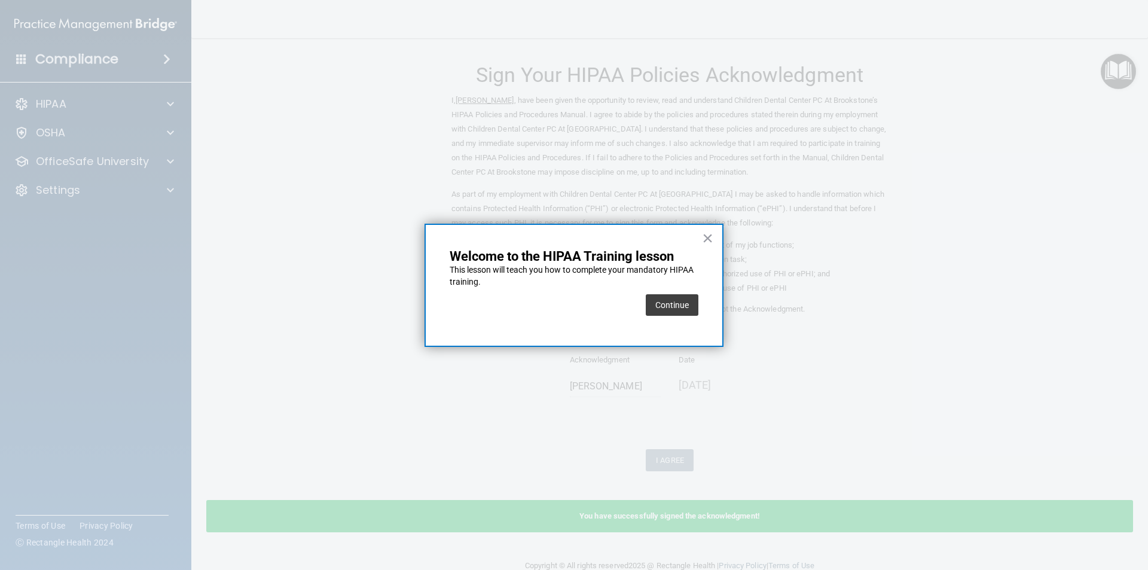
click at [674, 319] on div "Continue" at bounding box center [672, 304] width 53 height 33
click at [675, 312] on button "Continue" at bounding box center [672, 305] width 53 height 22
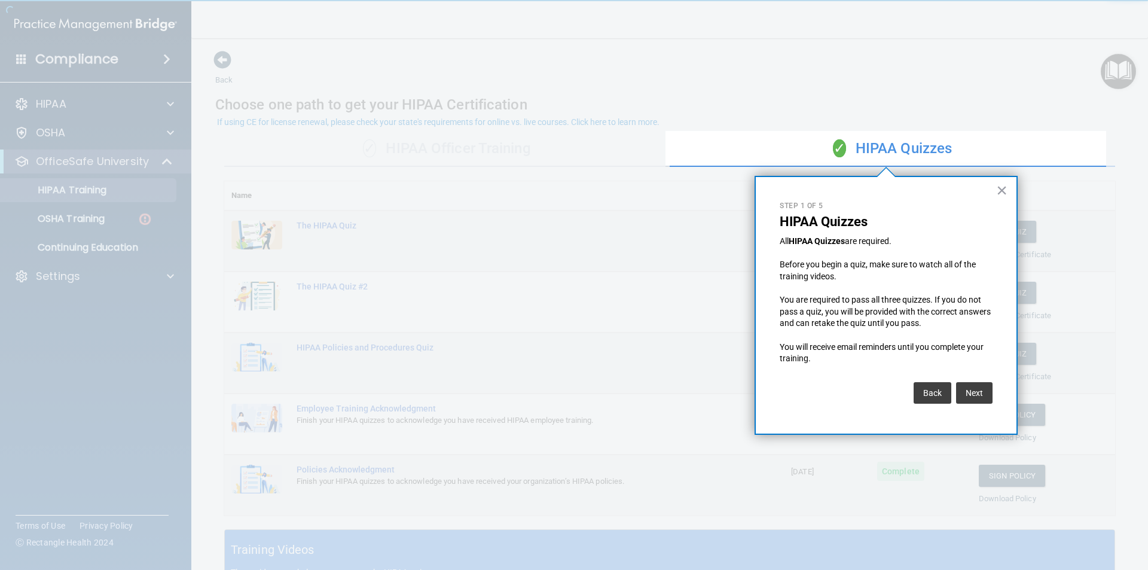
click at [995, 195] on div "× Step 1 of 5 HIPAA Quizzes All HIPAA Quizzes are required. Before you begin a …" at bounding box center [886, 305] width 263 height 259
click at [1001, 189] on button "×" at bounding box center [1002, 190] width 11 height 19
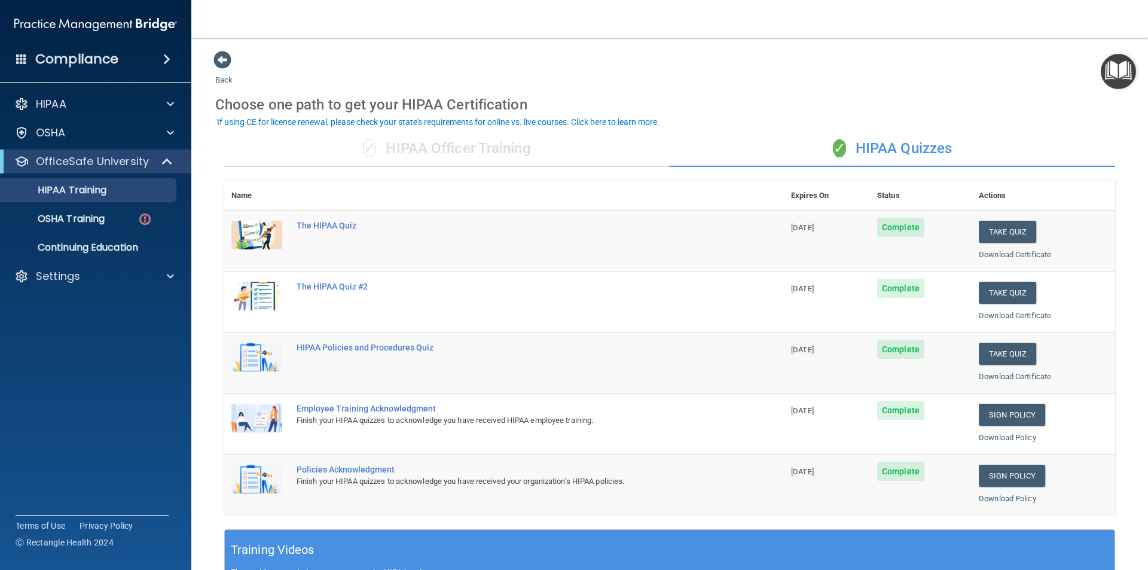
click at [113, 56] on h4 "Compliance" at bounding box center [76, 59] width 83 height 17
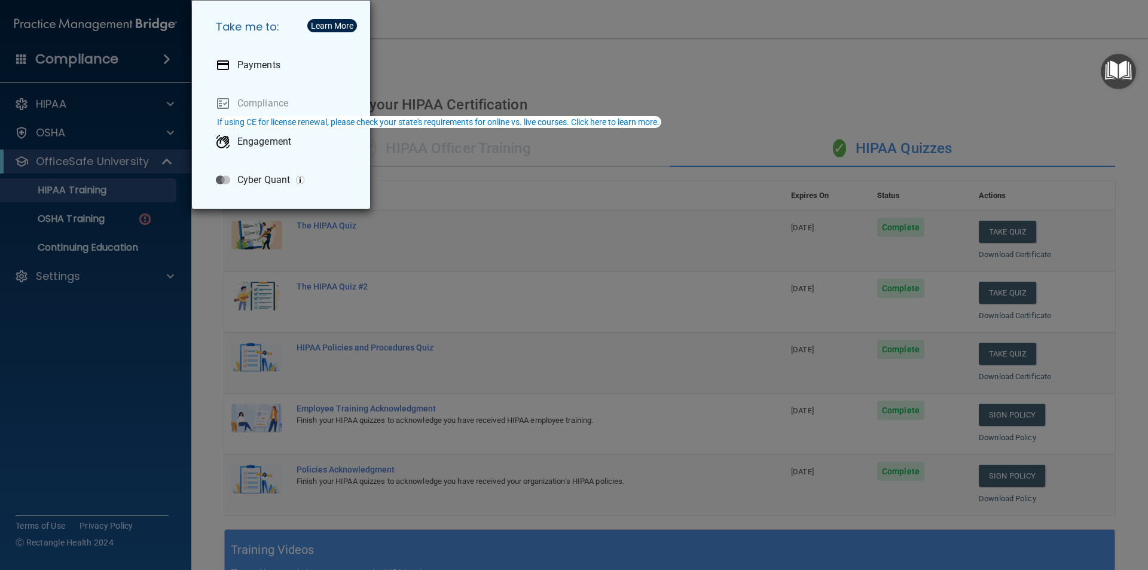
click at [482, 36] on div "Take me to: Payments Compliance Engagement Cyber Quant" at bounding box center [574, 285] width 1148 height 570
